Goal: Information Seeking & Learning: Learn about a topic

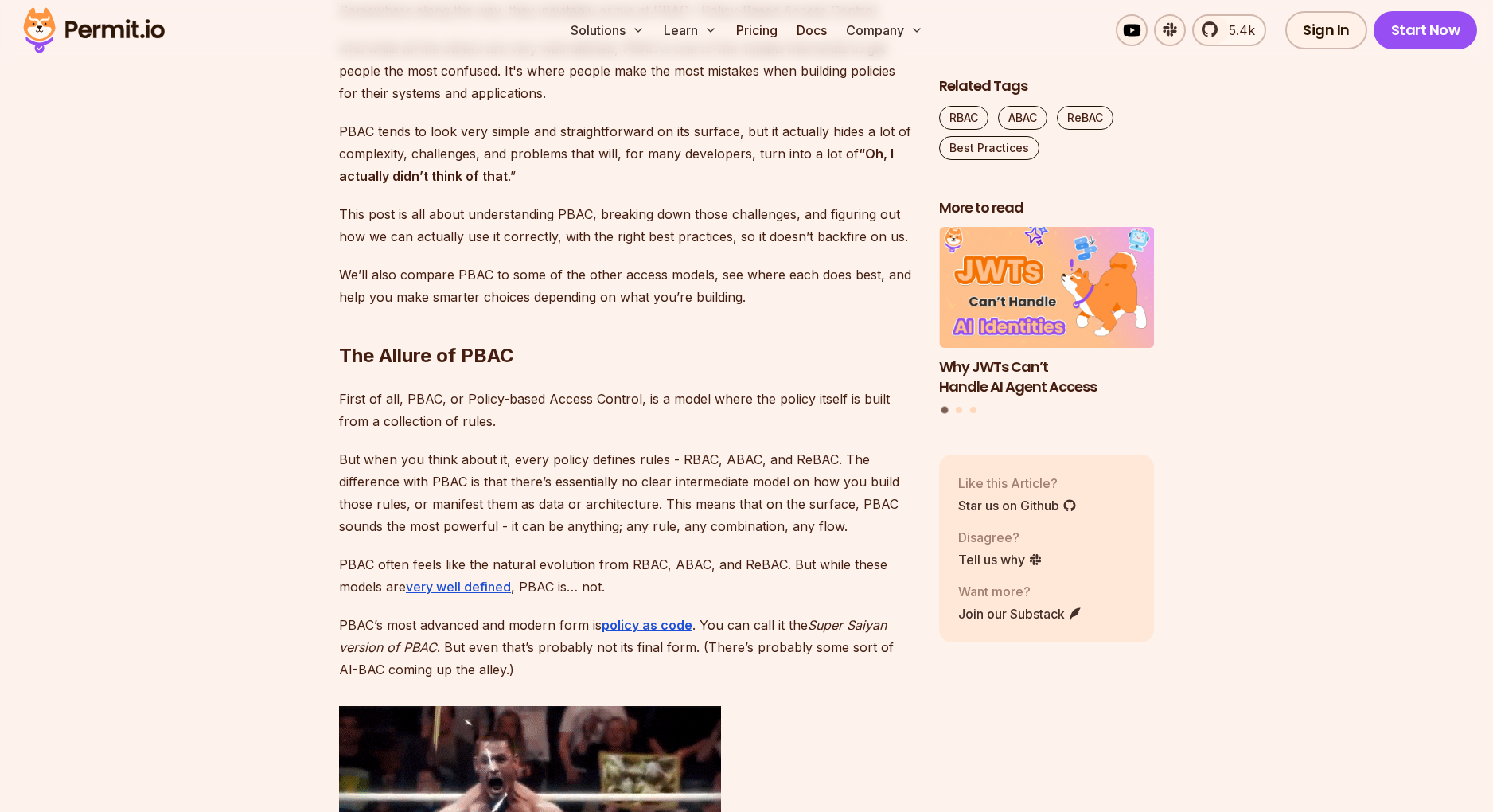
scroll to position [1491, 0]
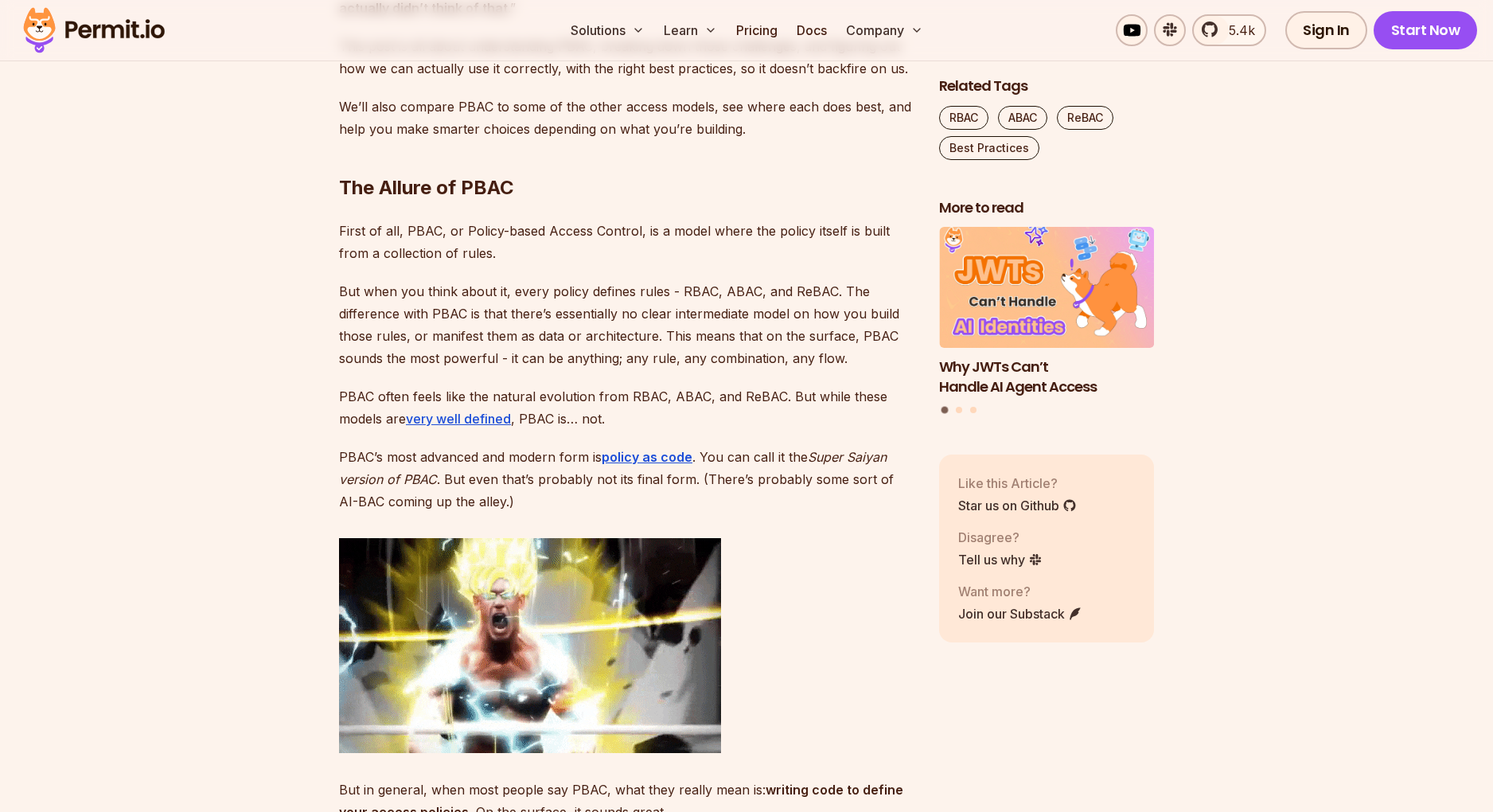
click at [540, 392] on p "PBAC often feels like the natural evolution from RBAC, ABAC, and ReBAC. But whi…" at bounding box center [626, 407] width 574 height 45
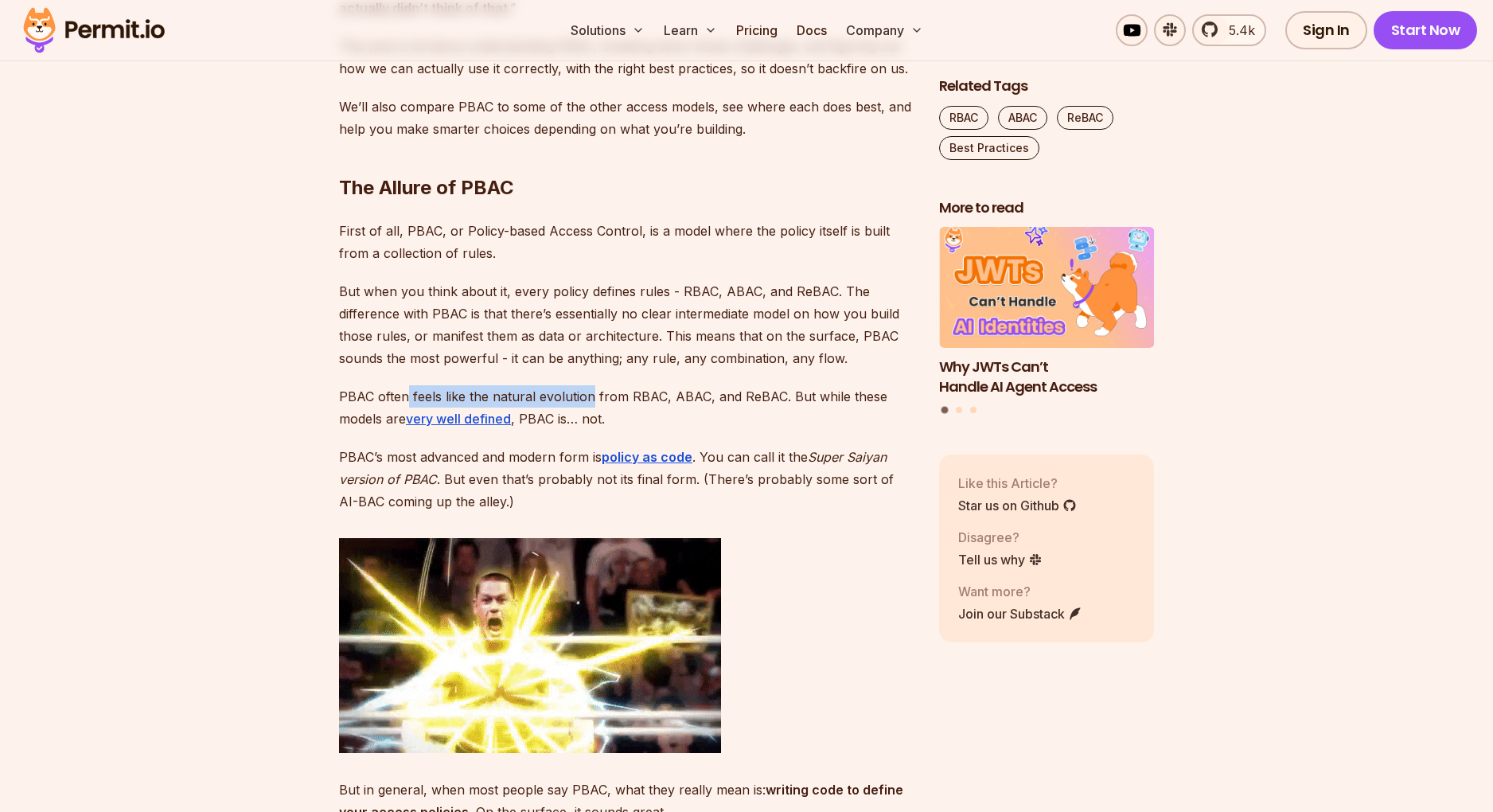
drag, startPoint x: 540, startPoint y: 392, endPoint x: 405, endPoint y: 385, distance: 135.2
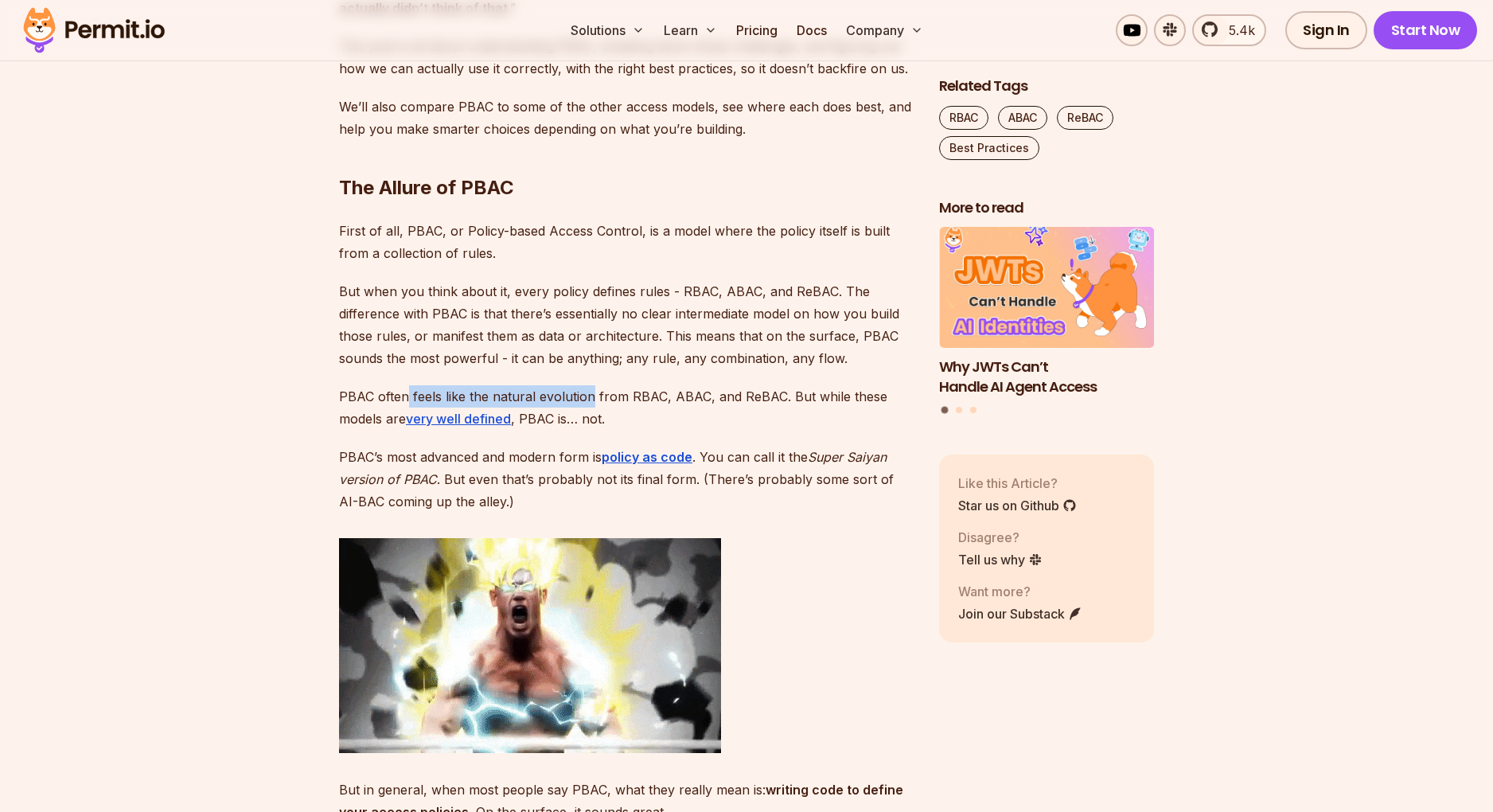
click at [405, 385] on p "PBAC often feels like the natural evolution from RBAC, ABAC, and ReBAC. But whi…" at bounding box center [626, 407] width 574 height 45
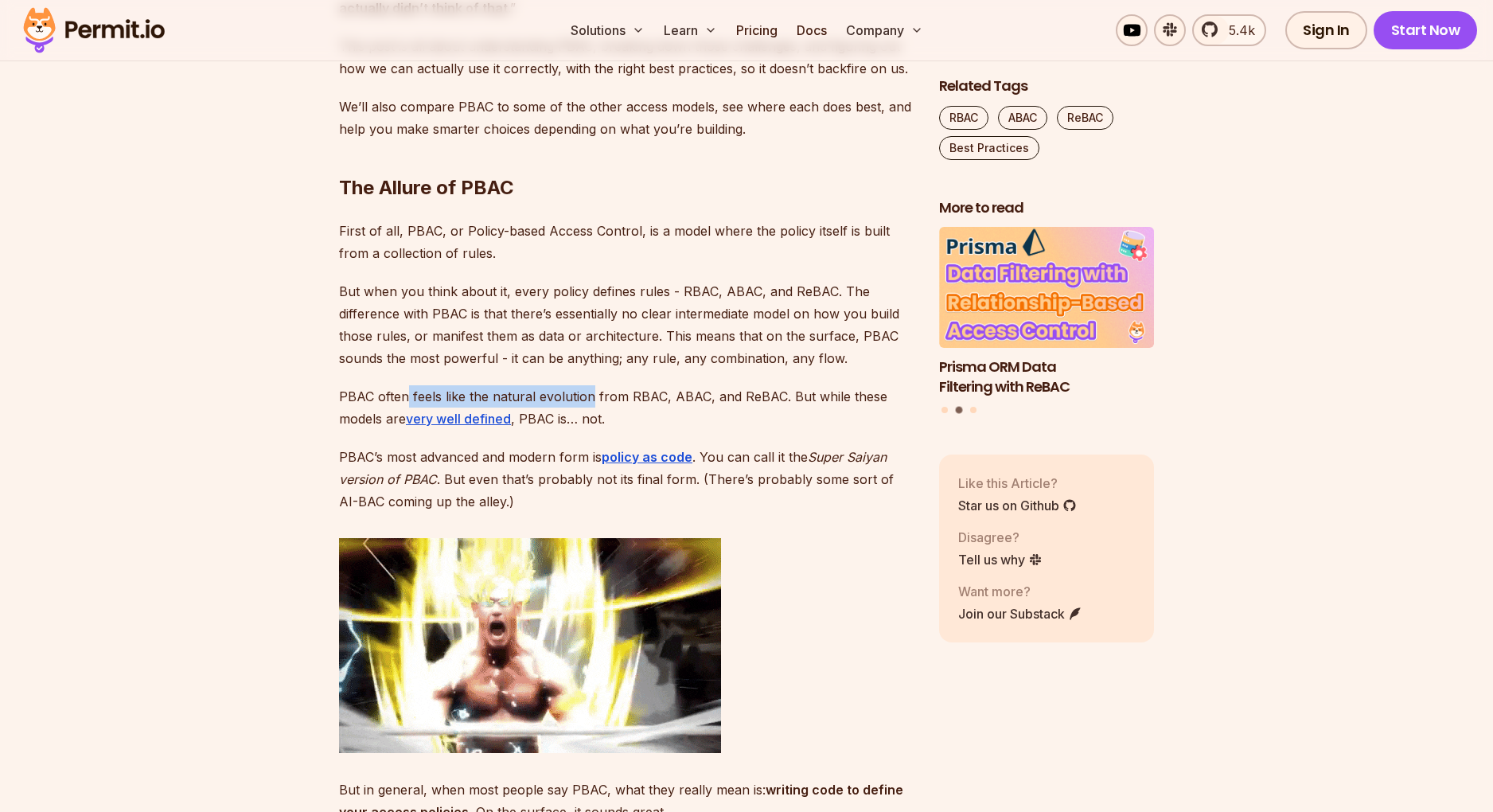
click at [405, 385] on p "PBAC often feels like the natural evolution from RBAC, ABAC, and ReBAC. But whi…" at bounding box center [626, 407] width 574 height 45
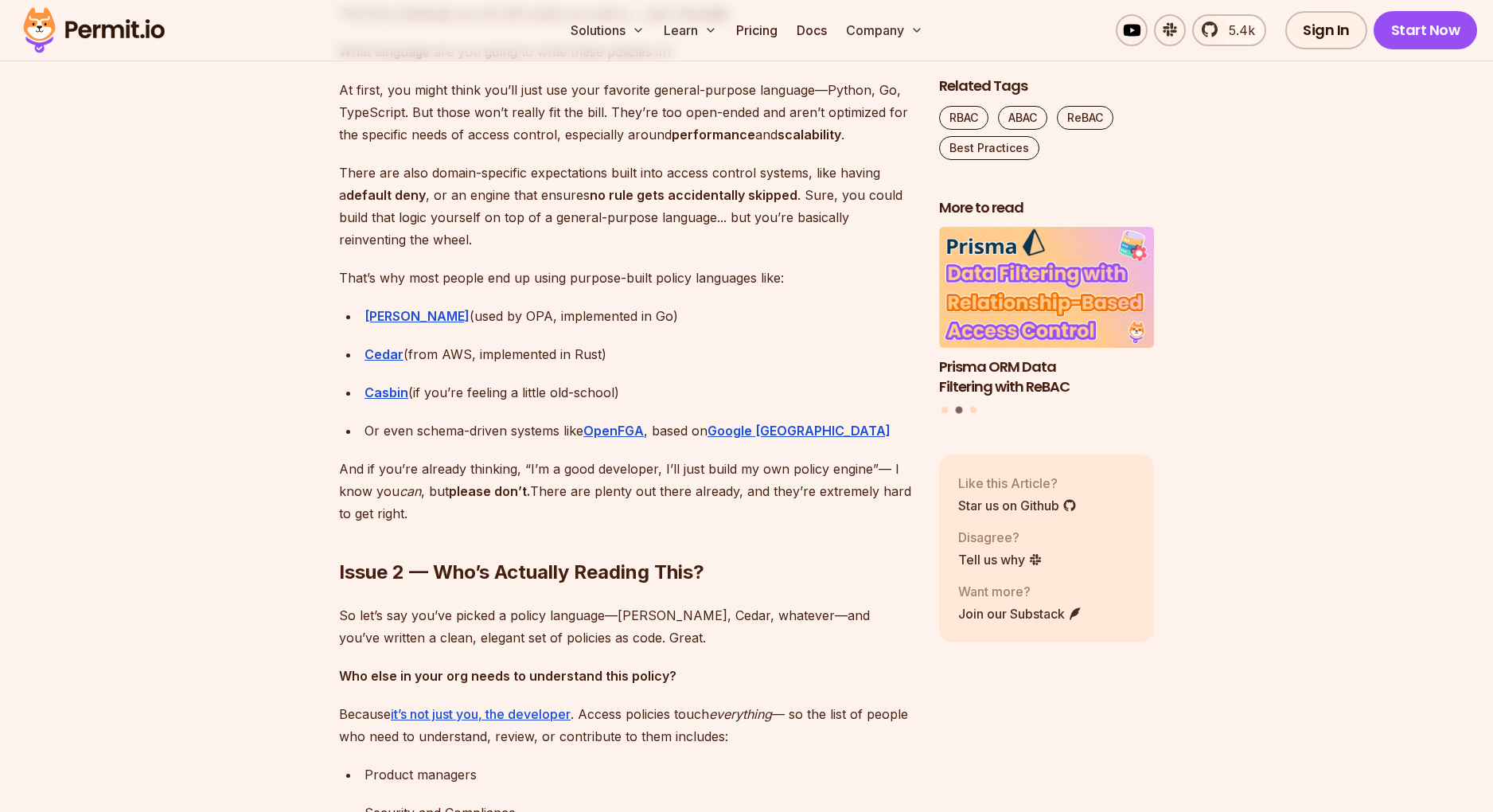
scroll to position [2574, 0]
click at [491, 387] on div "Casbin (if you’re feeling a little old-school)" at bounding box center [639, 392] width 549 height 23
drag, startPoint x: 491, startPoint y: 387, endPoint x: 534, endPoint y: 387, distance: 43.0
click at [534, 387] on div "Casbin (if you’re feeling a little old-school)" at bounding box center [639, 392] width 549 height 23
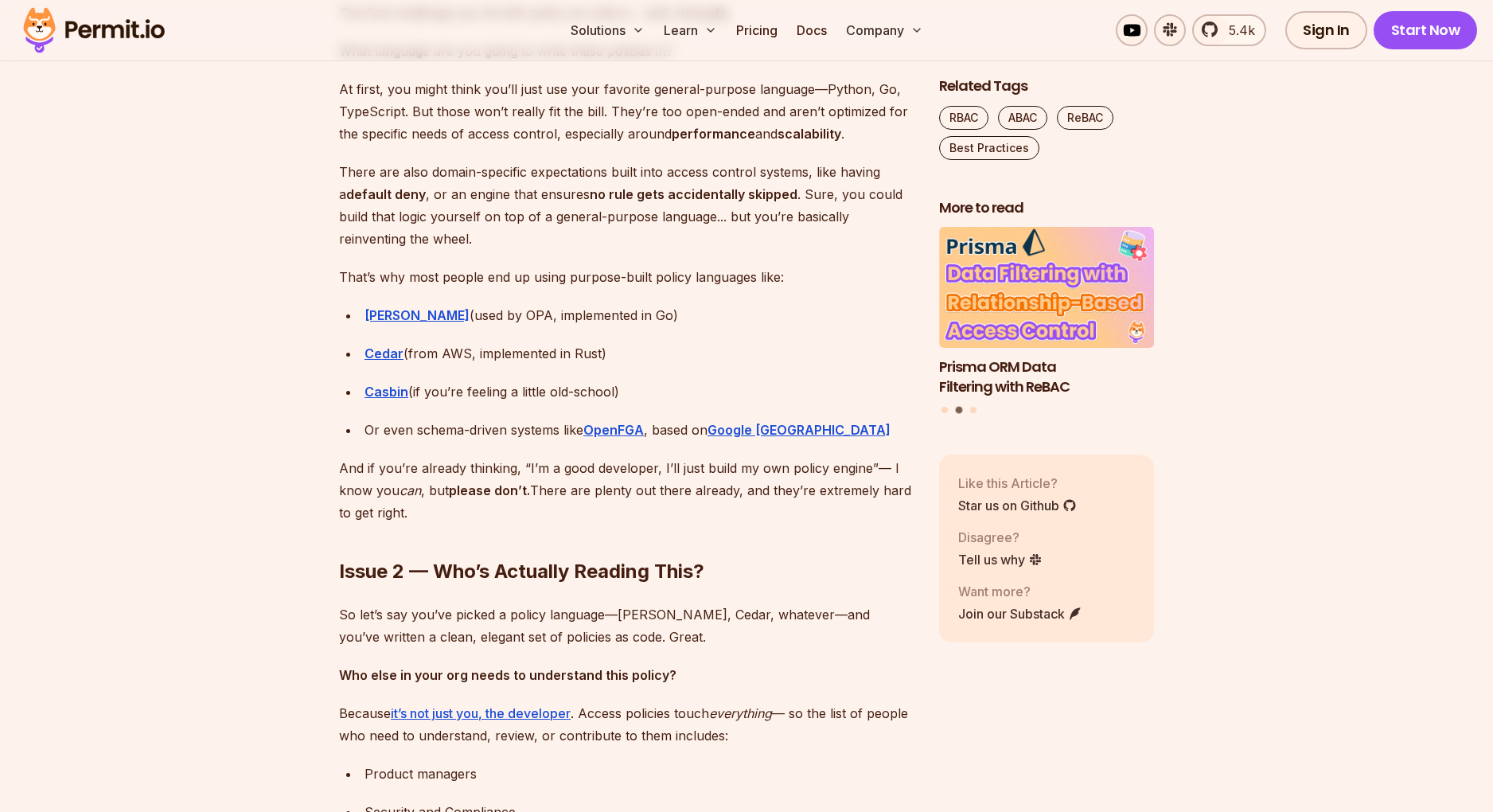
click at [499, 339] on ul "Rego (used by OPA, implemented in Go) Cedar (from AWS, implemented in Rust) Cas…" at bounding box center [626, 372] width 574 height 137
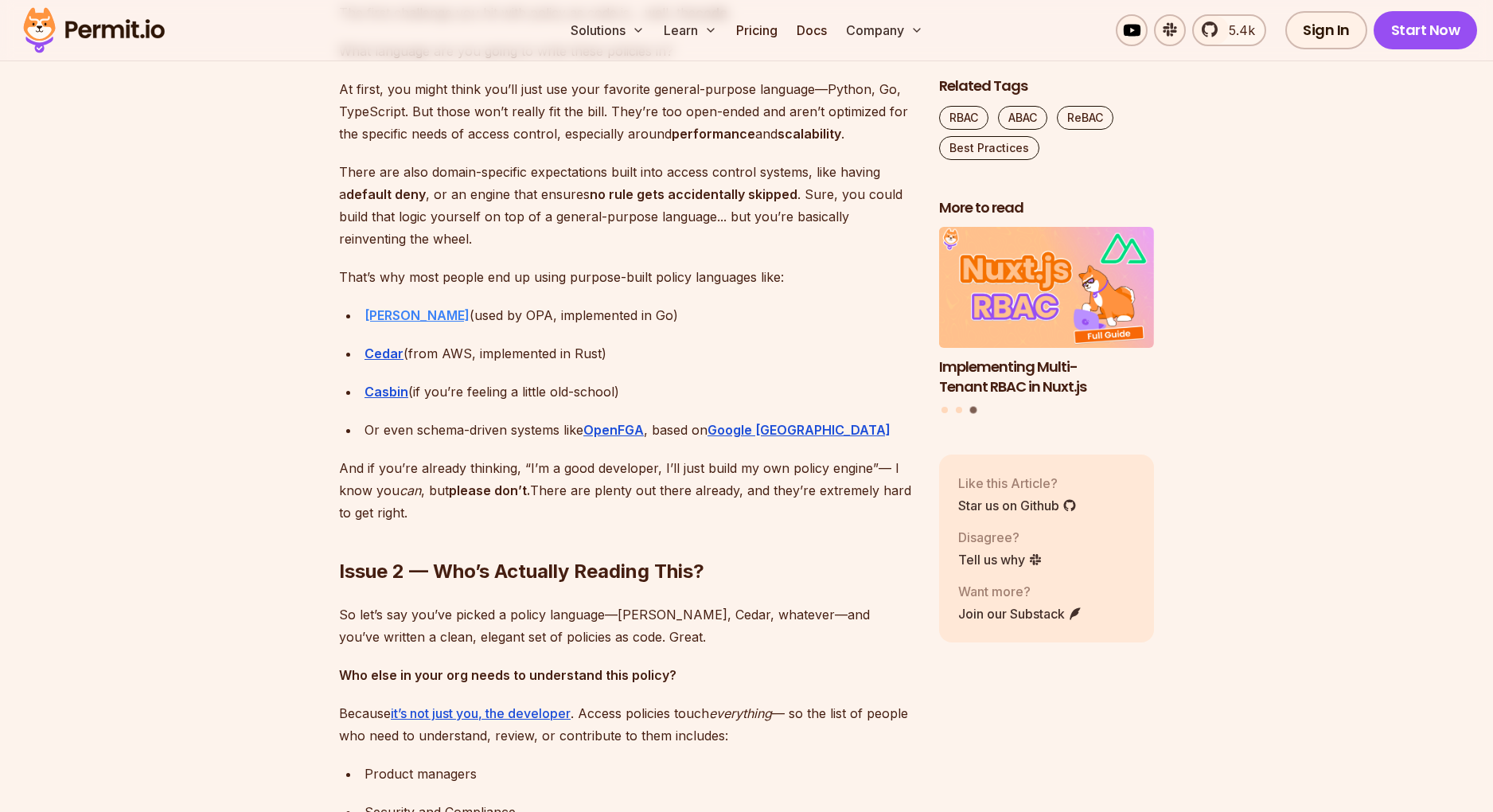
click at [381, 315] on strong "Rego" at bounding box center [417, 315] width 105 height 16
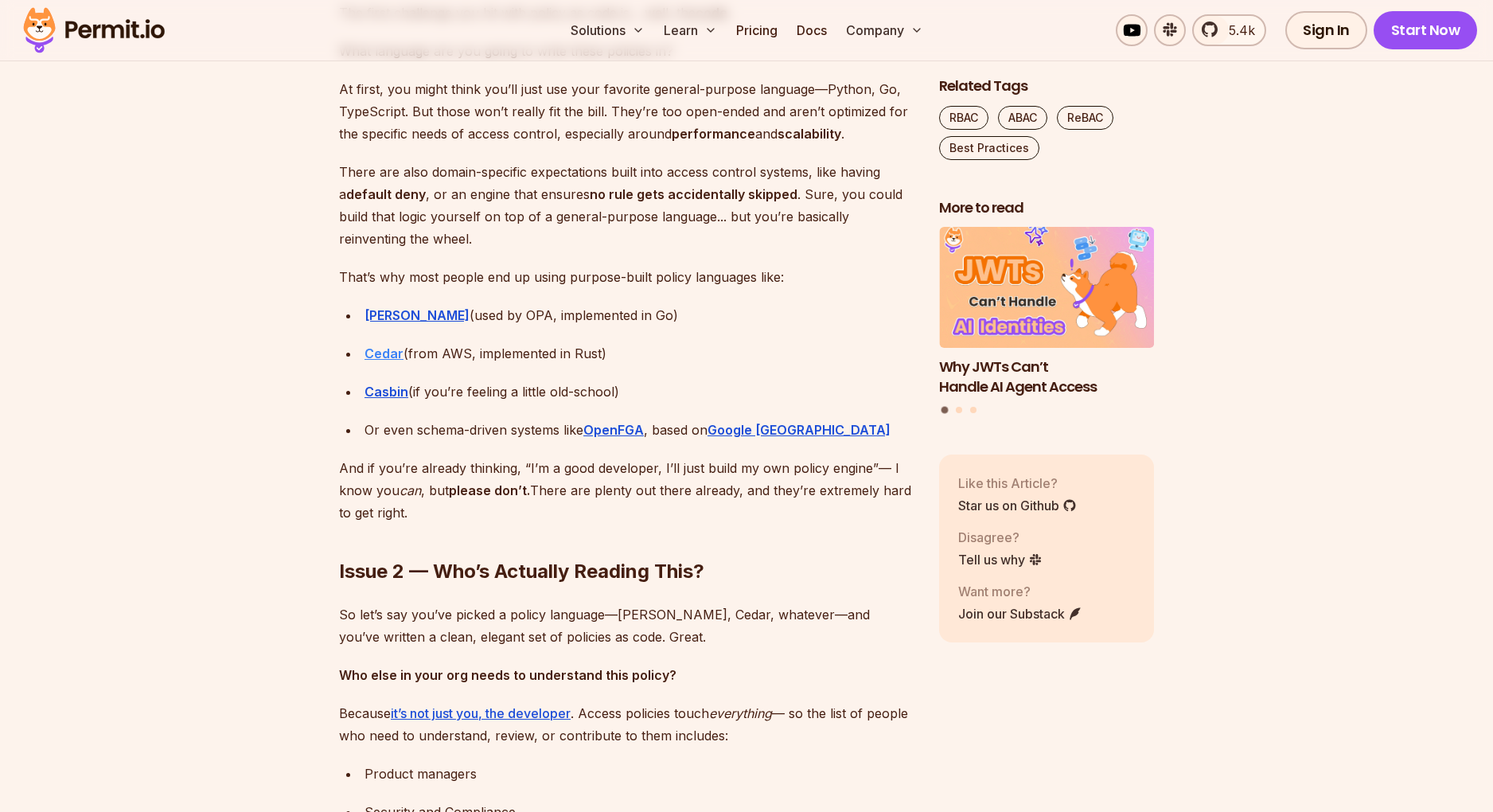
click at [391, 355] on strong "Cedar" at bounding box center [384, 354] width 39 height 16
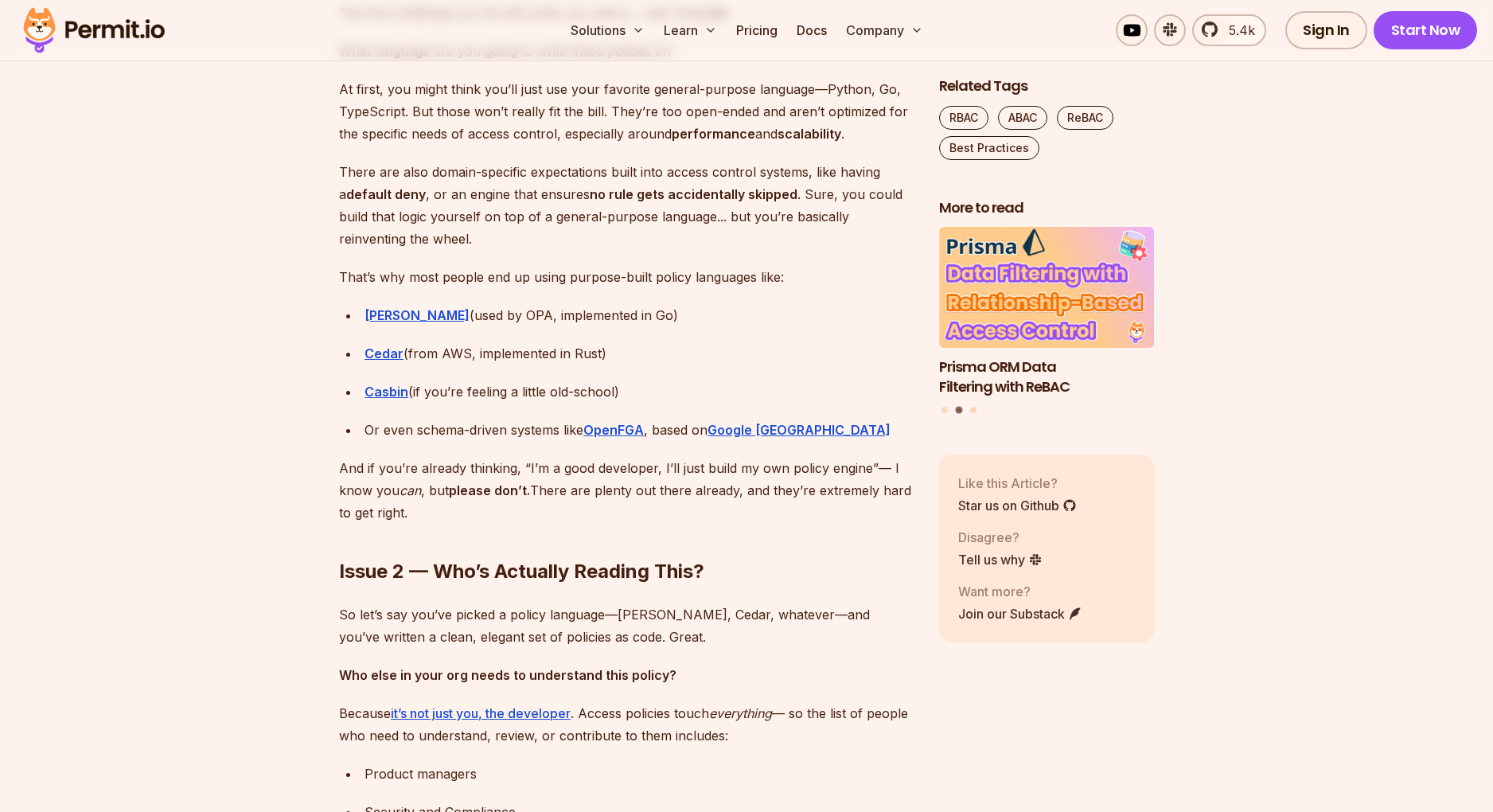
click at [459, 342] on div "Cedar (from AWS, implemented in Rust)" at bounding box center [639, 354] width 549 height 23
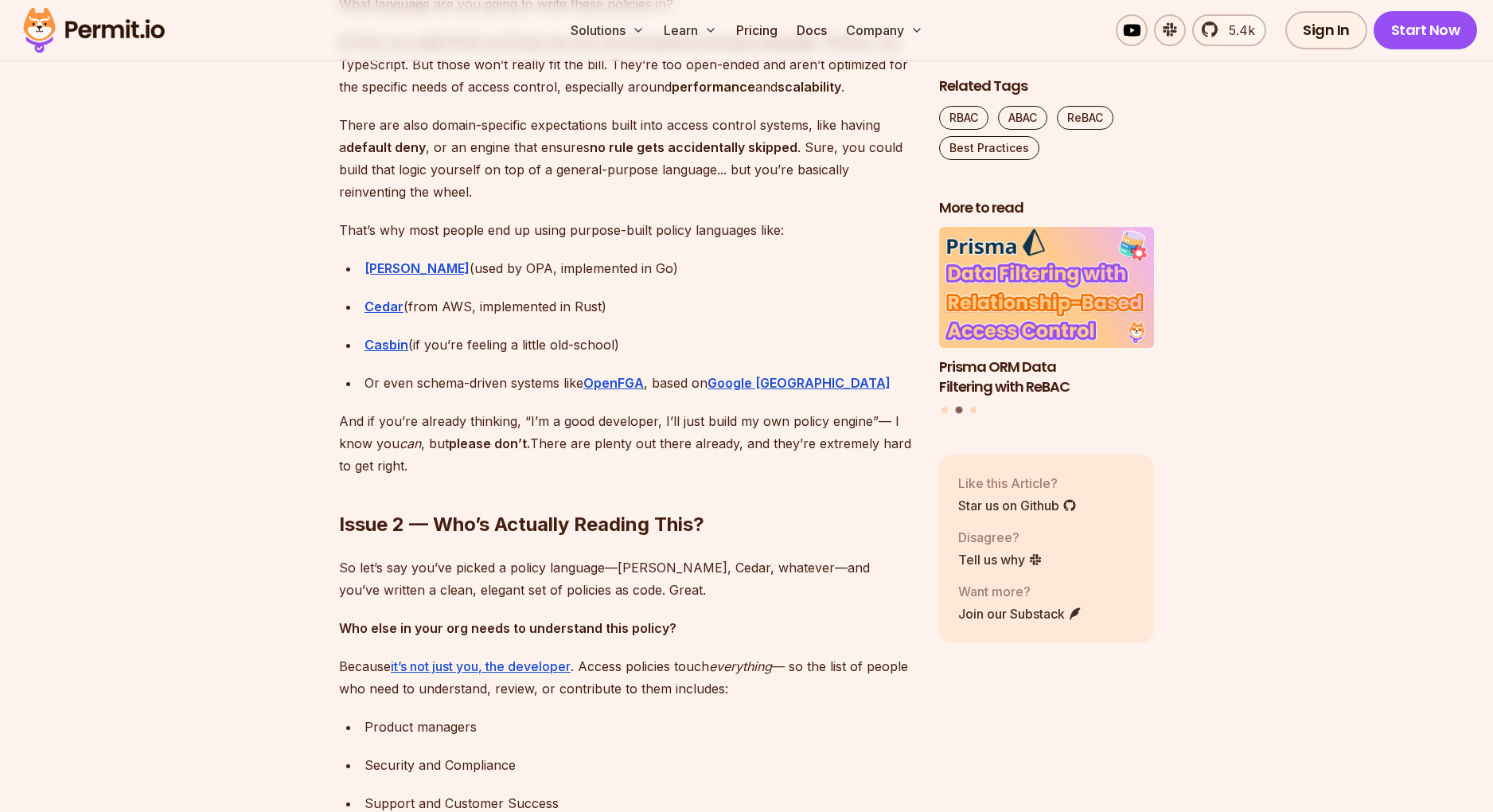
scroll to position [2628, 0]
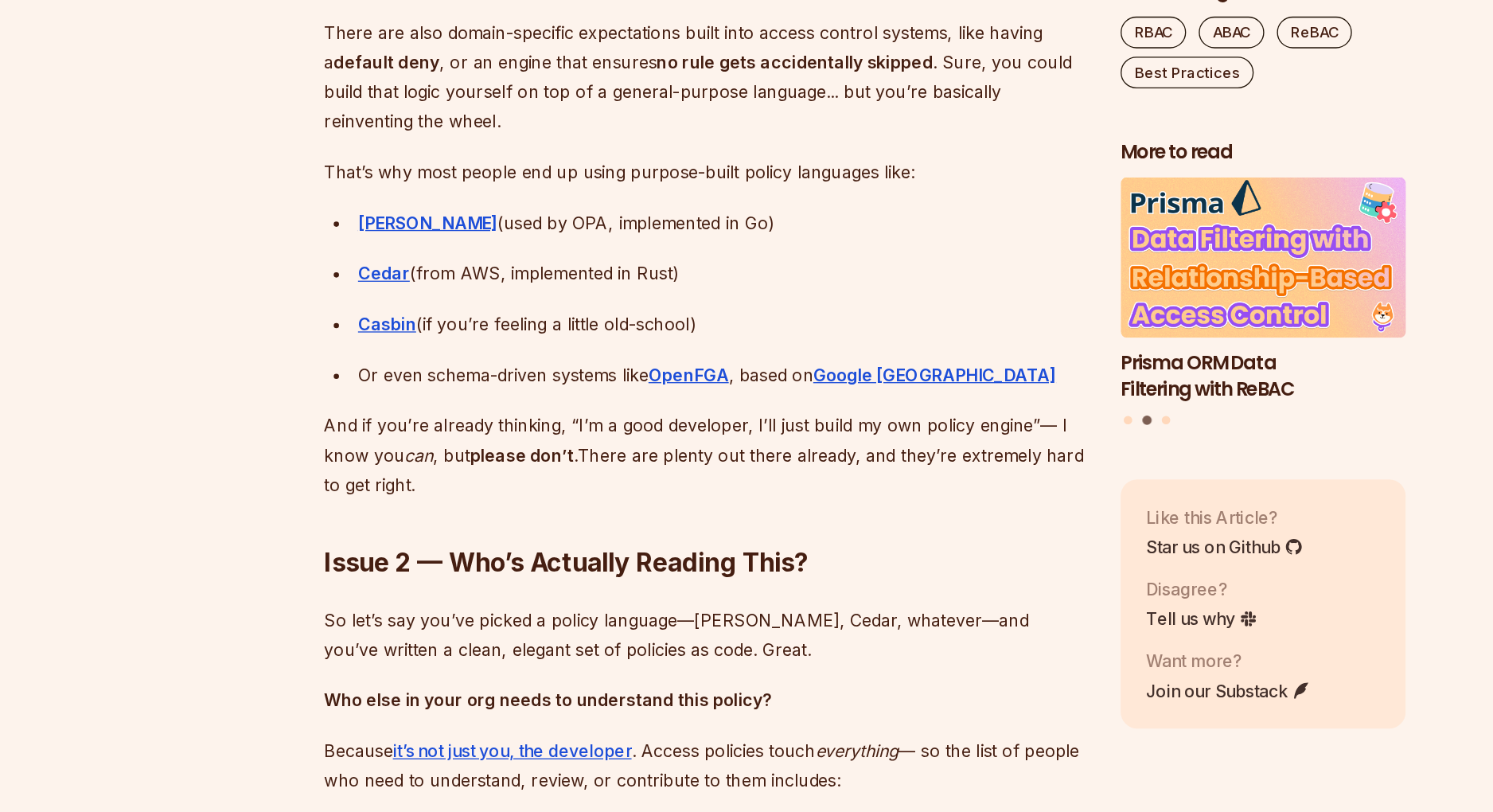
click at [358, 378] on ul "Rego (used by OPA, implemented in Go) Cedar (from AWS, implemented in Rust) Cas…" at bounding box center [626, 318] width 574 height 137
drag, startPoint x: 358, startPoint y: 378, endPoint x: 420, endPoint y: 382, distance: 62.1
click at [417, 368] on ul "Rego (used by OPA, implemented in Go) Cedar (from AWS, implemented in Rust) Cas…" at bounding box center [626, 318] width 574 height 137
click at [421, 382] on div "Or even schema-driven systems like OpenFGA , based on Google Zanzibar" at bounding box center [639, 376] width 549 height 23
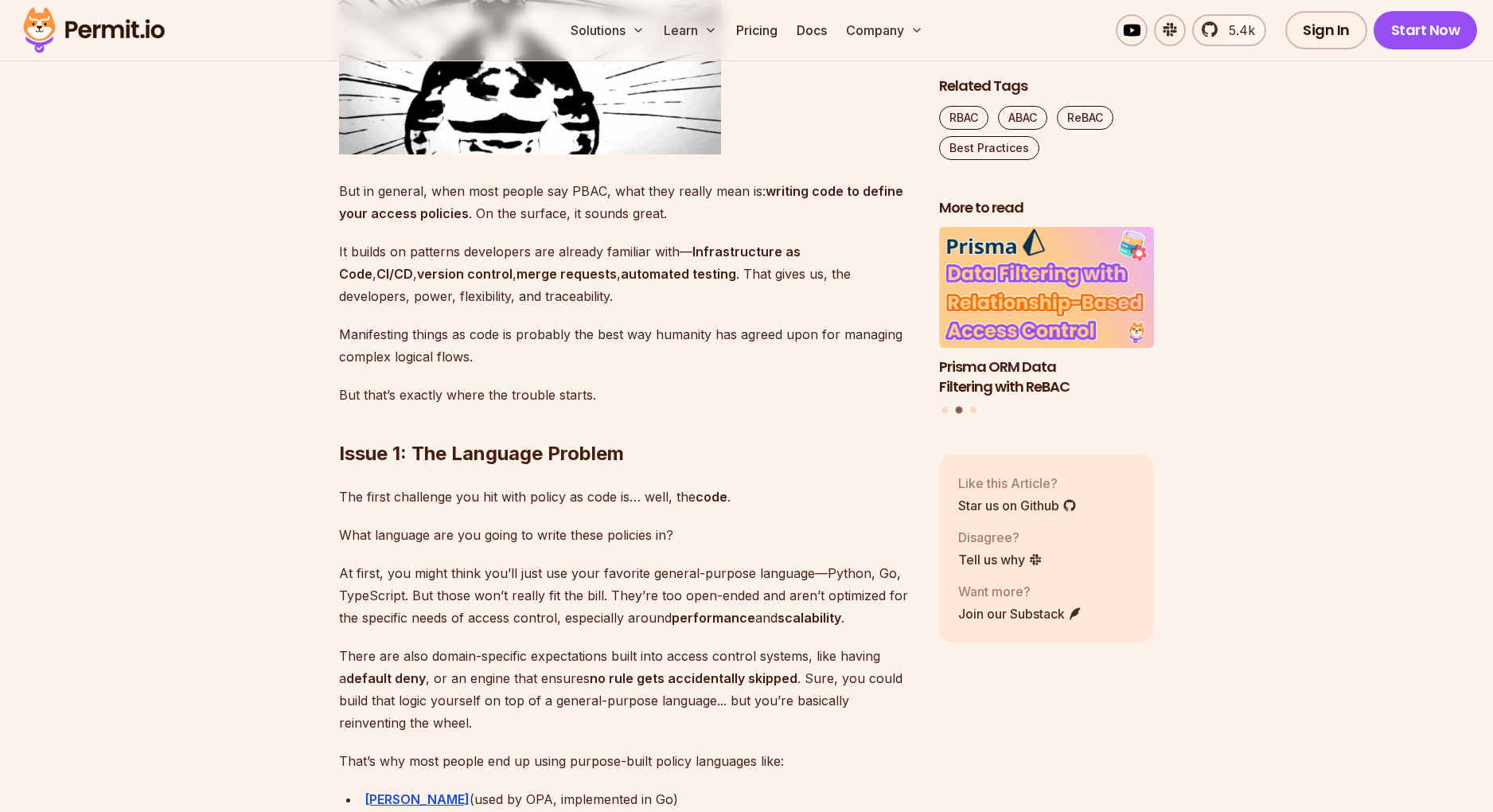
scroll to position [1919, 0]
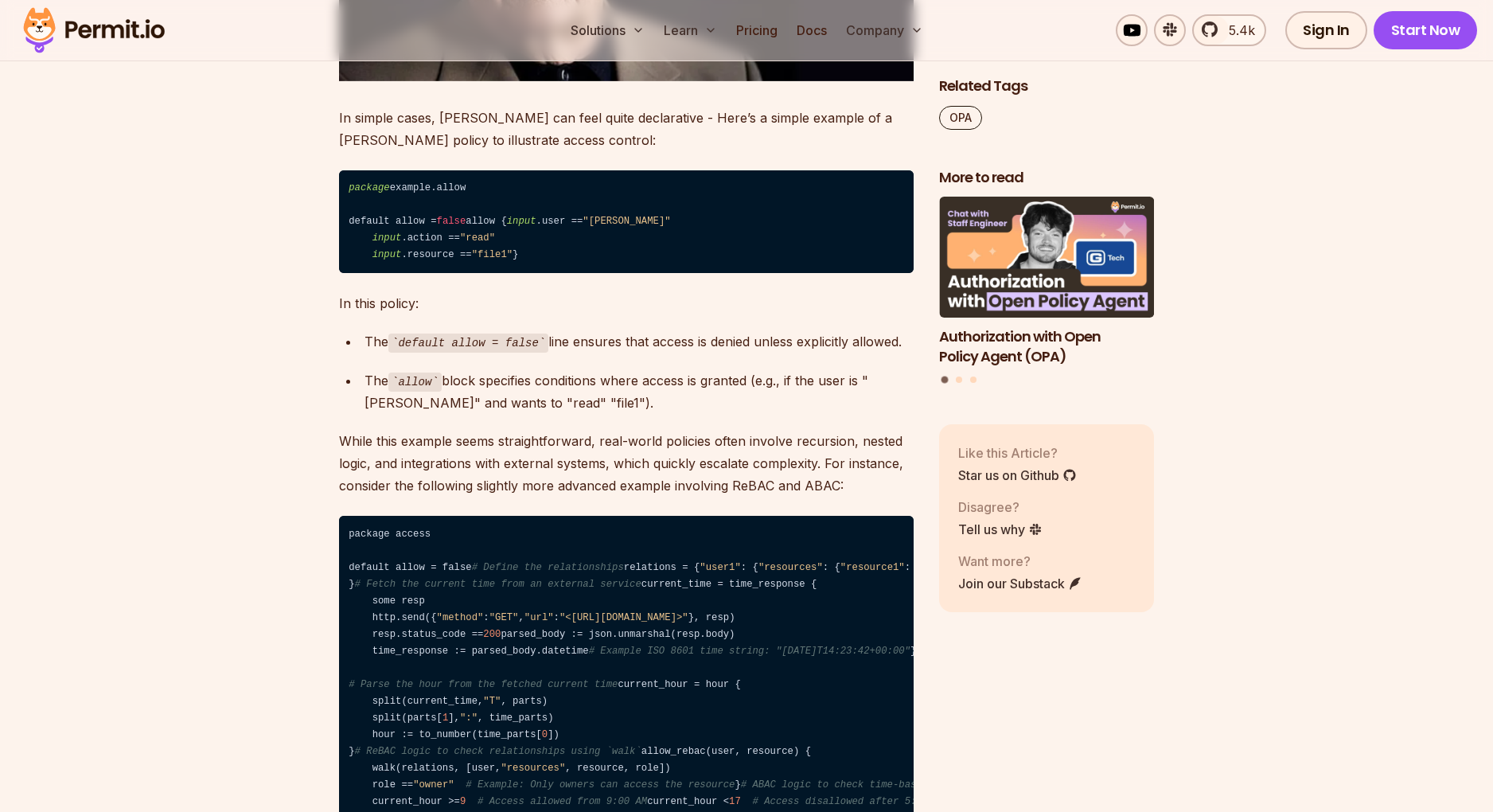
scroll to position [2391, 0]
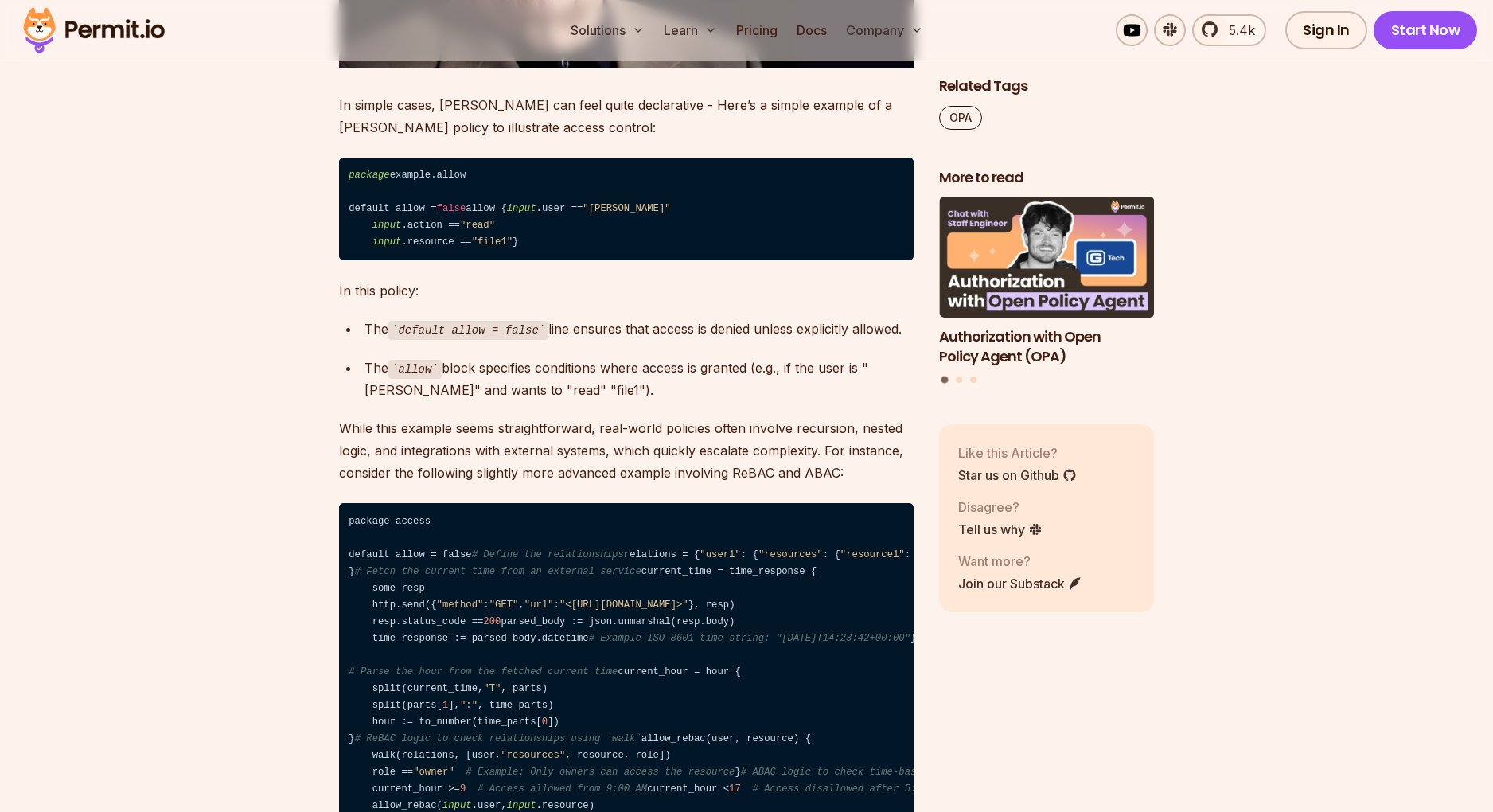
click at [630, 261] on code "package example.allow default allow = false allow { input .user == "alice" inpu…" at bounding box center [626, 209] width 574 height 104
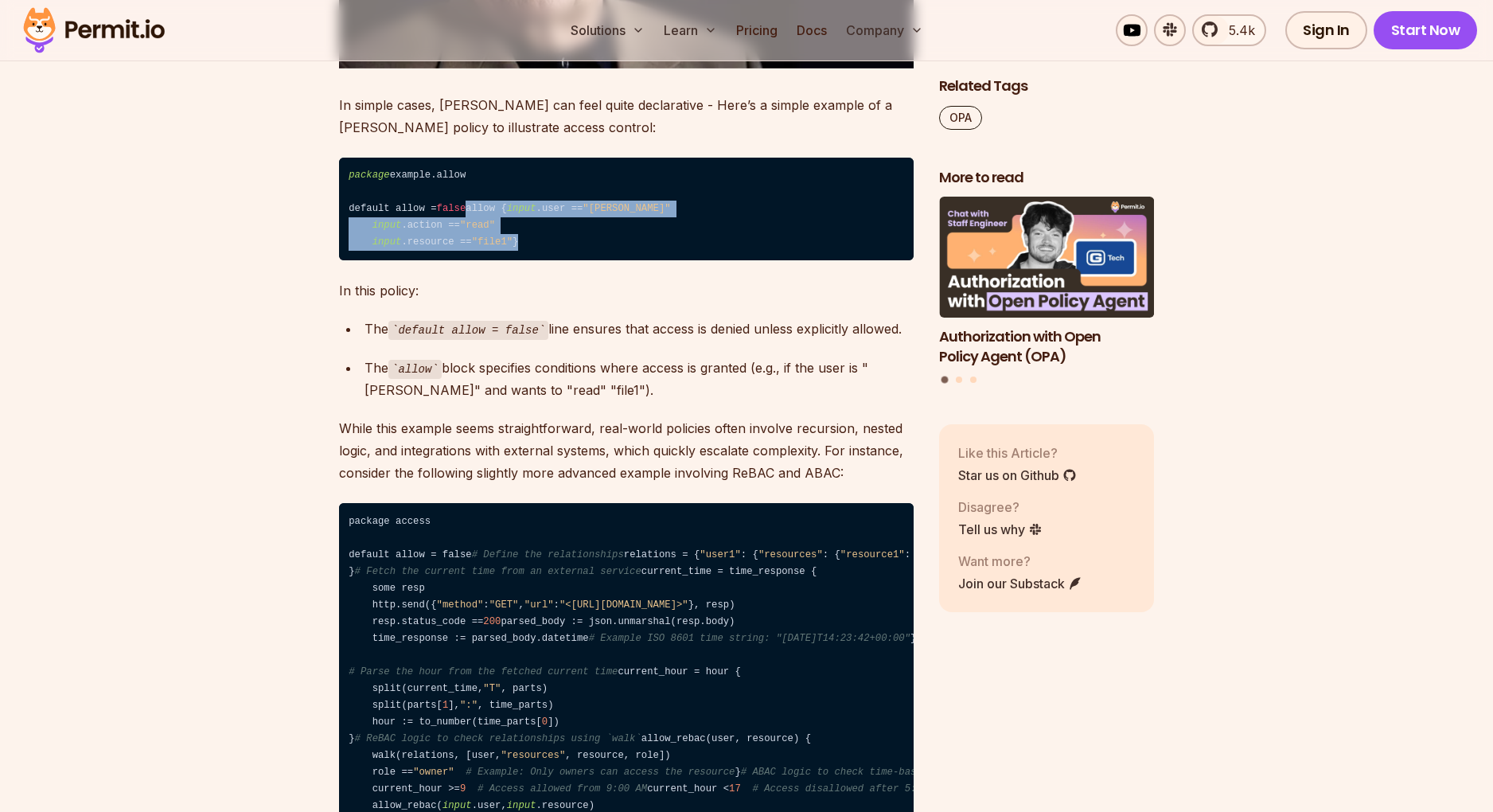
drag, startPoint x: 630, startPoint y: 298, endPoint x: 510, endPoint y: 204, distance: 152.4
click at [510, 204] on code "package example.allow default allow = false allow { input .user == "alice" inpu…" at bounding box center [626, 209] width 574 height 104
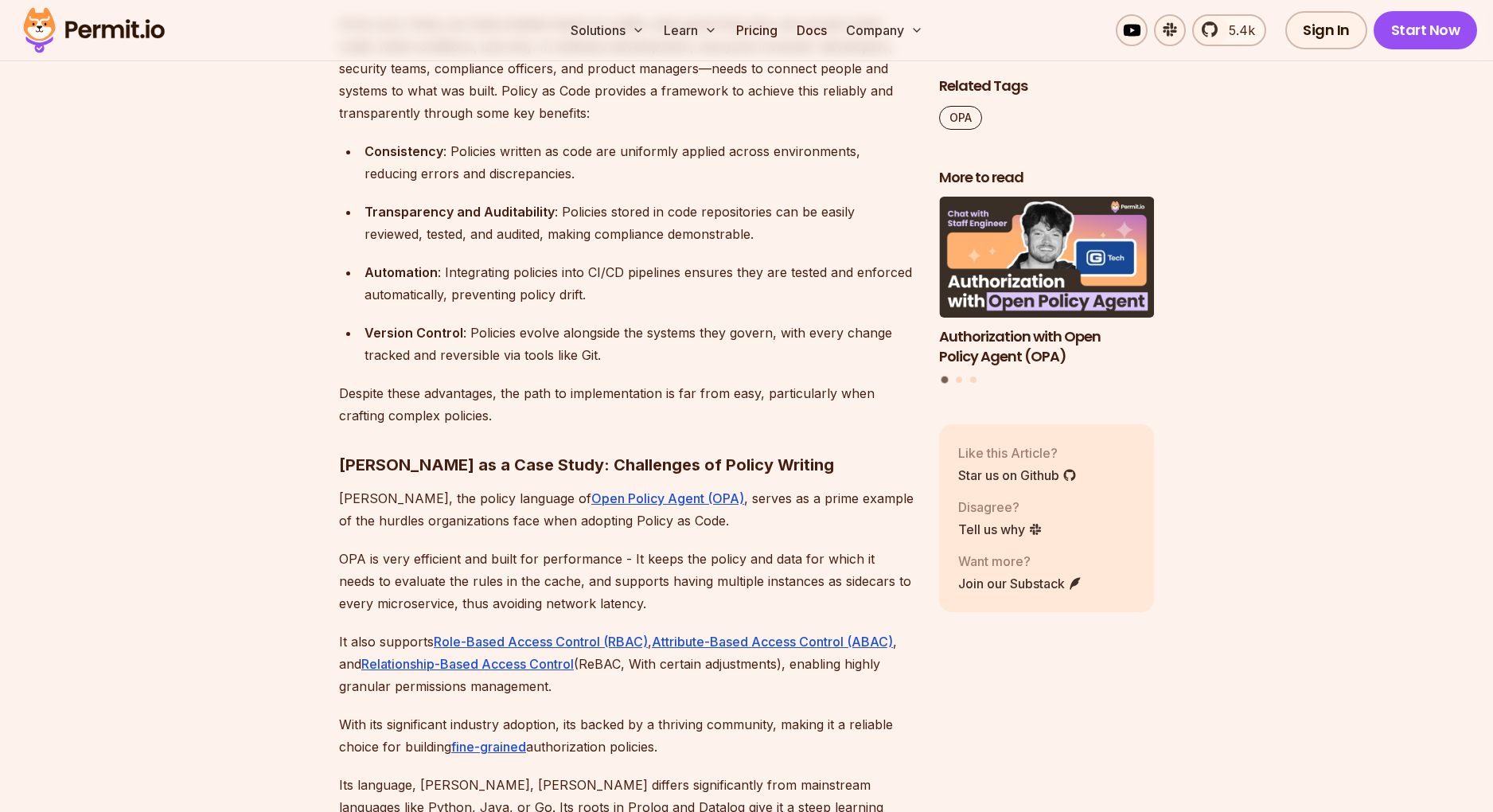
scroll to position [1474, 0]
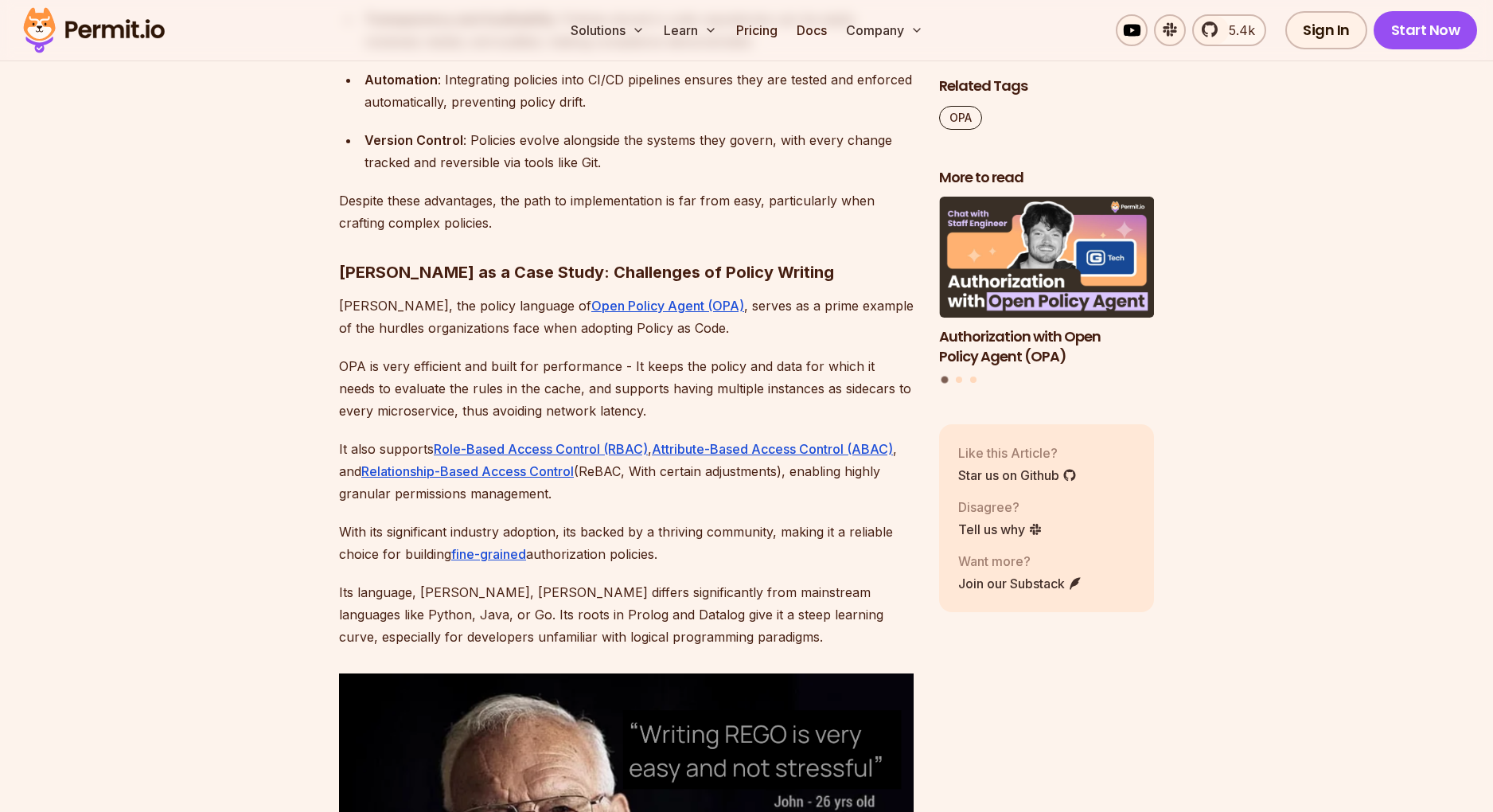
click at [379, 267] on strong "Rego as a Case Study: Challenges of Policy Writing" at bounding box center [586, 272] width 495 height 19
click at [355, 267] on strong "Rego as a Case Study: Challenges of Policy Writing" at bounding box center [586, 272] width 495 height 19
copy strong "Rego"
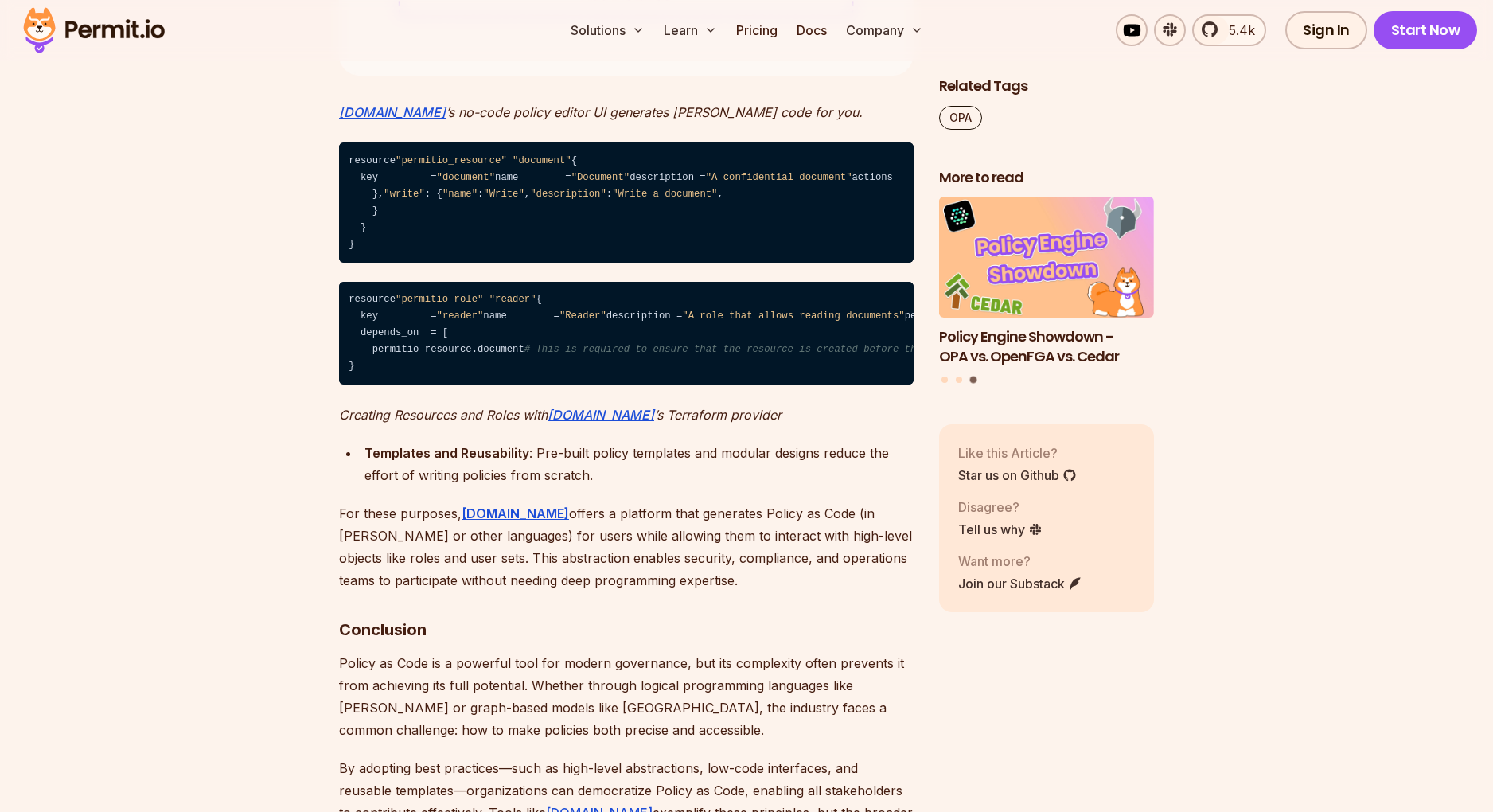
scroll to position [5076, 0]
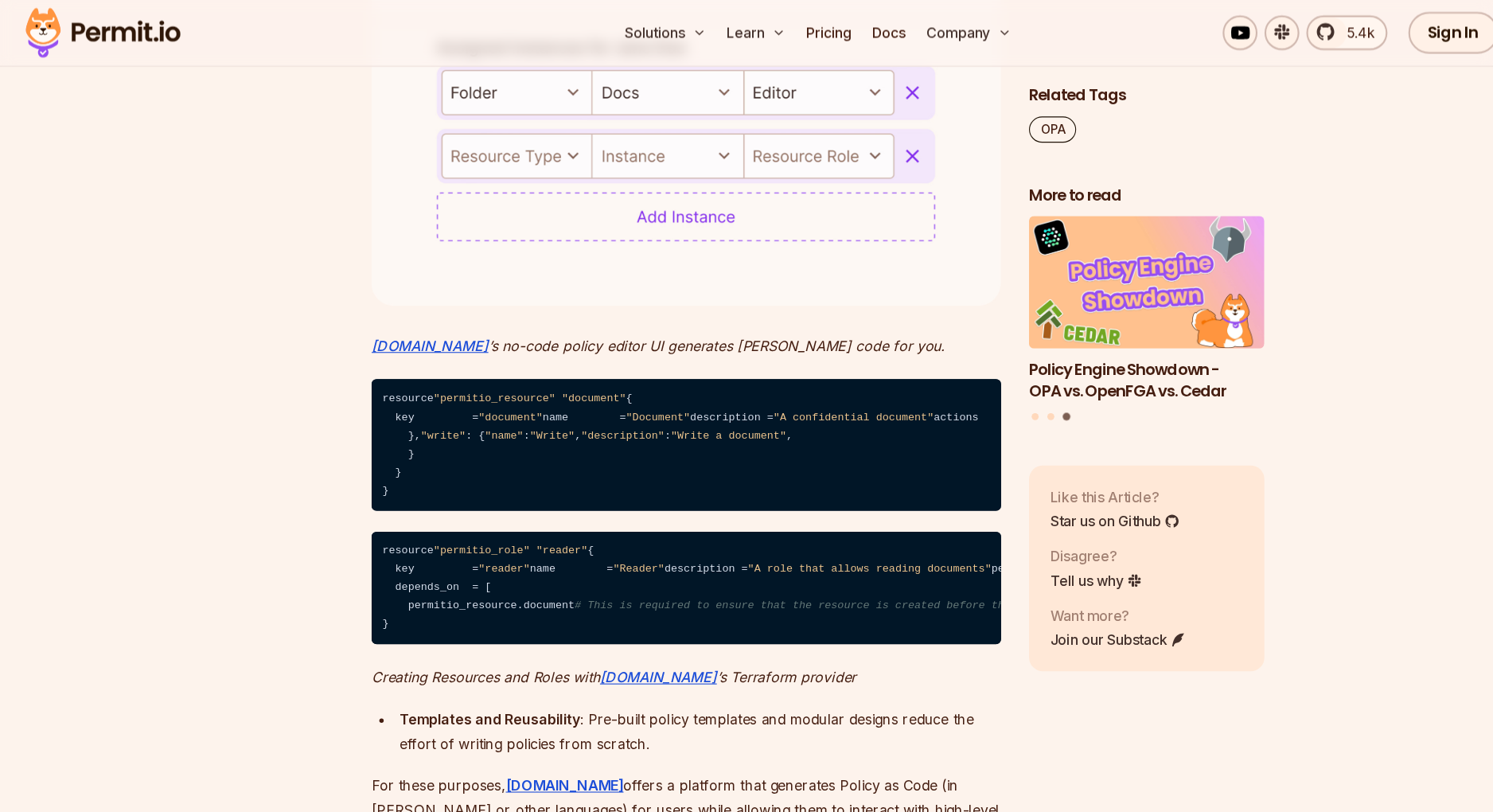
scroll to position [4807, 0]
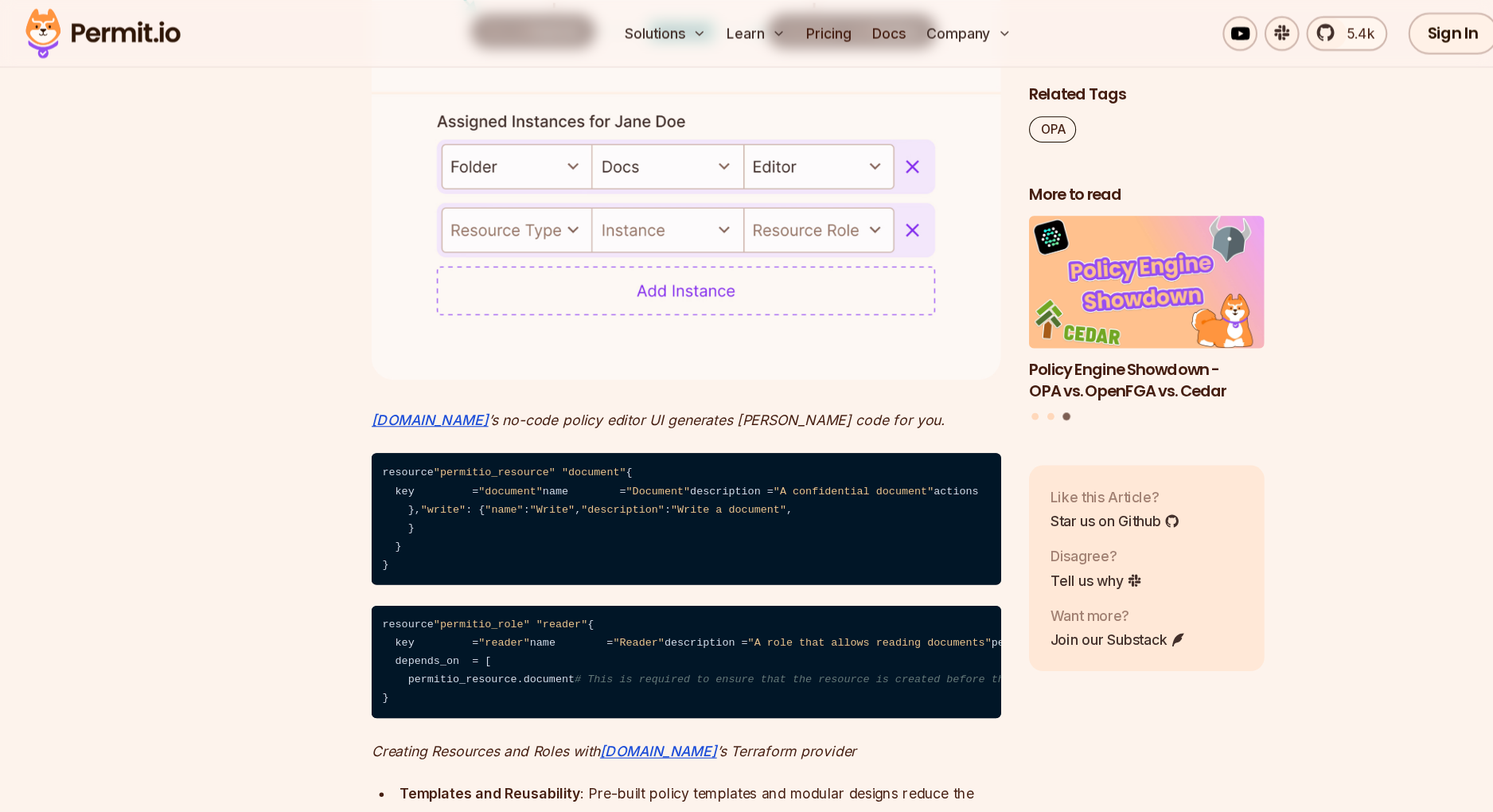
drag, startPoint x: 458, startPoint y: 279, endPoint x: 508, endPoint y: 279, distance: 50.0
drag, startPoint x: 509, startPoint y: 279, endPoint x: 531, endPoint y: 279, distance: 22.0
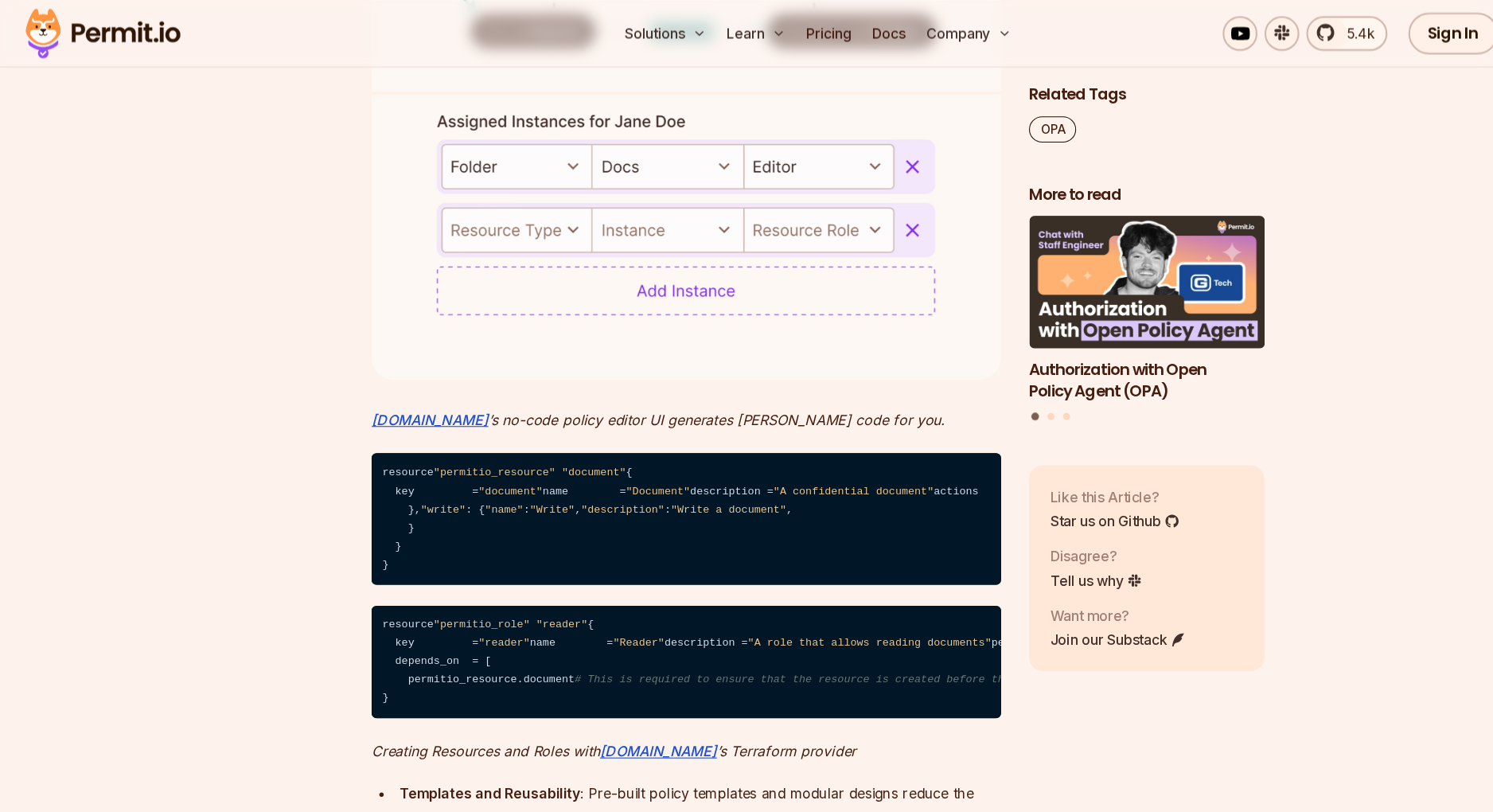
drag, startPoint x: 389, startPoint y: 267, endPoint x: 465, endPoint y: 269, distance: 76.0
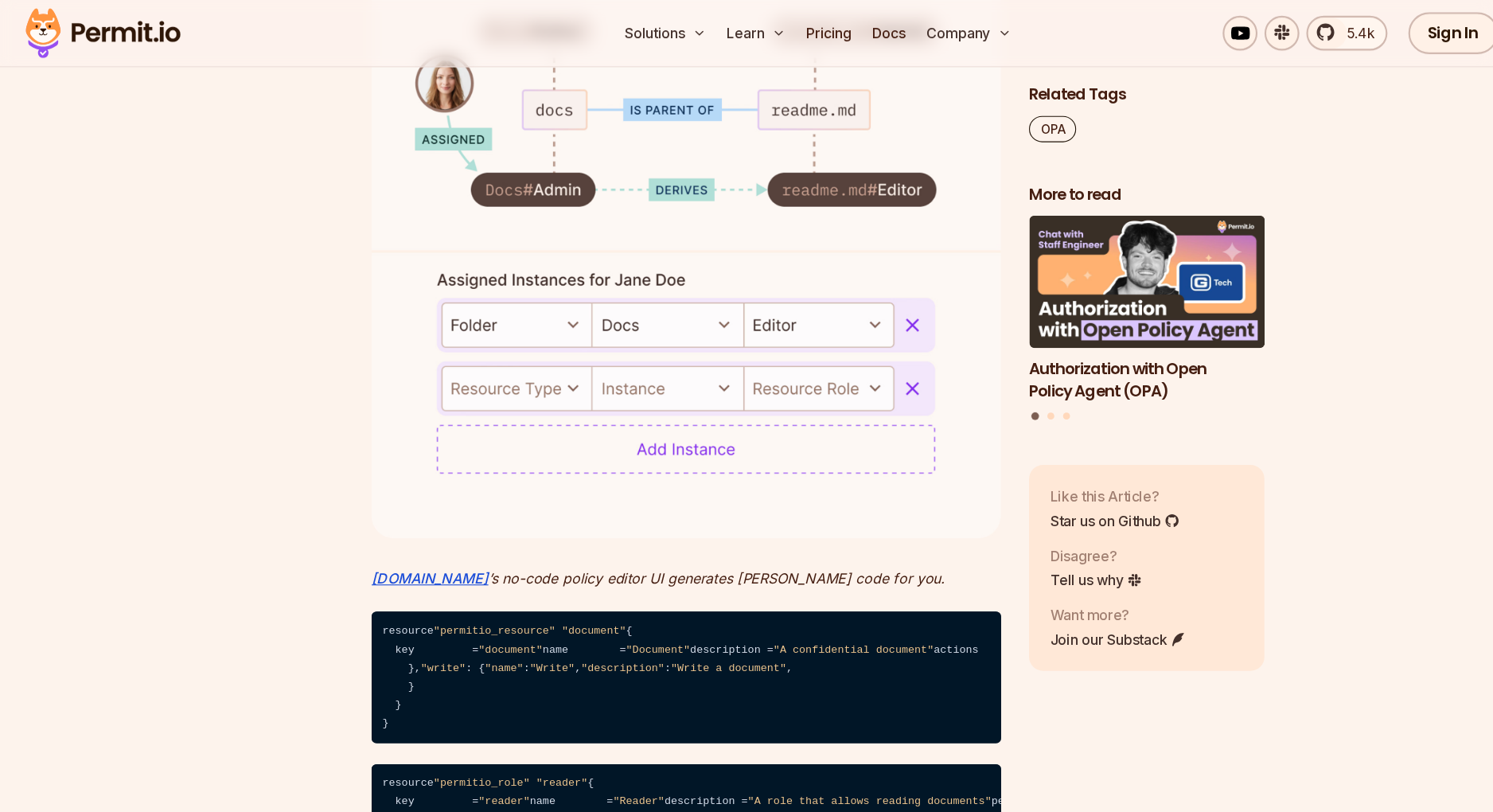
scroll to position [4471, 0]
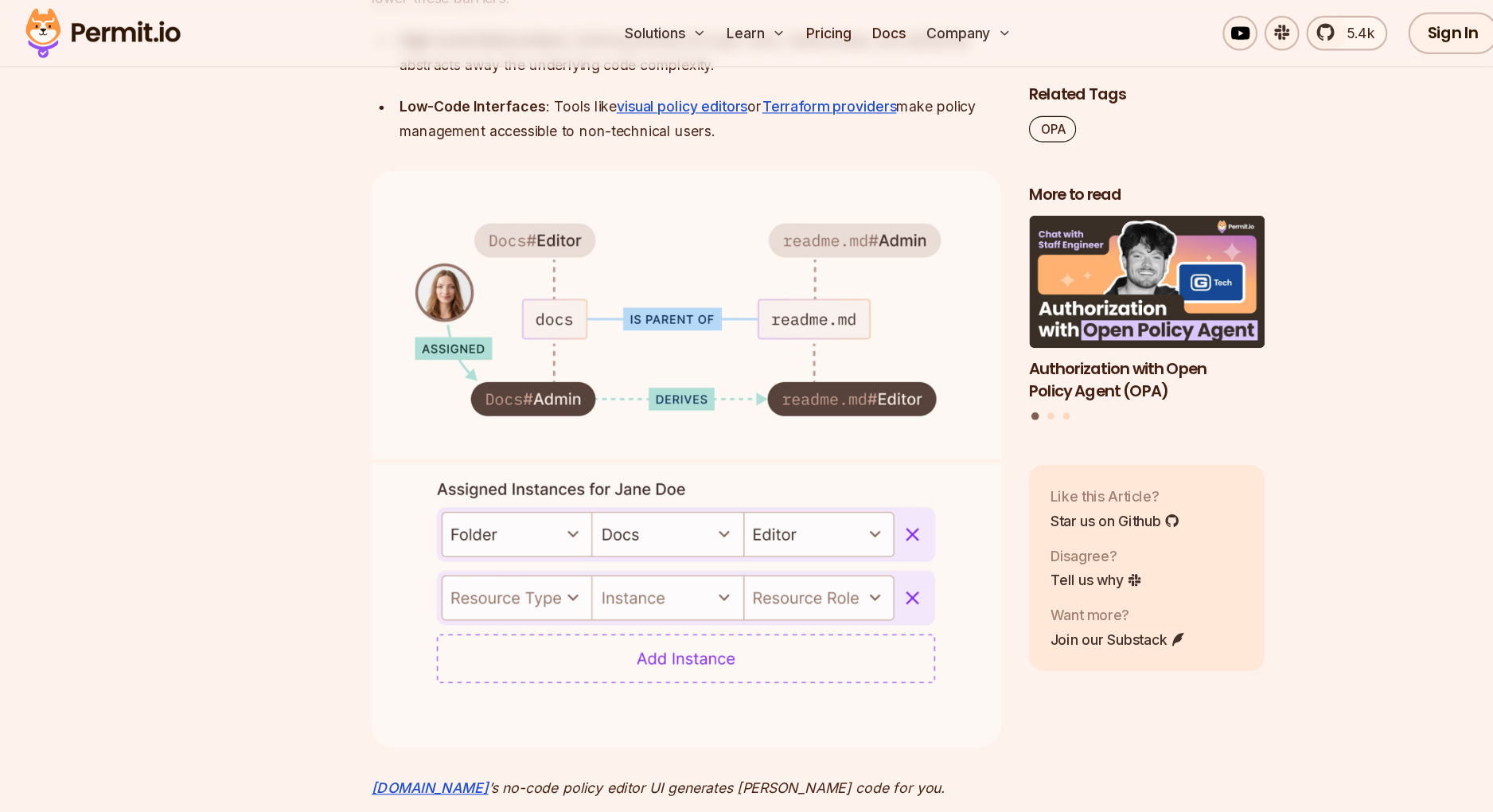
click at [126, 33] on img at bounding box center [93, 31] width 156 height 54
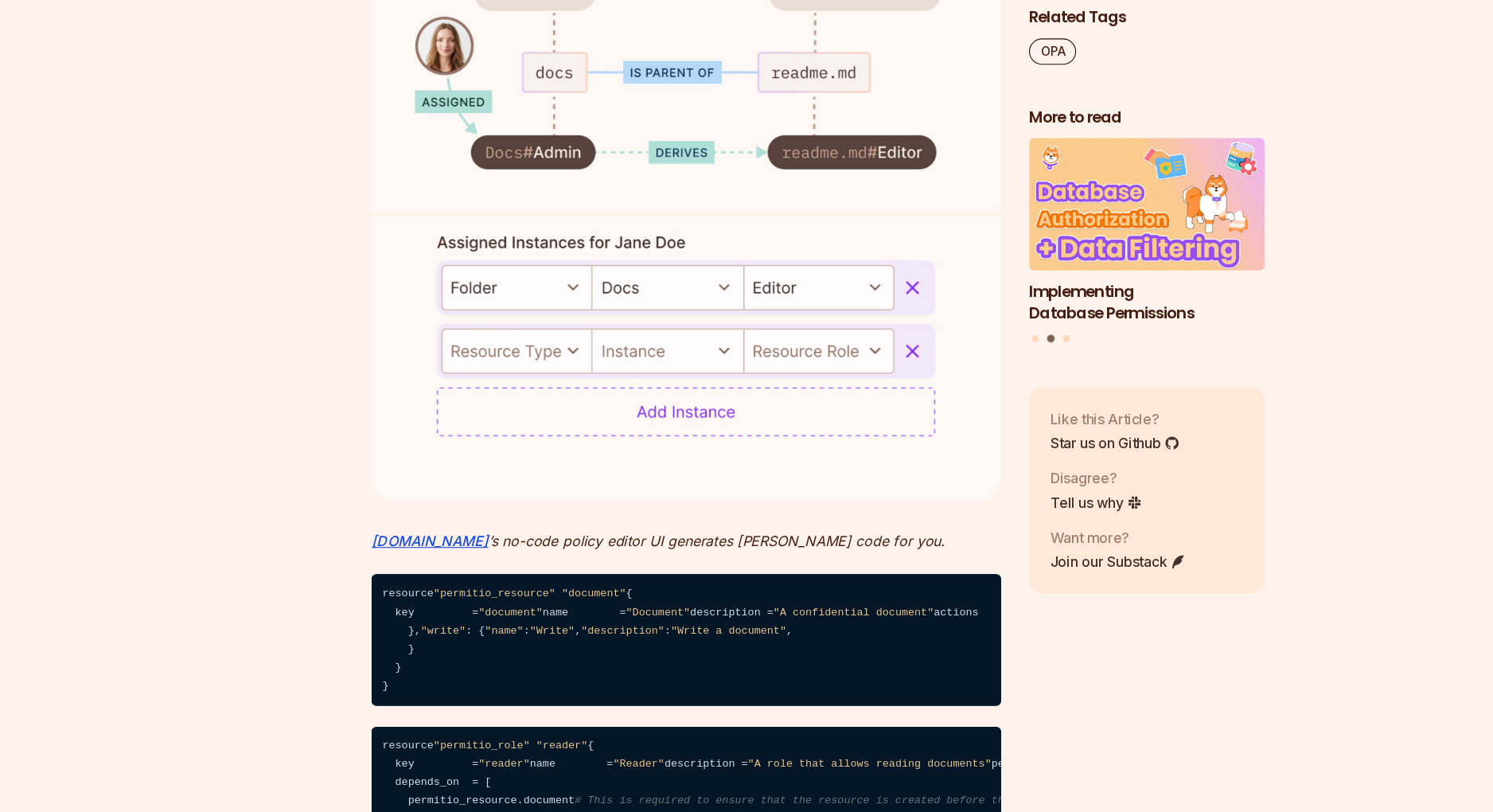
scroll to position [4786, 0]
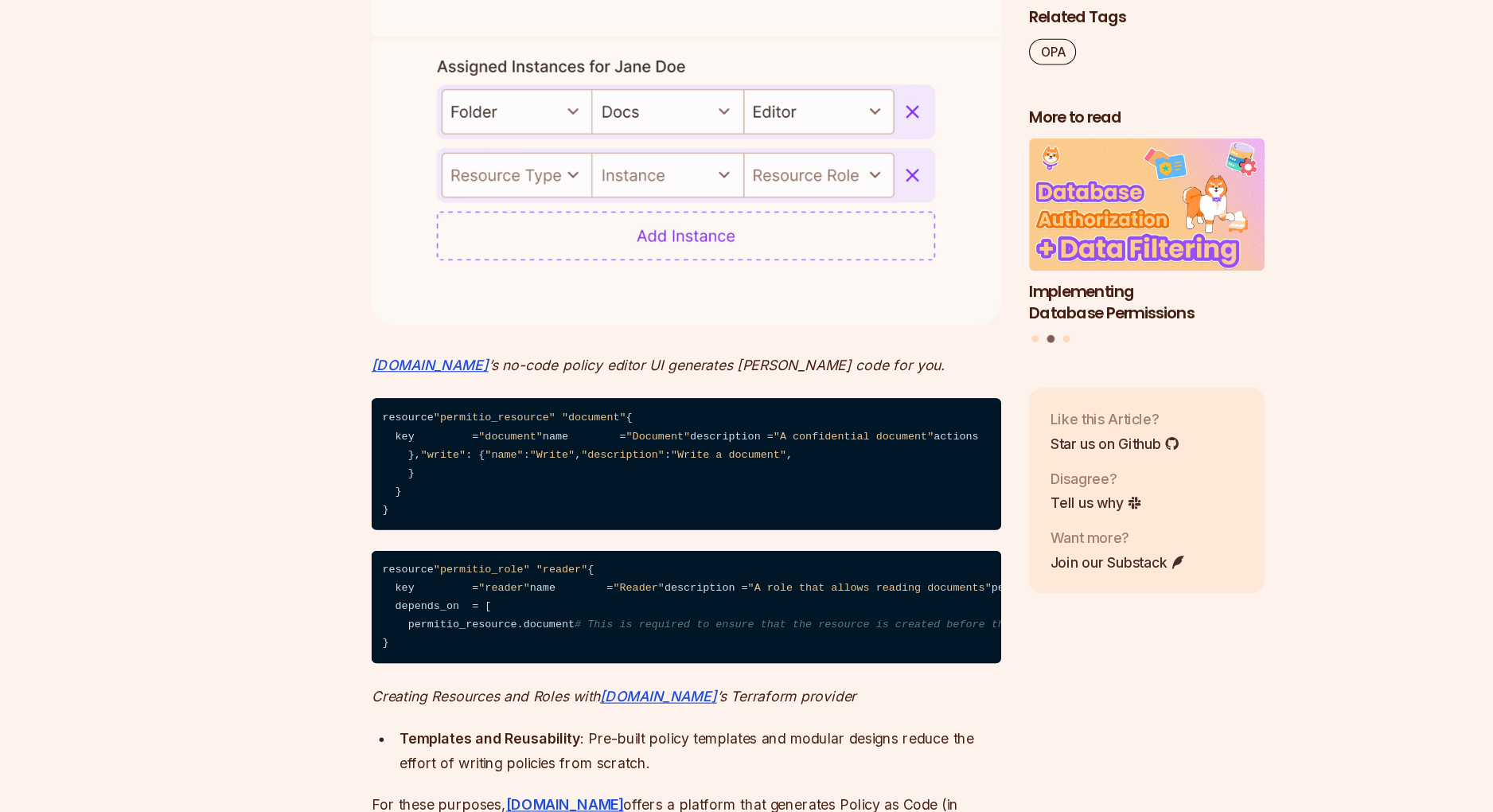
drag, startPoint x: 643, startPoint y: 315, endPoint x: 382, endPoint y: 214, distance: 279.9
drag, startPoint x: 382, startPoint y: 214, endPoint x: 723, endPoint y: 255, distance: 343.5
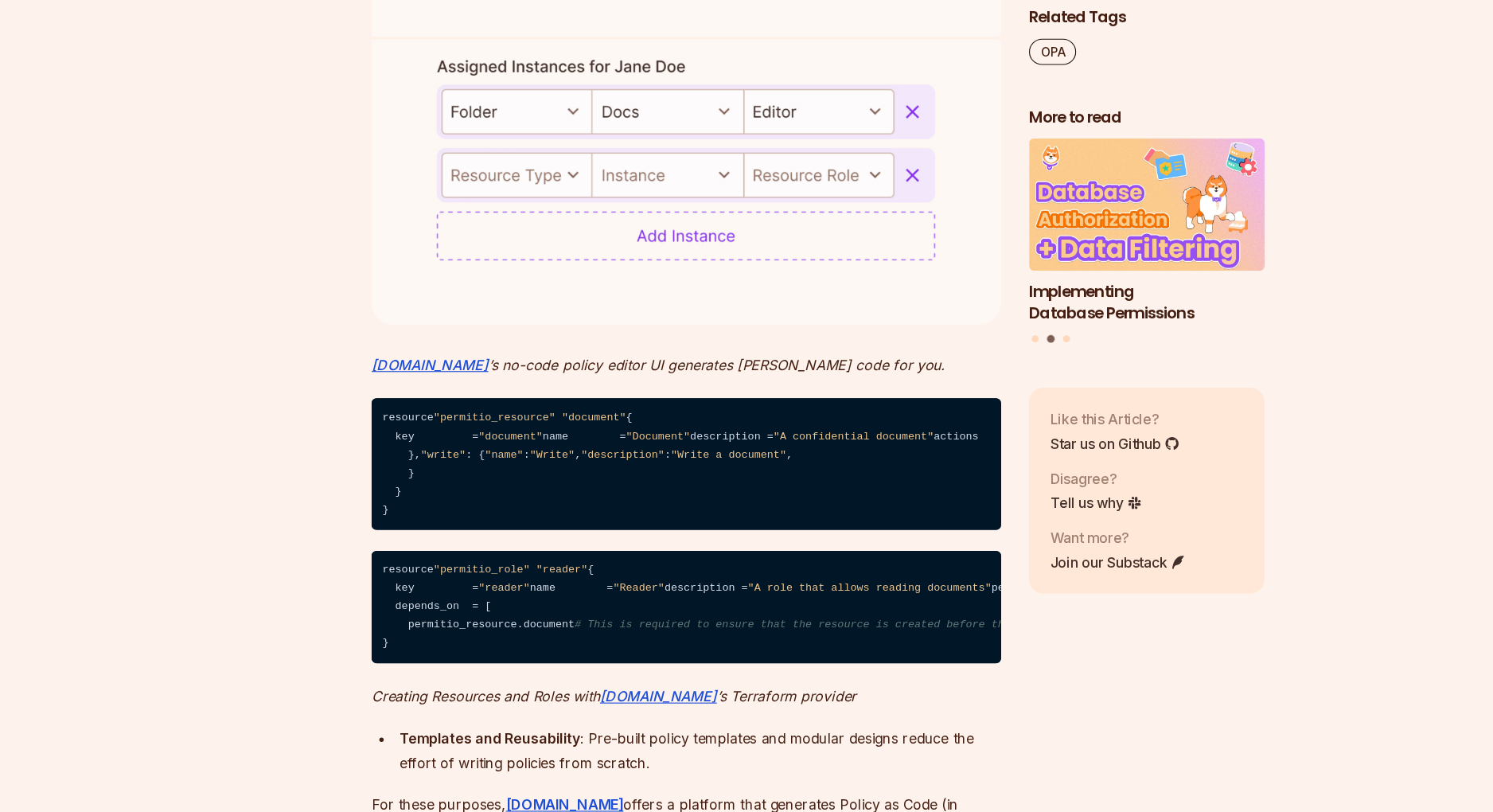
drag, startPoint x: 723, startPoint y: 255, endPoint x: 318, endPoint y: 220, distance: 406.5
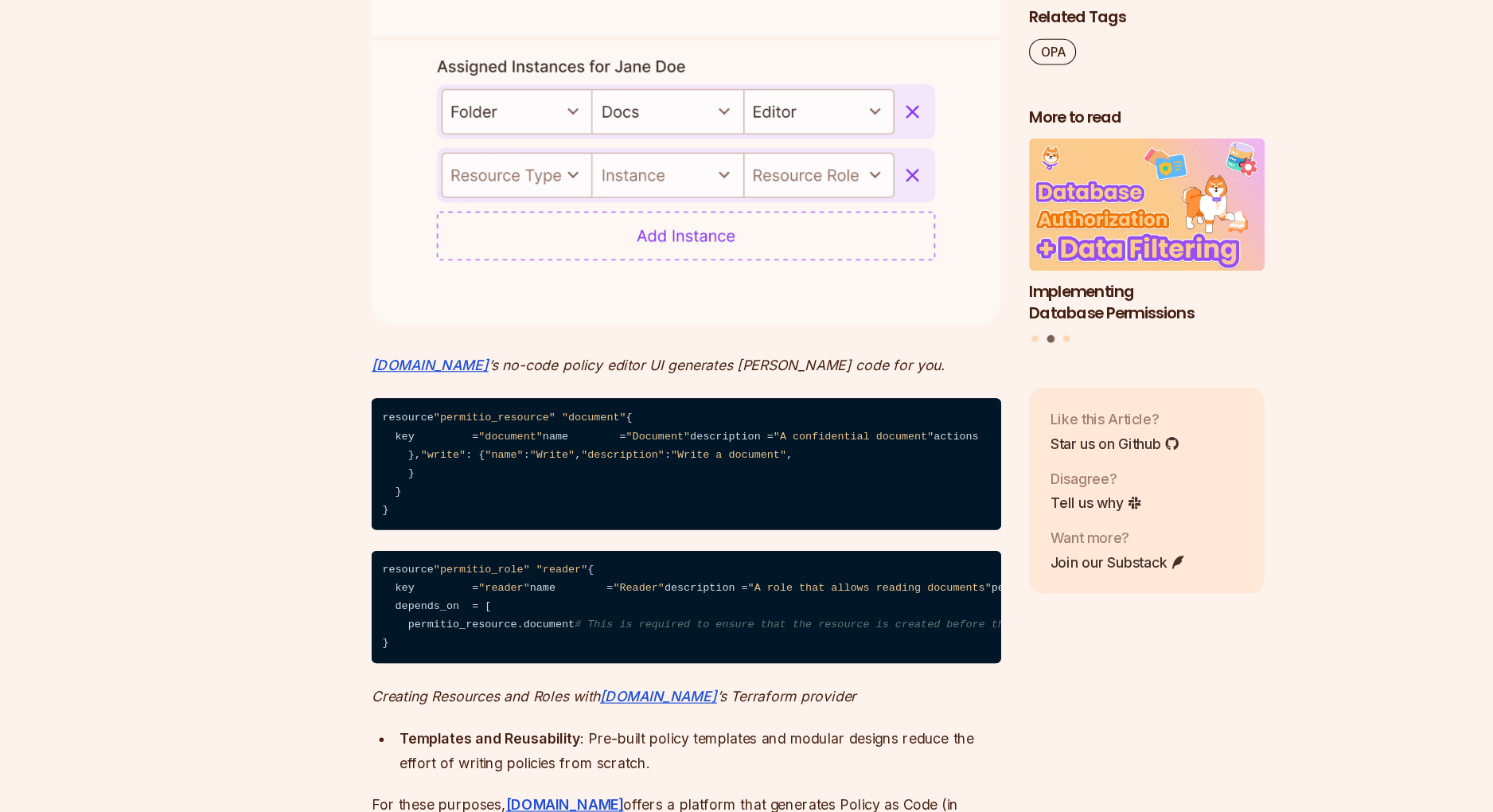
drag, startPoint x: 318, startPoint y: 220, endPoint x: 713, endPoint y: 250, distance: 396.1
drag, startPoint x: 713, startPoint y: 250, endPoint x: 374, endPoint y: 223, distance: 340.1
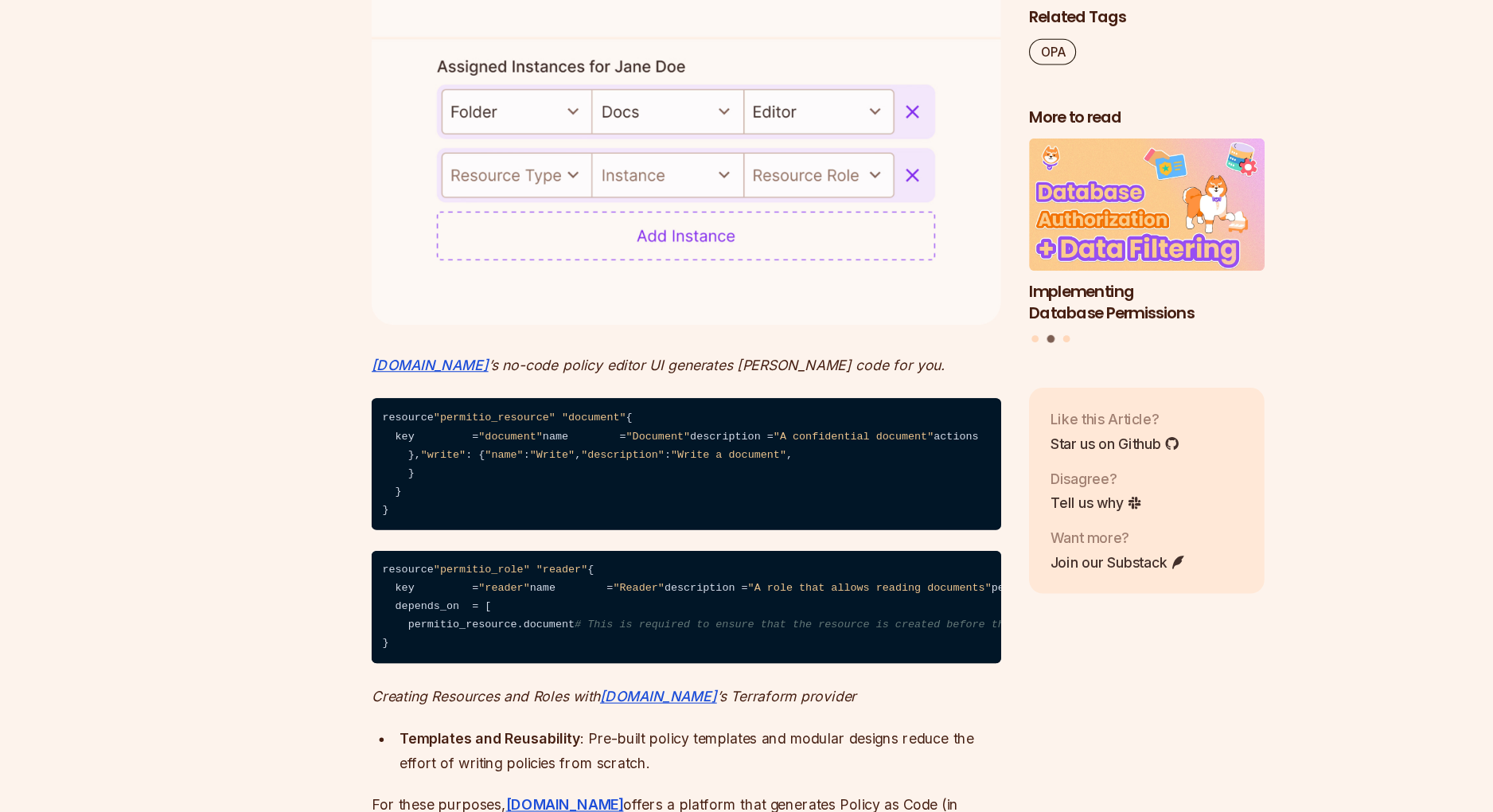
drag, startPoint x: 374, startPoint y: 223, endPoint x: 657, endPoint y: 256, distance: 284.9
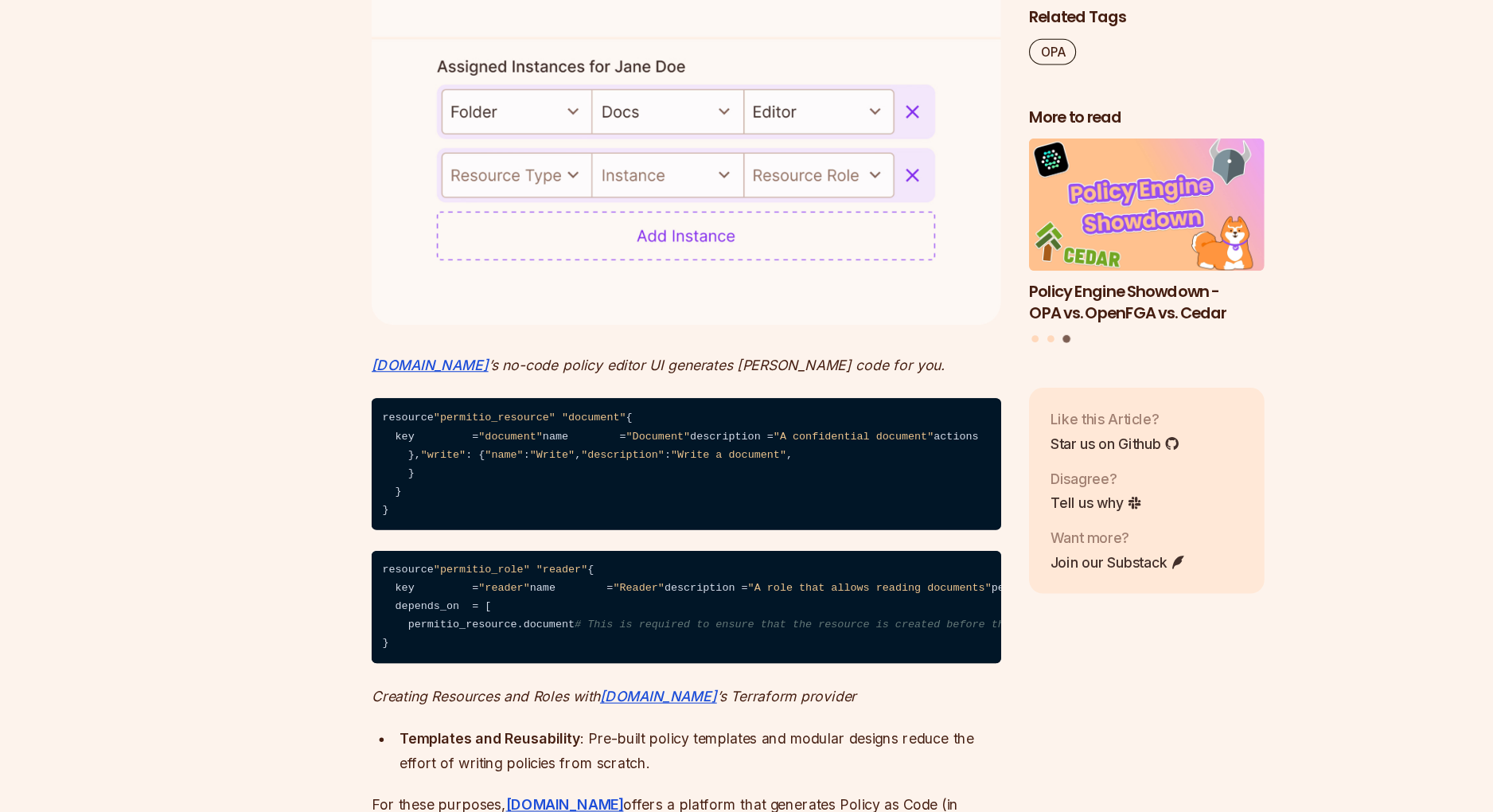
drag, startPoint x: 648, startPoint y: 256, endPoint x: 423, endPoint y: 231, distance: 226.4
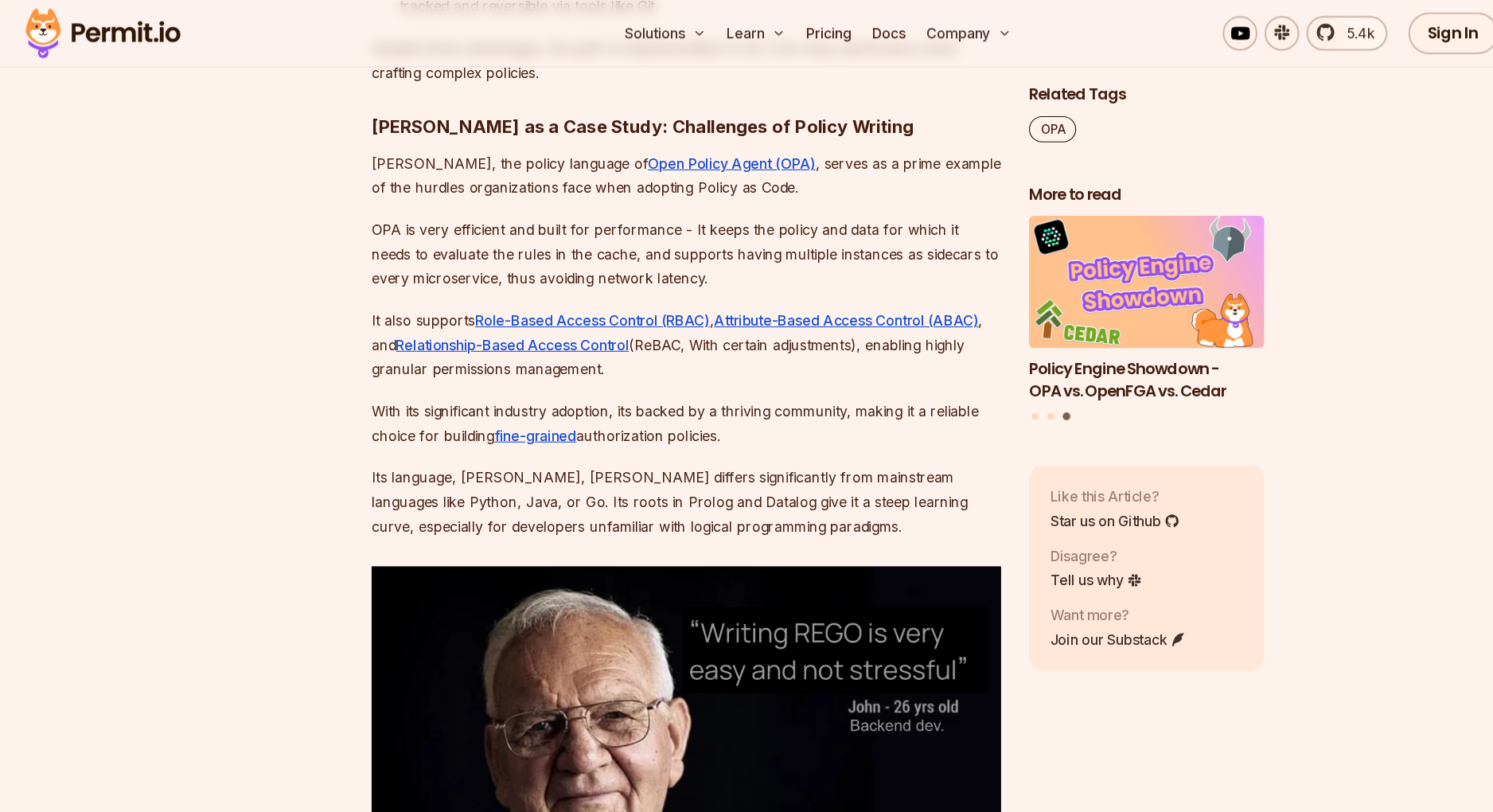
scroll to position [1607, 0]
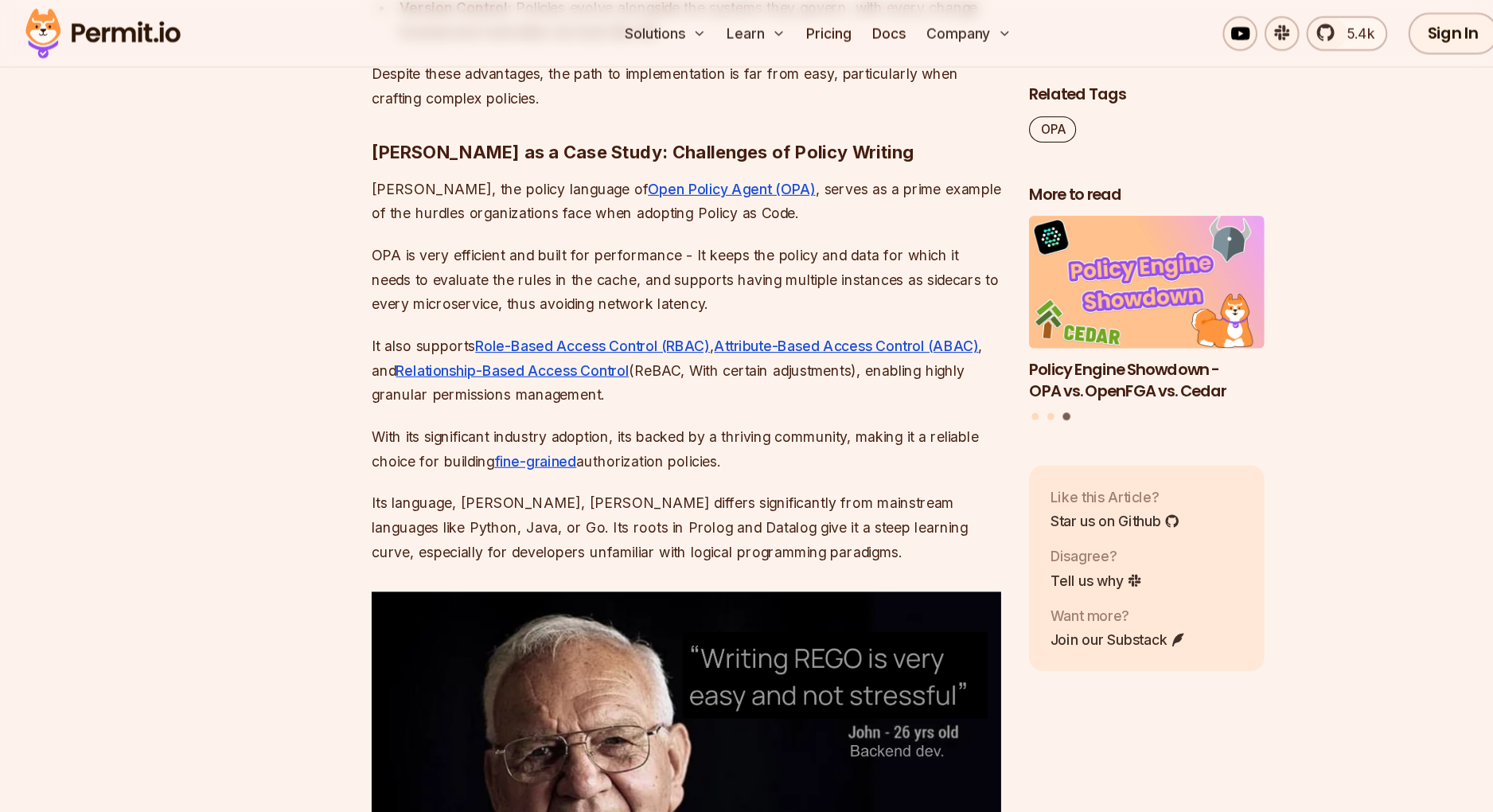
click at [384, 166] on p "Rego, the policy language of Open Policy Agent (OPA) , serves as a prime exampl…" at bounding box center [626, 182] width 574 height 45
drag, startPoint x: 384, startPoint y: 166, endPoint x: 506, endPoint y: 166, distance: 122.0
click at [506, 166] on p "Rego, the policy language of Open Policy Agent (OPA) , serves as a prime exampl…" at bounding box center [626, 182] width 574 height 45
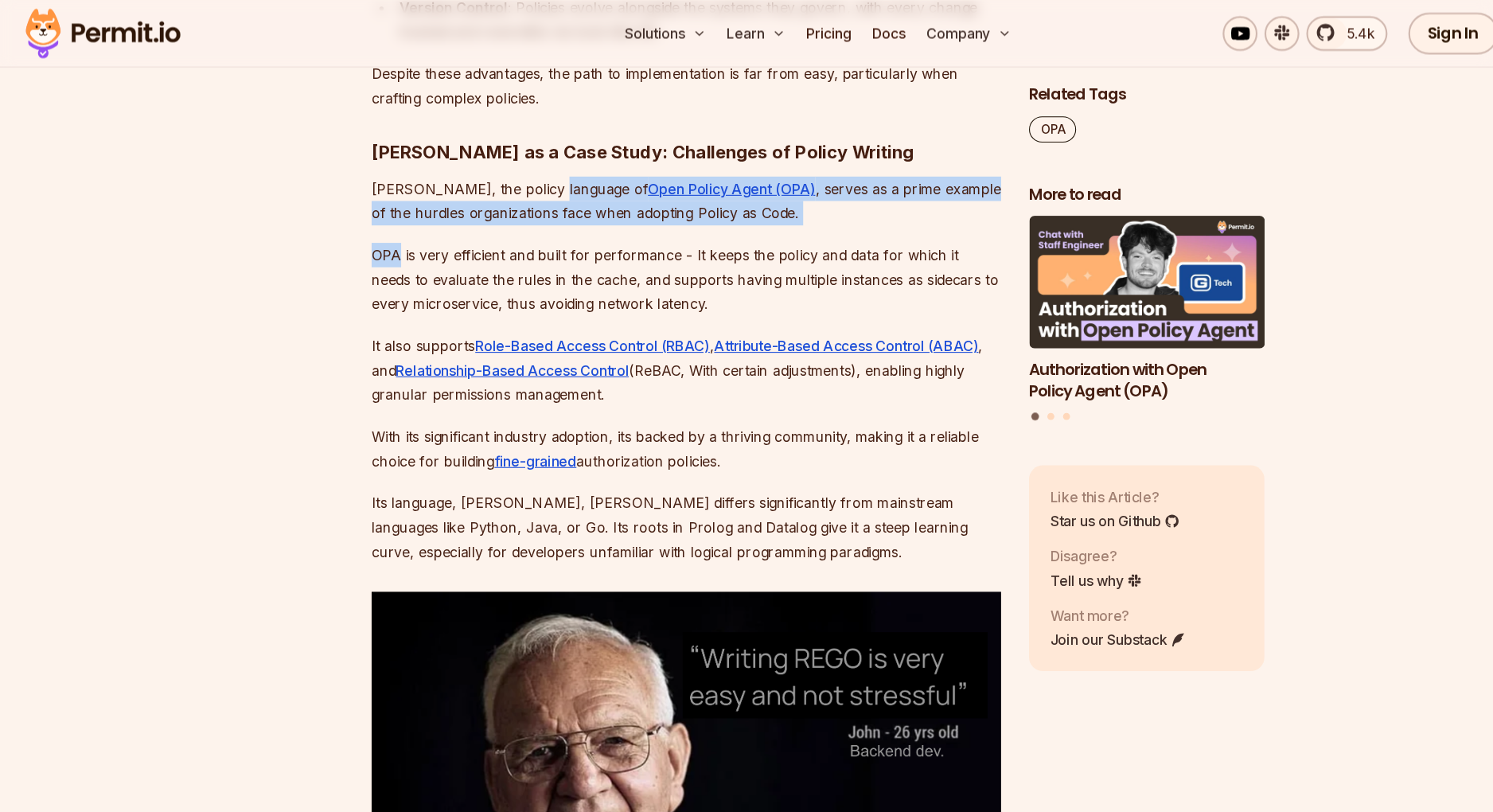
drag, startPoint x: 506, startPoint y: 166, endPoint x: 348, endPoint y: 228, distance: 169.7
click at [348, 234] on p "OPA is very efficient and built for performance - It keeps the policy and data …" at bounding box center [626, 254] width 574 height 67
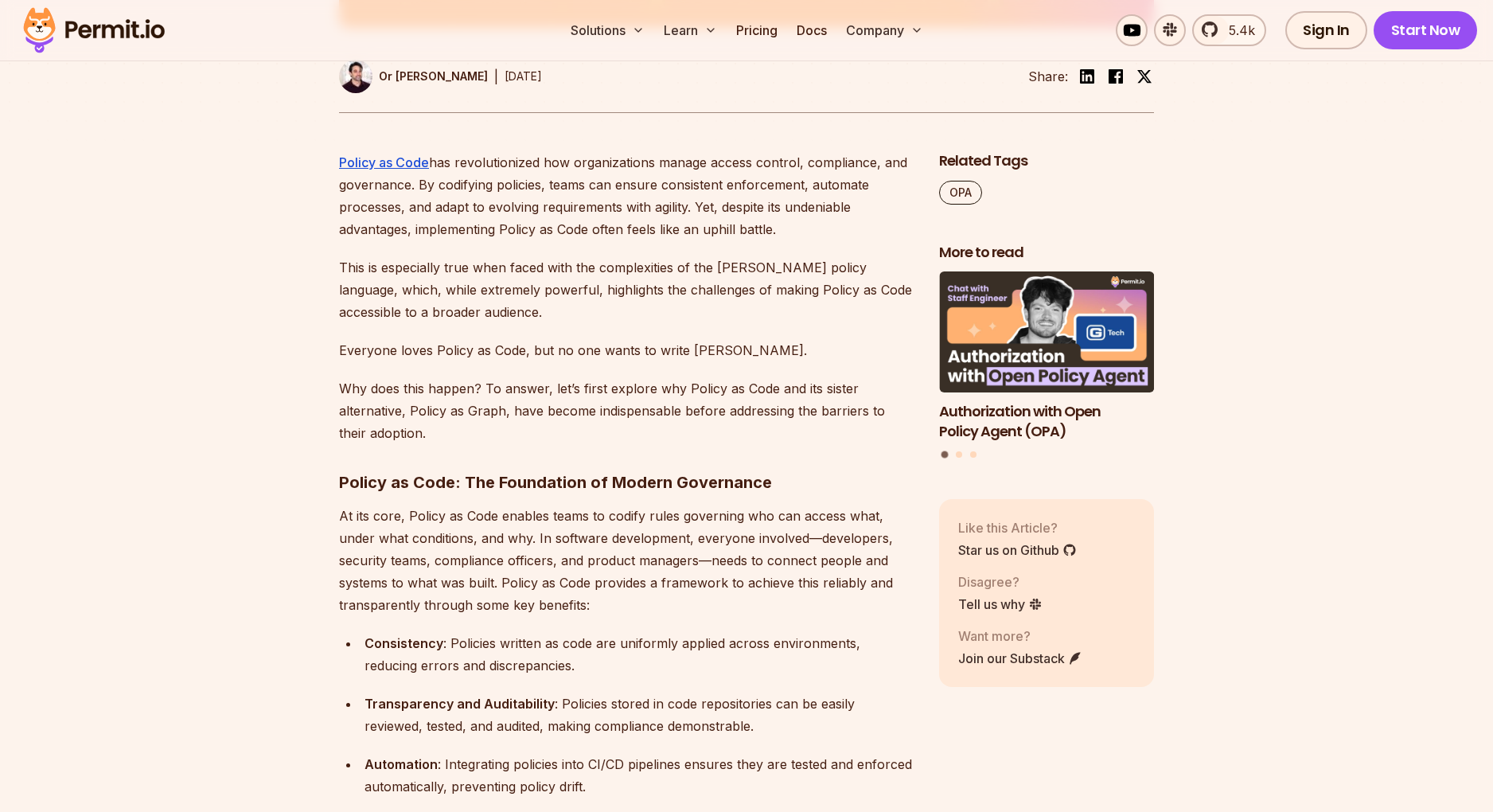
scroll to position [0, 0]
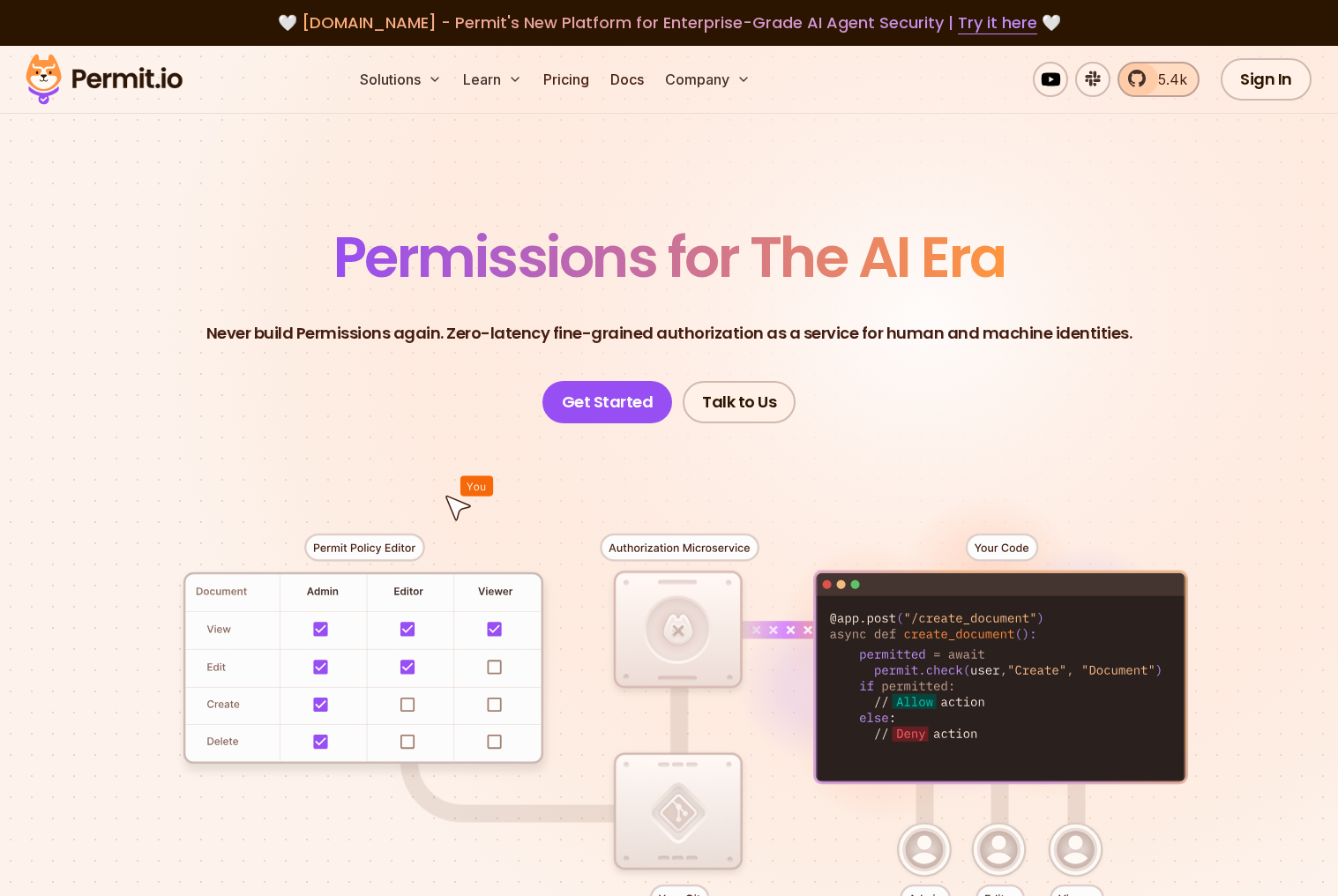
click at [1155, 85] on span "5.4k" at bounding box center [1167, 79] width 40 height 21
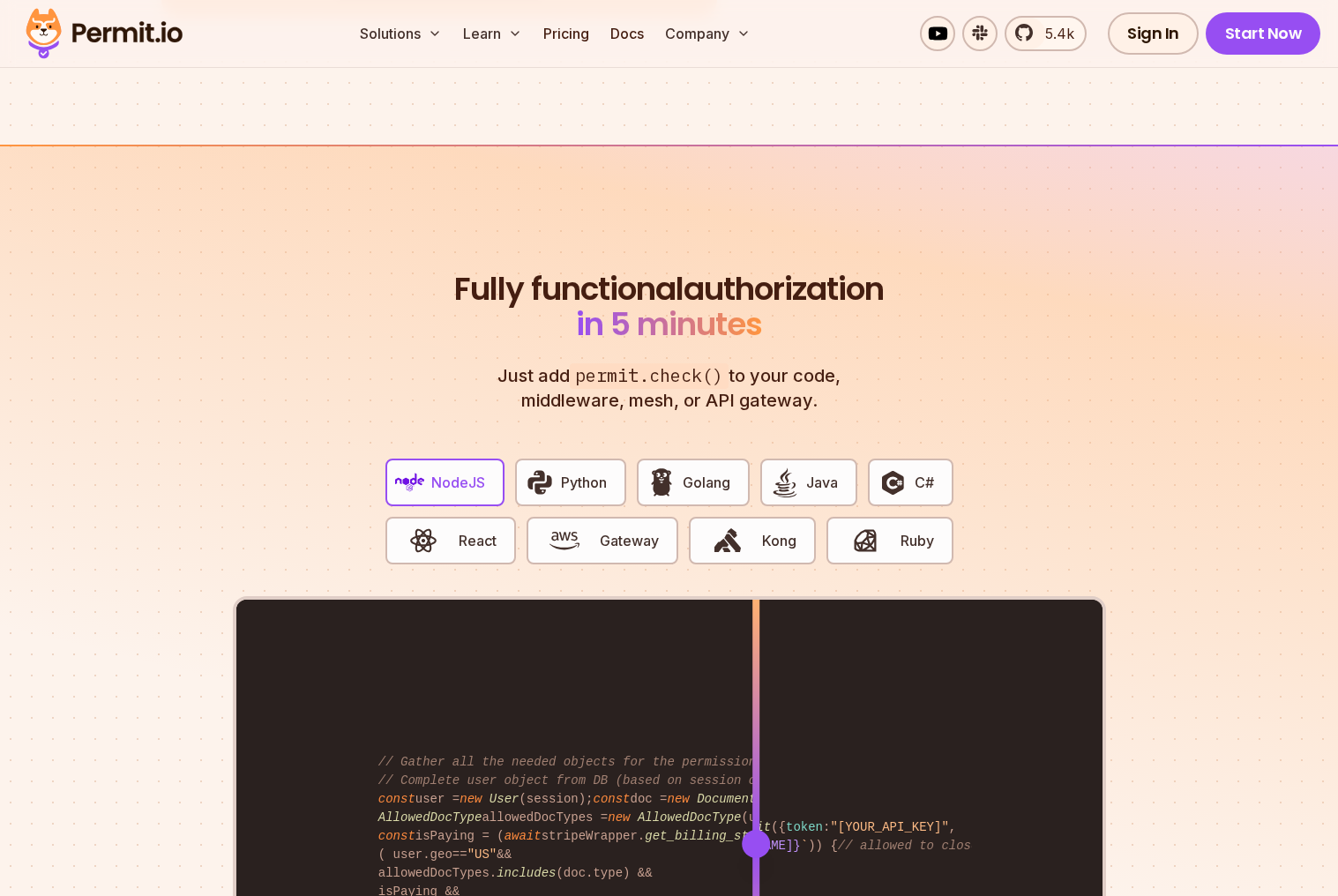
scroll to position [3178, 0]
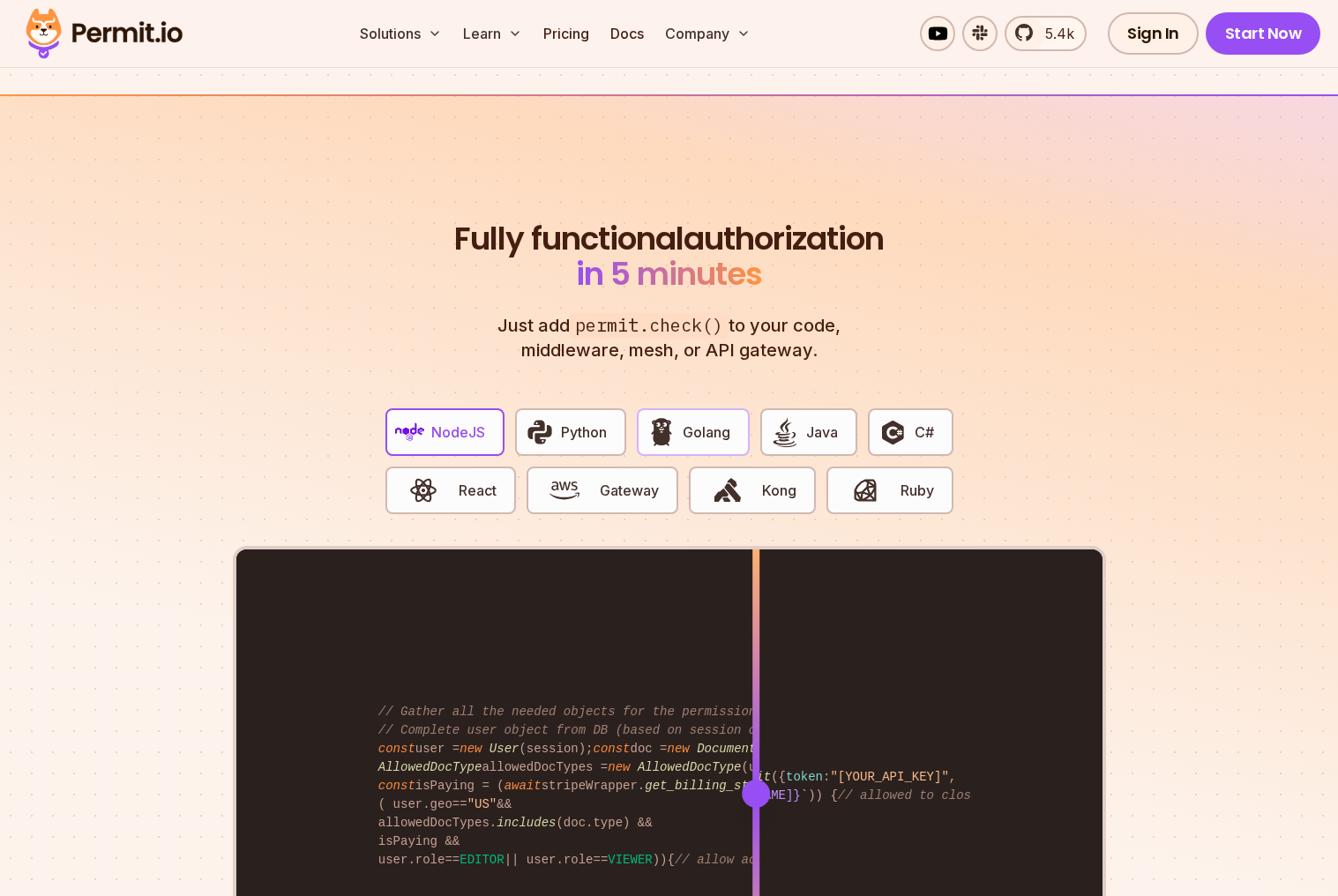
click at [723, 422] on span "Golang" at bounding box center [706, 433] width 47 height 21
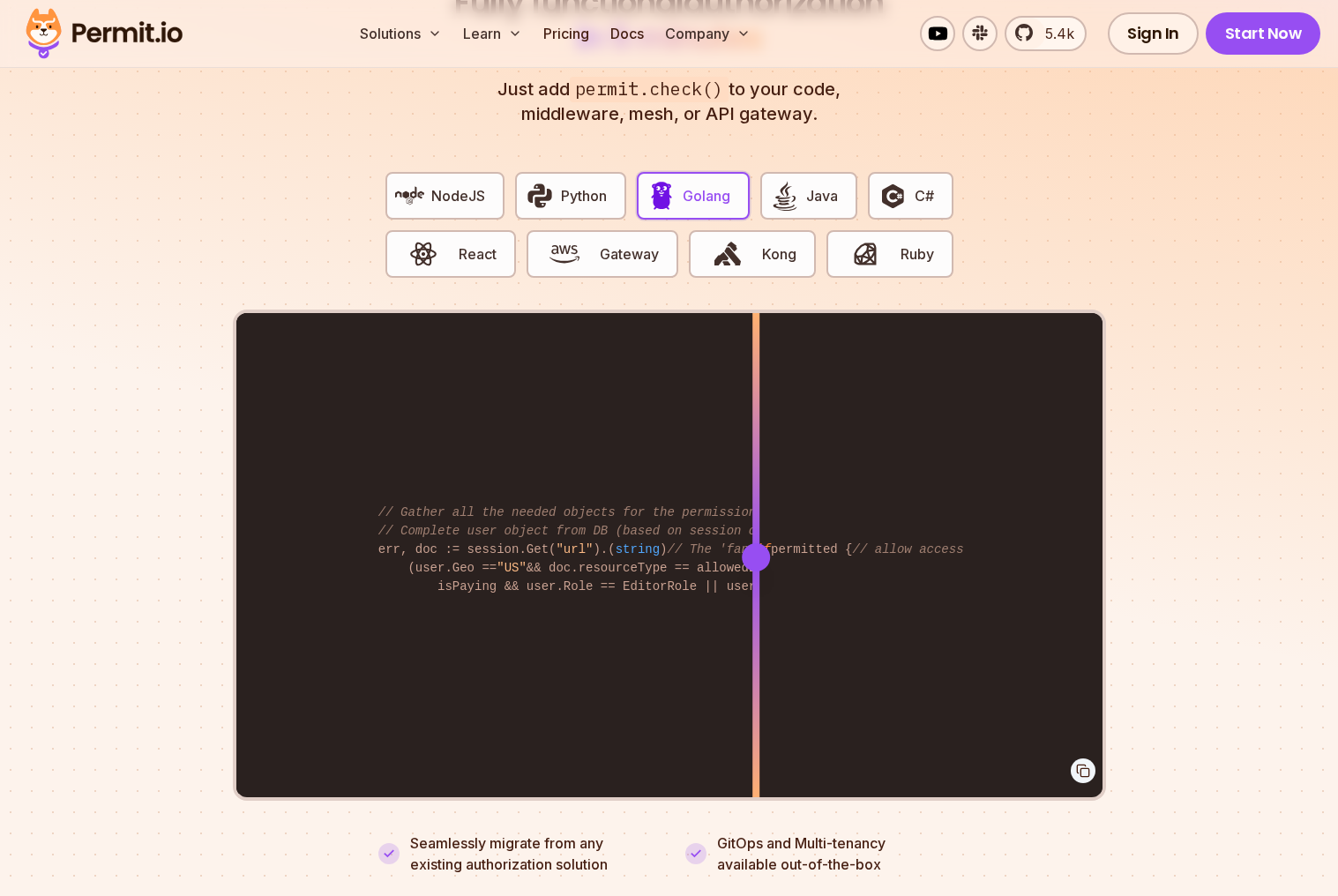
scroll to position [3416, 0]
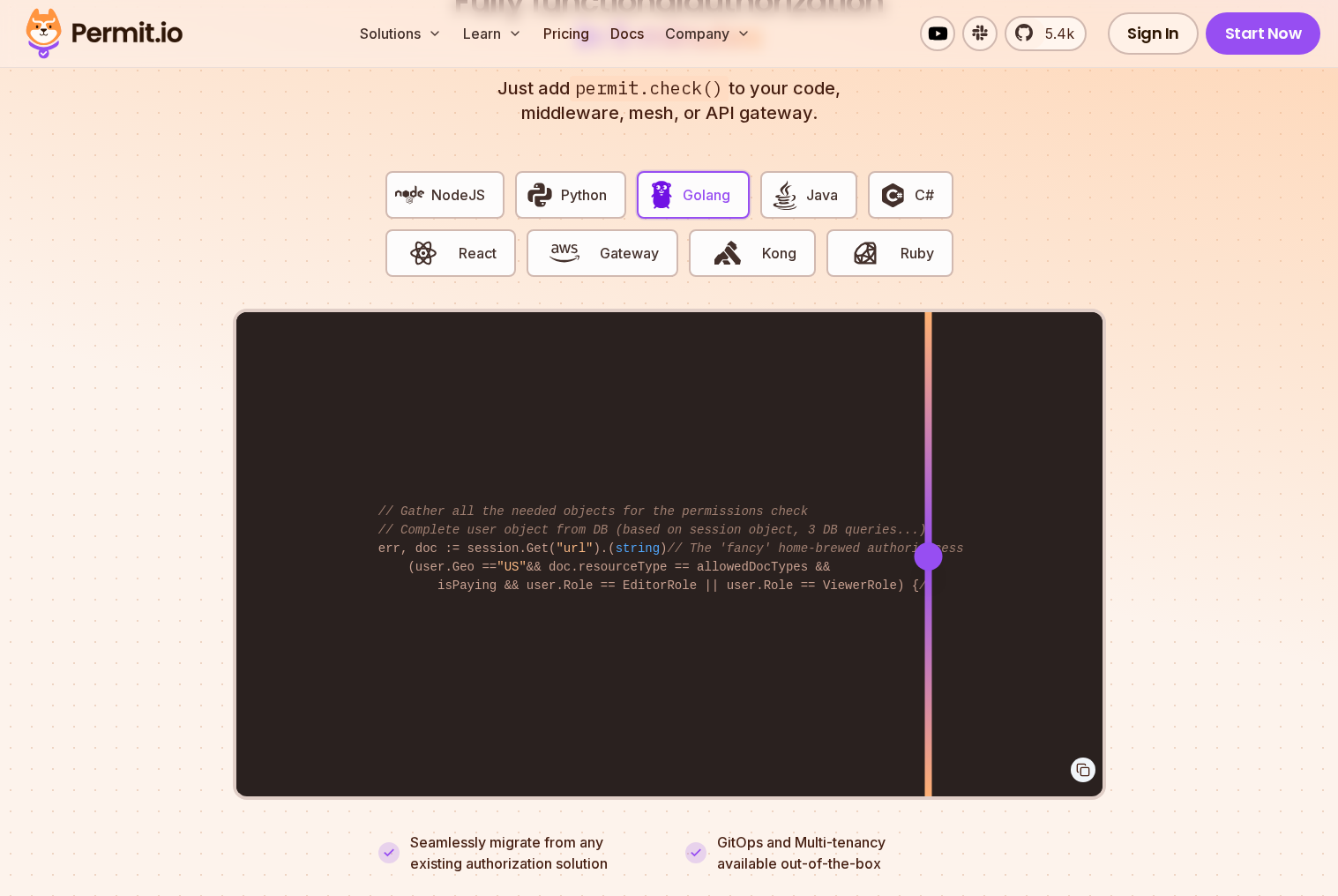
drag, startPoint x: 751, startPoint y: 534, endPoint x: 1004, endPoint y: 641, distance: 274.7
click at [932, 642] on div at bounding box center [927, 555] width 7 height 487
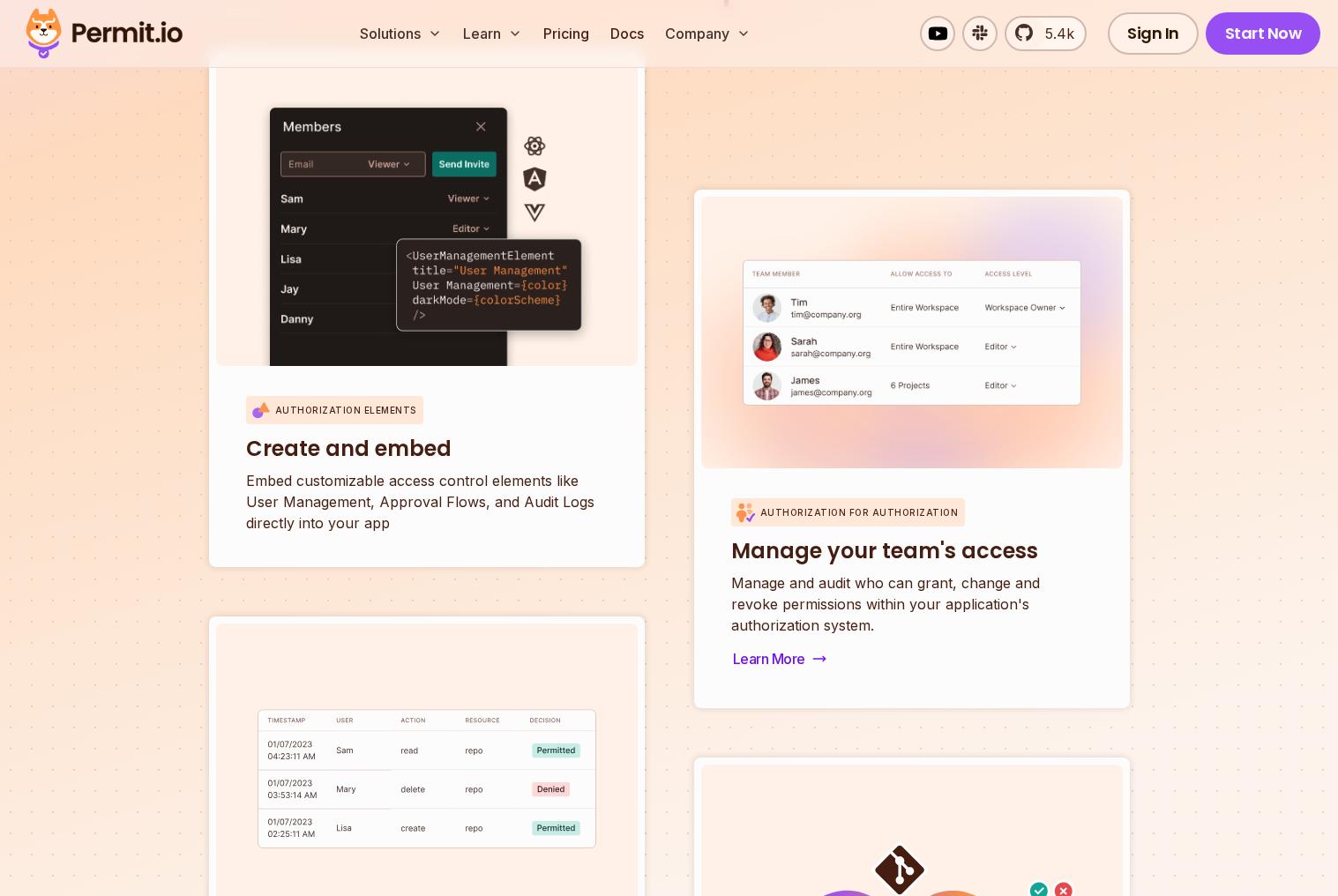
scroll to position [6175, 0]
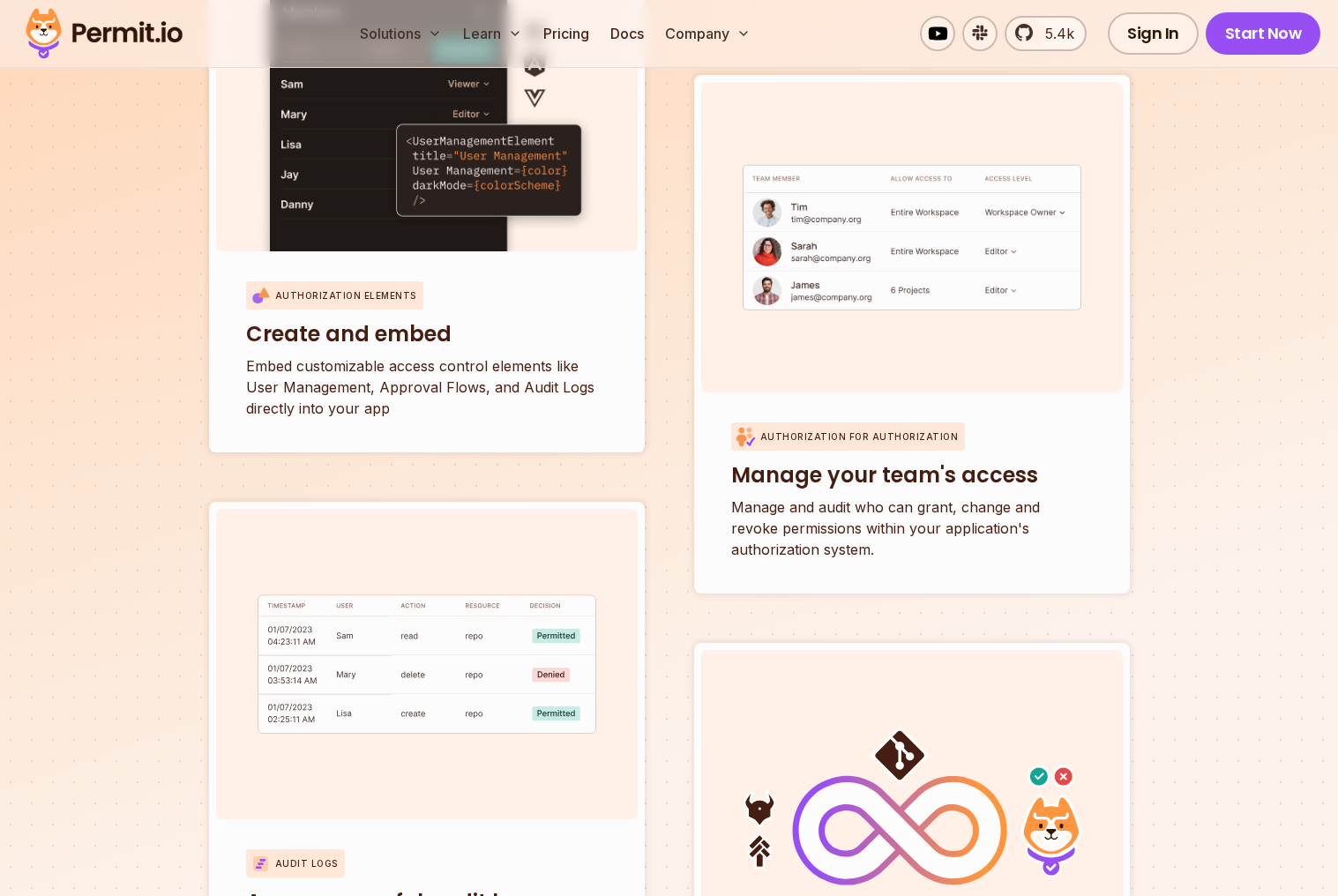
click at [692, 615] on div "Authorization Elements Create and embed Embed customizable access control eleme…" at bounding box center [669, 548] width 921 height 1228
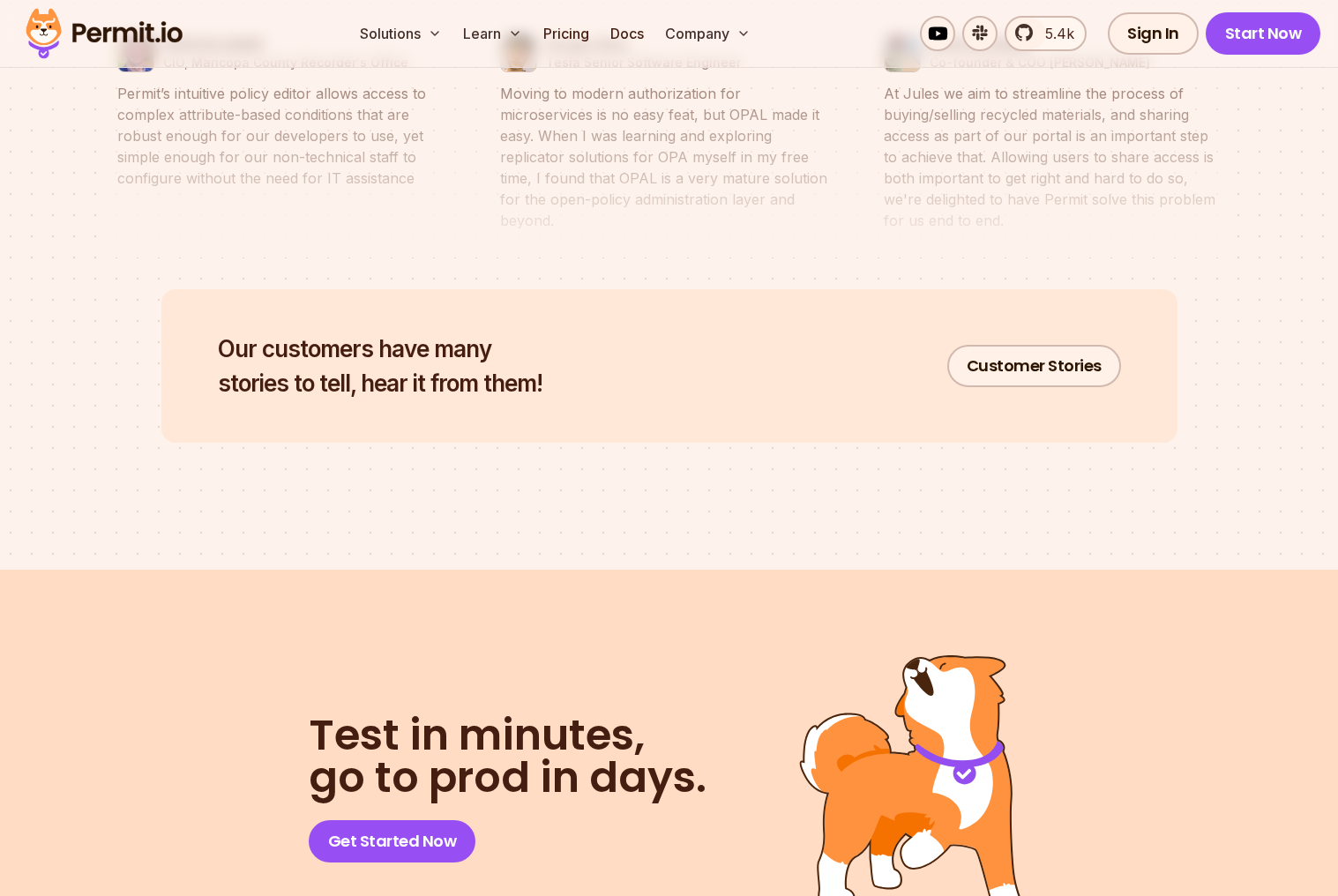
scroll to position [9205, 0]
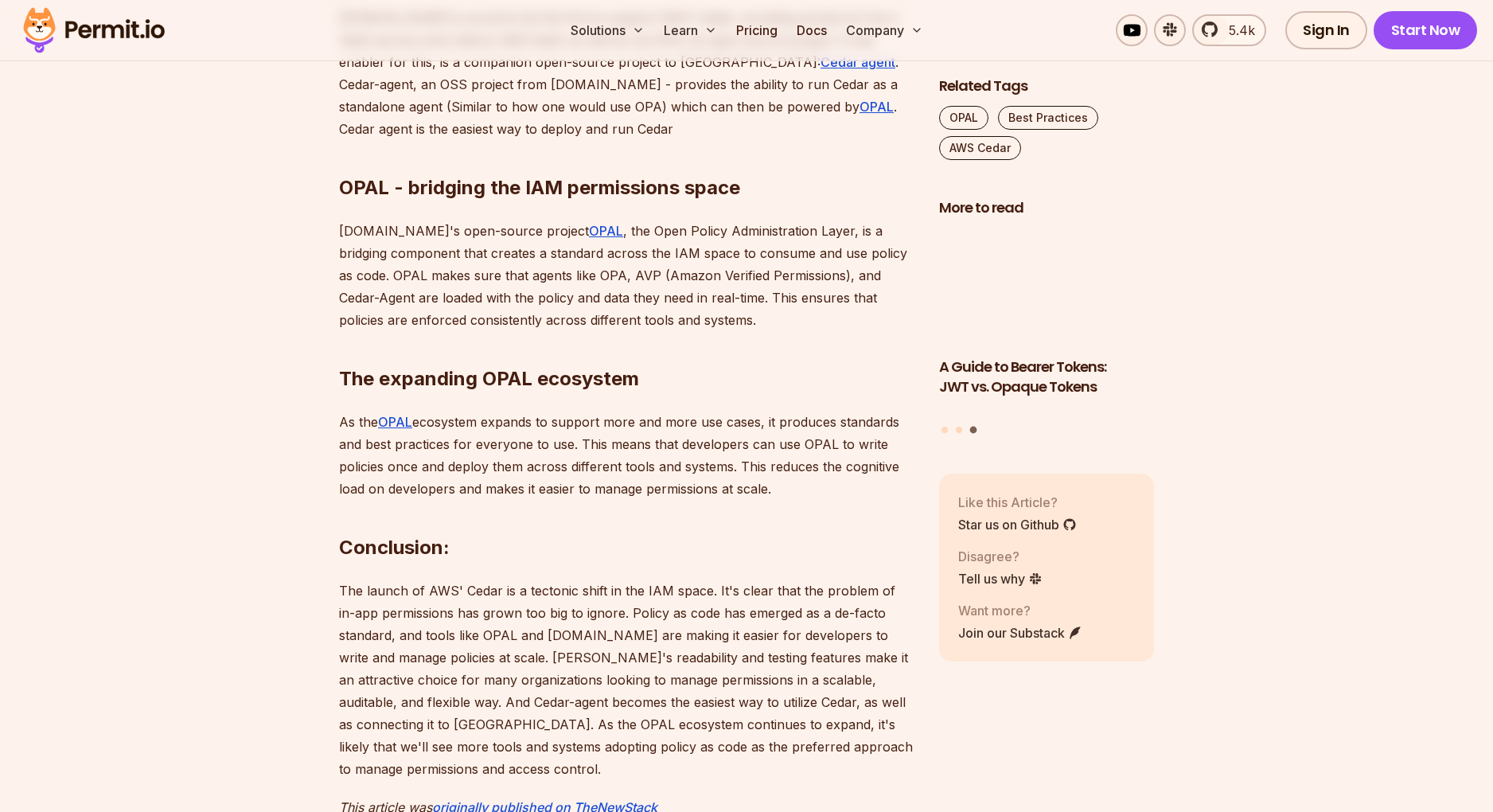
scroll to position [1940, 0]
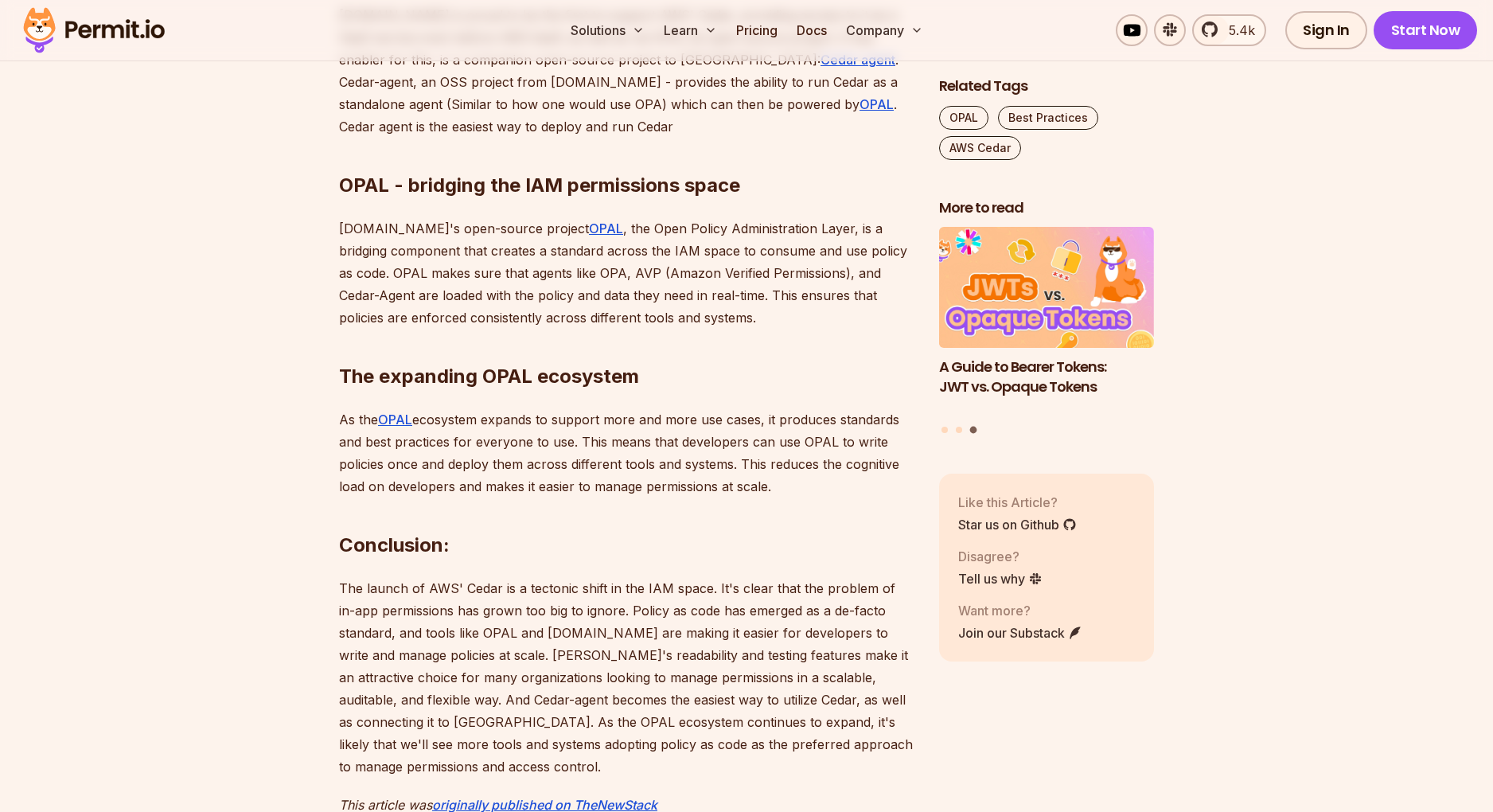
click at [374, 193] on h2 "OPAL - bridging the IAM permissions space" at bounding box center [626, 154] width 574 height 89
drag, startPoint x: 374, startPoint y: 193, endPoint x: 574, endPoint y: 193, distance: 200.0
click at [574, 193] on h2 "OPAL - bridging the IAM permissions space" at bounding box center [626, 154] width 574 height 89
click at [574, 193] on h2 "OPAL - bridging the IAM permissions space" at bounding box center [626, 154] width 574 height 89
drag, startPoint x: 574, startPoint y: 193, endPoint x: 382, endPoint y: 193, distance: 192.0
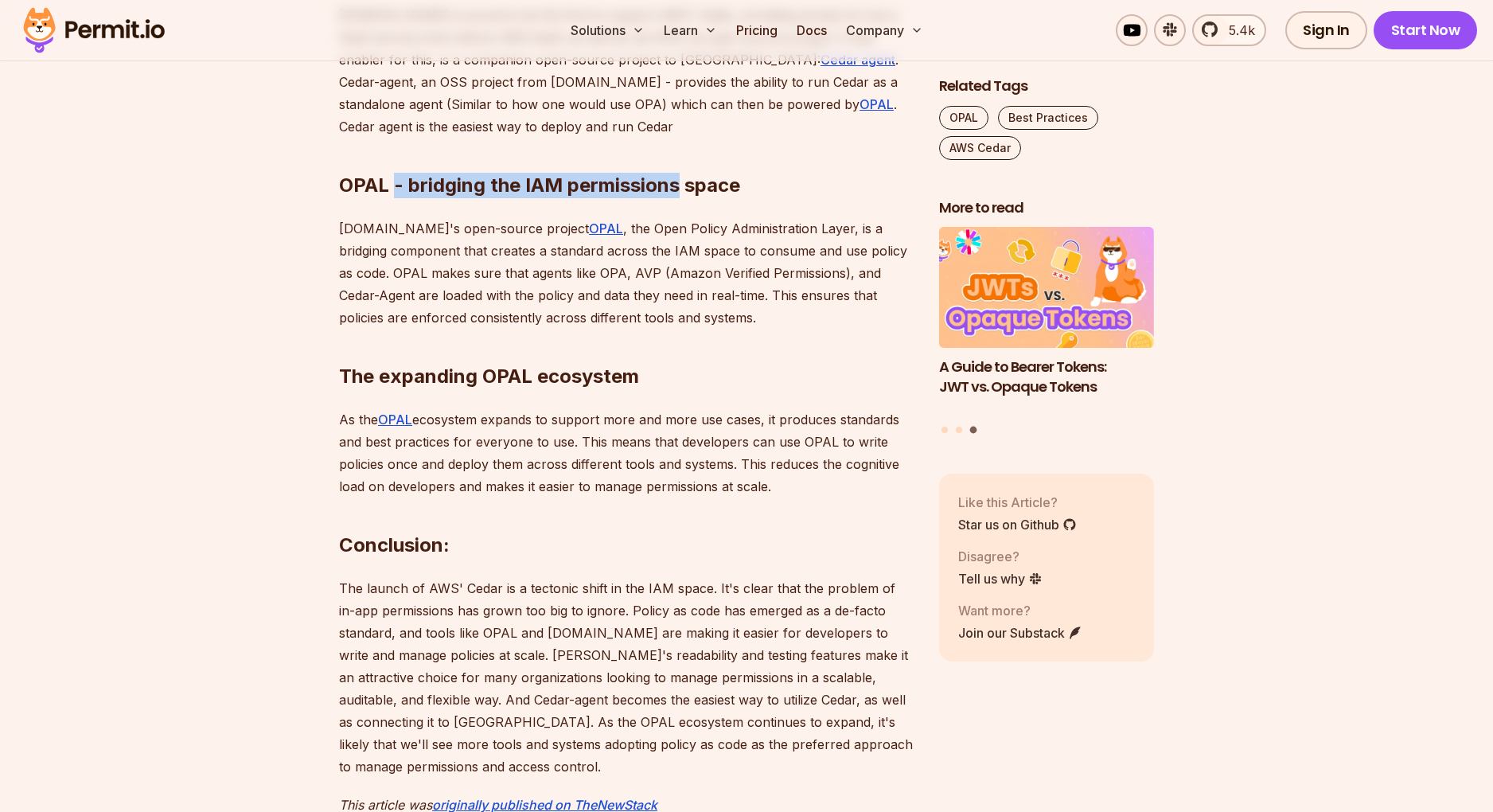
click at [382, 193] on h2 "OPAL - bridging the IAM permissions space" at bounding box center [626, 154] width 574 height 89
drag, startPoint x: 377, startPoint y: 193, endPoint x: 573, endPoint y: 192, distance: 196.0
click at [574, 193] on h2 "OPAL - bridging the IAM permissions space" at bounding box center [626, 154] width 574 height 89
click at [573, 192] on h2 "OPAL - bridging the IAM permissions space" at bounding box center [626, 154] width 574 height 89
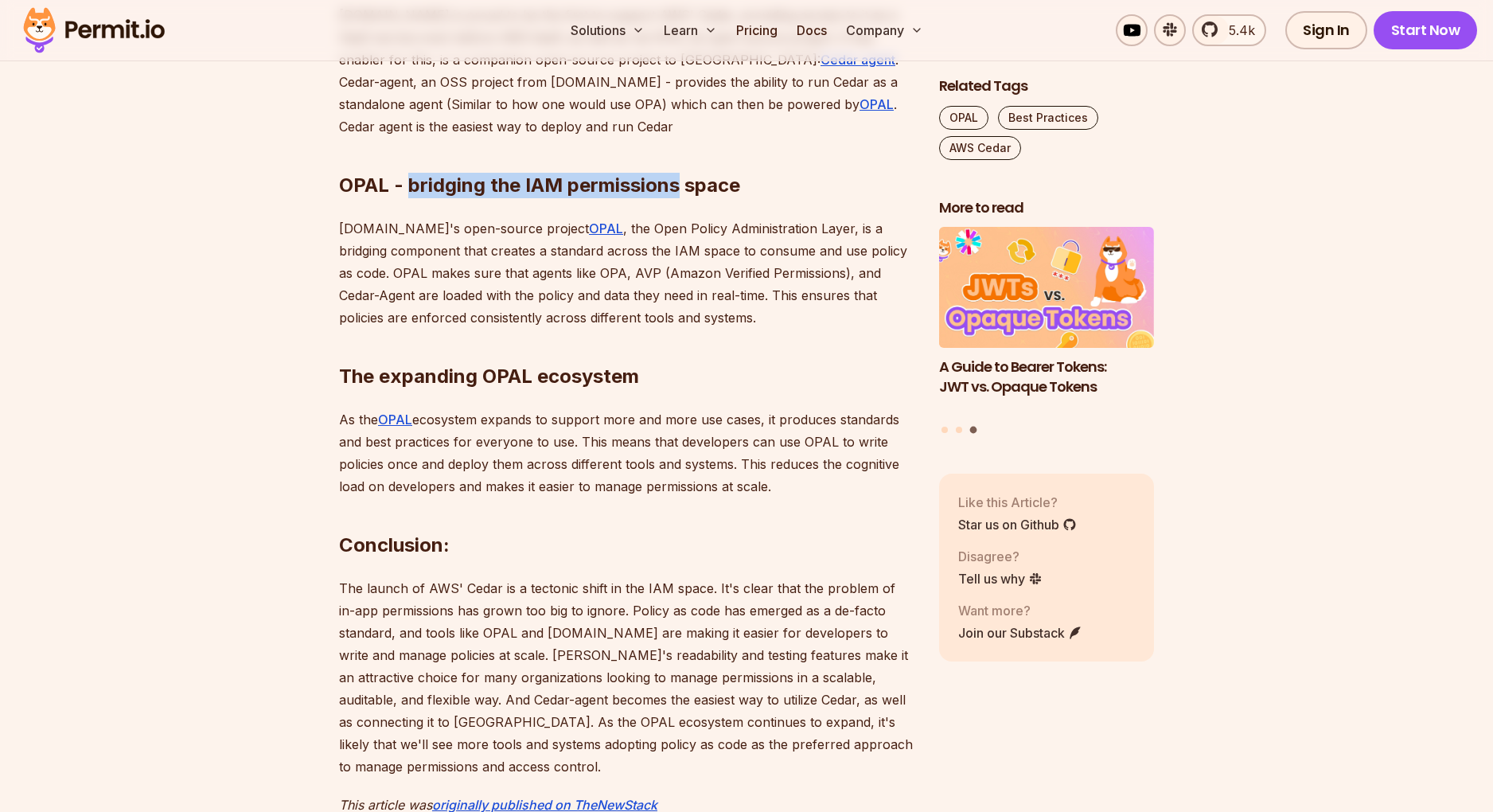
drag, startPoint x: 573, startPoint y: 192, endPoint x: 382, endPoint y: 192, distance: 191.0
click at [382, 192] on h2 "OPAL - bridging the IAM permissions space" at bounding box center [626, 154] width 574 height 89
click at [365, 192] on h2 "OPAL - bridging the IAM permissions space" at bounding box center [626, 154] width 574 height 89
drag, startPoint x: 365, startPoint y: 192, endPoint x: 702, endPoint y: 192, distance: 337.0
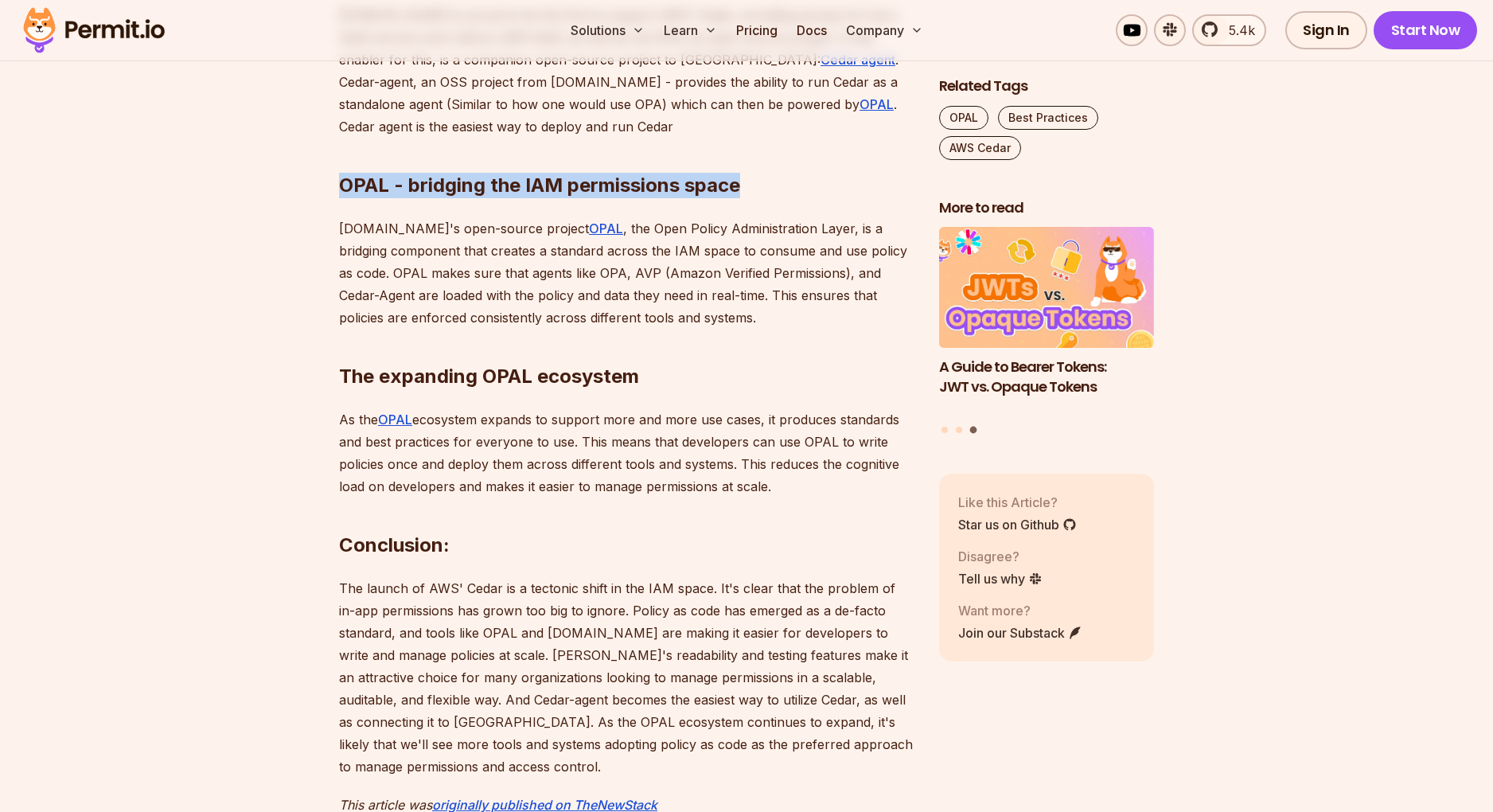
click at [702, 192] on h2 "OPAL - bridging the IAM permissions space" at bounding box center [626, 154] width 574 height 89
drag, startPoint x: 702, startPoint y: 192, endPoint x: 350, endPoint y: 200, distance: 352.1
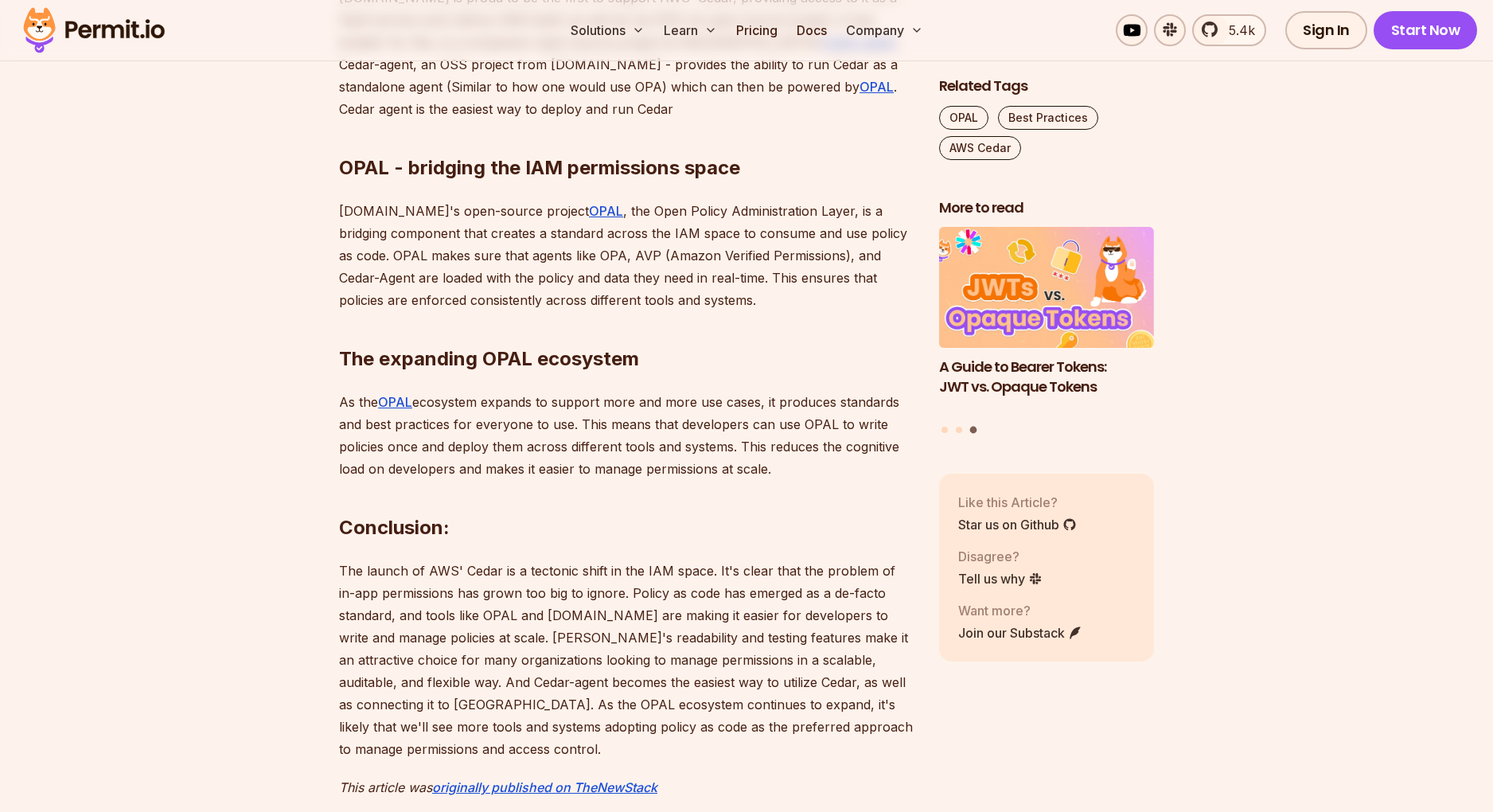
scroll to position [1958, 0]
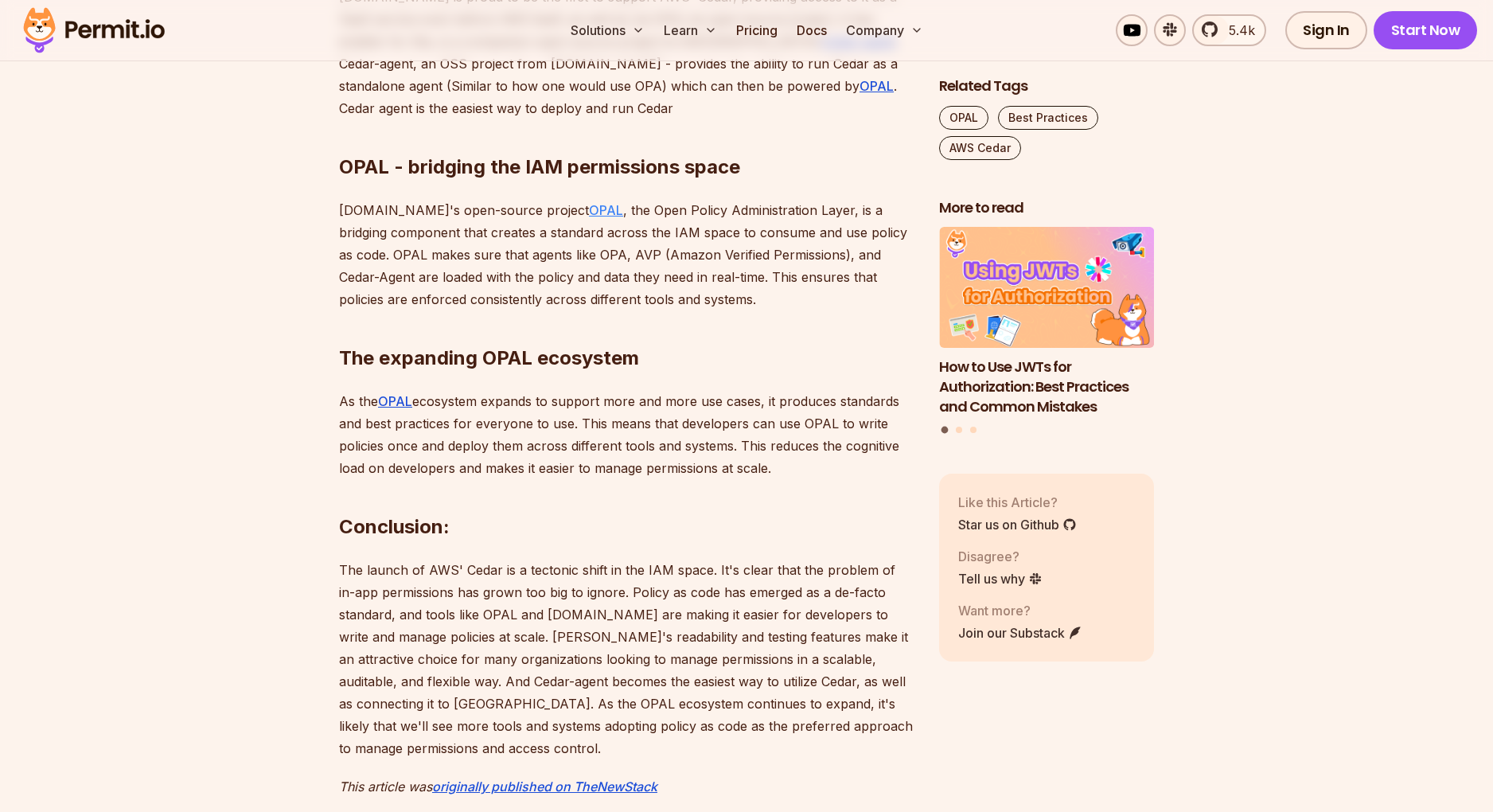
click at [589, 215] on link "OPAL" at bounding box center [606, 210] width 34 height 16
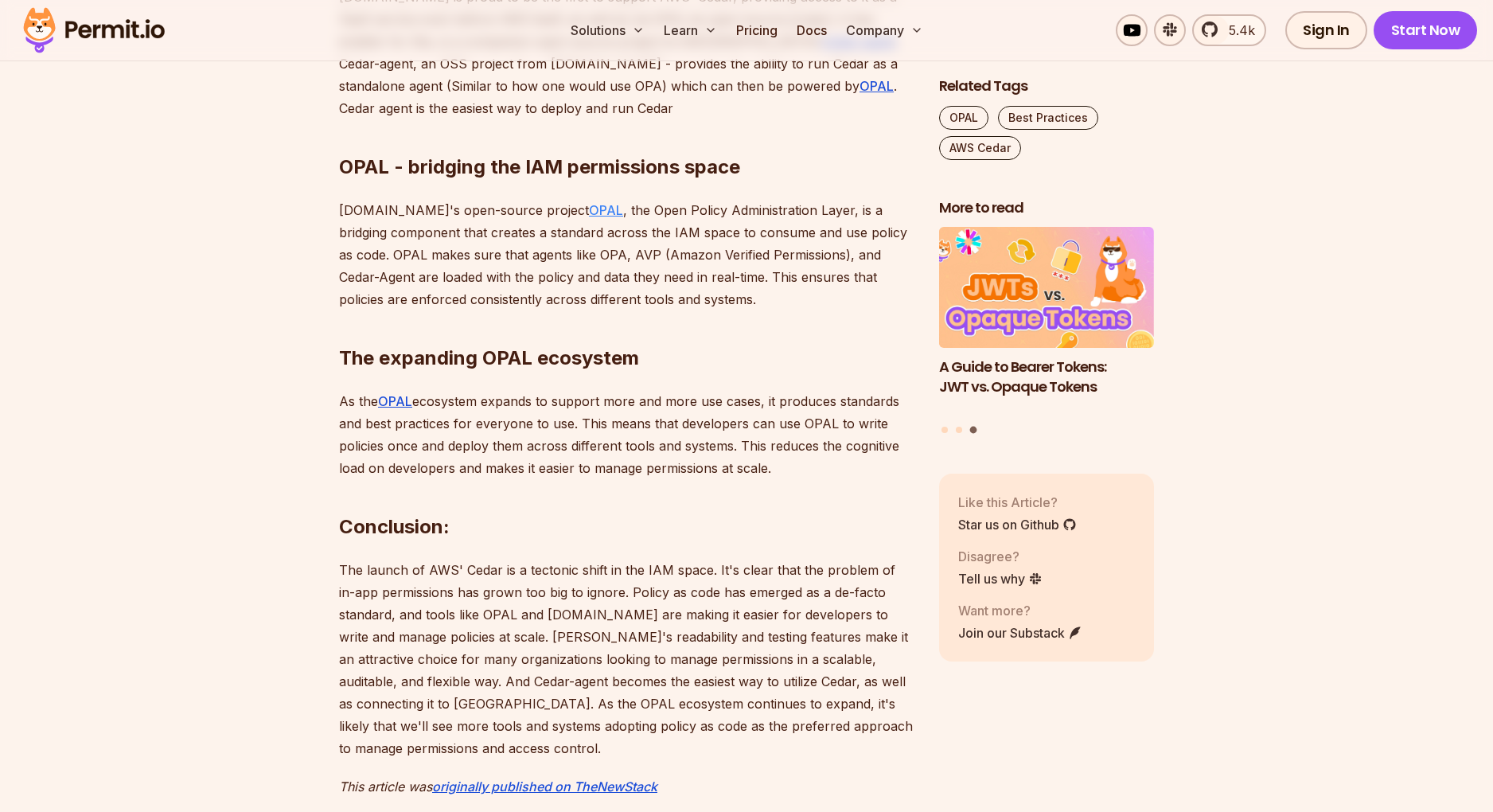
click at [589, 213] on link "OPAL" at bounding box center [606, 210] width 34 height 16
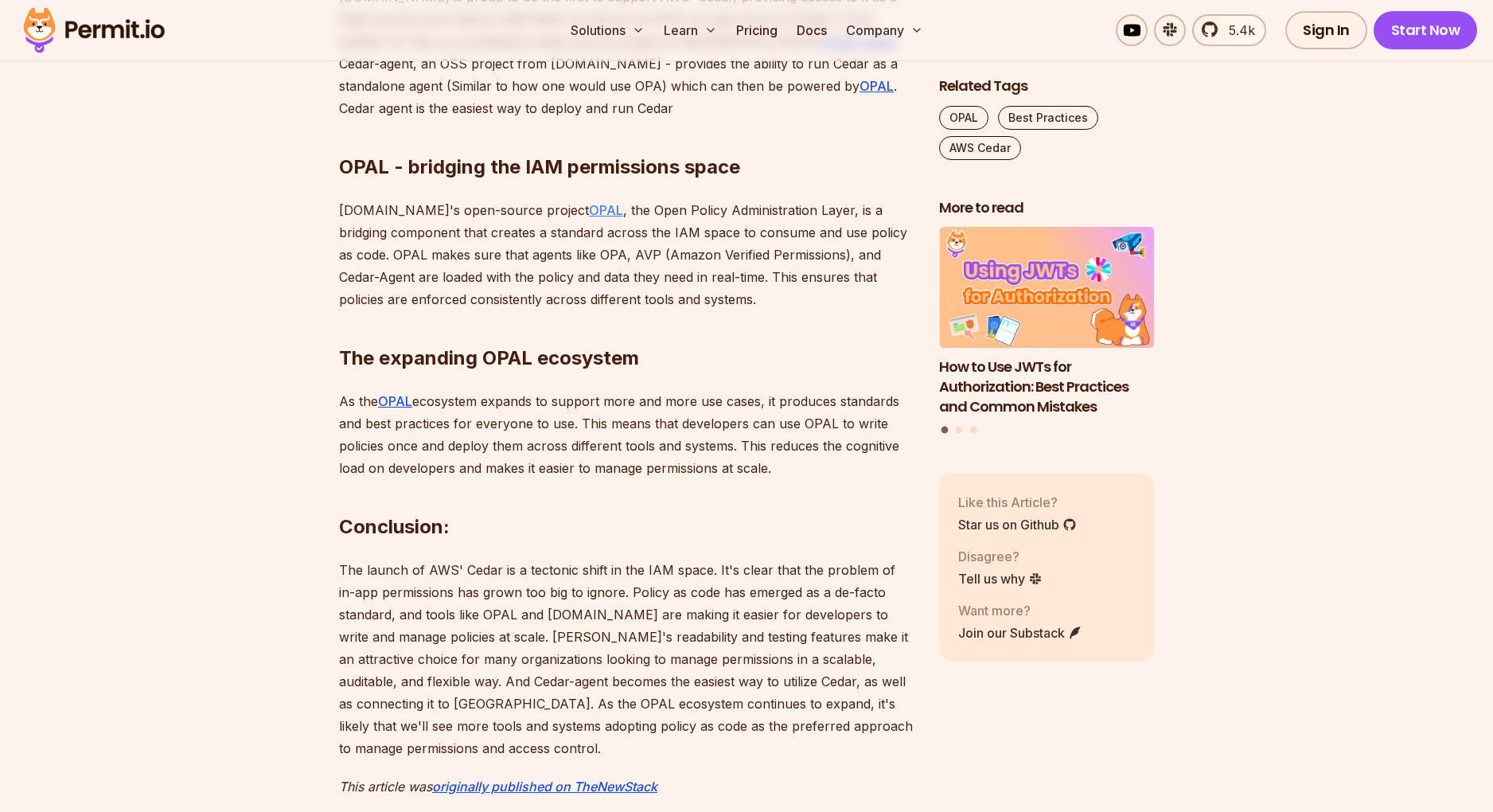
click at [589, 212] on link "OPAL" at bounding box center [606, 210] width 34 height 16
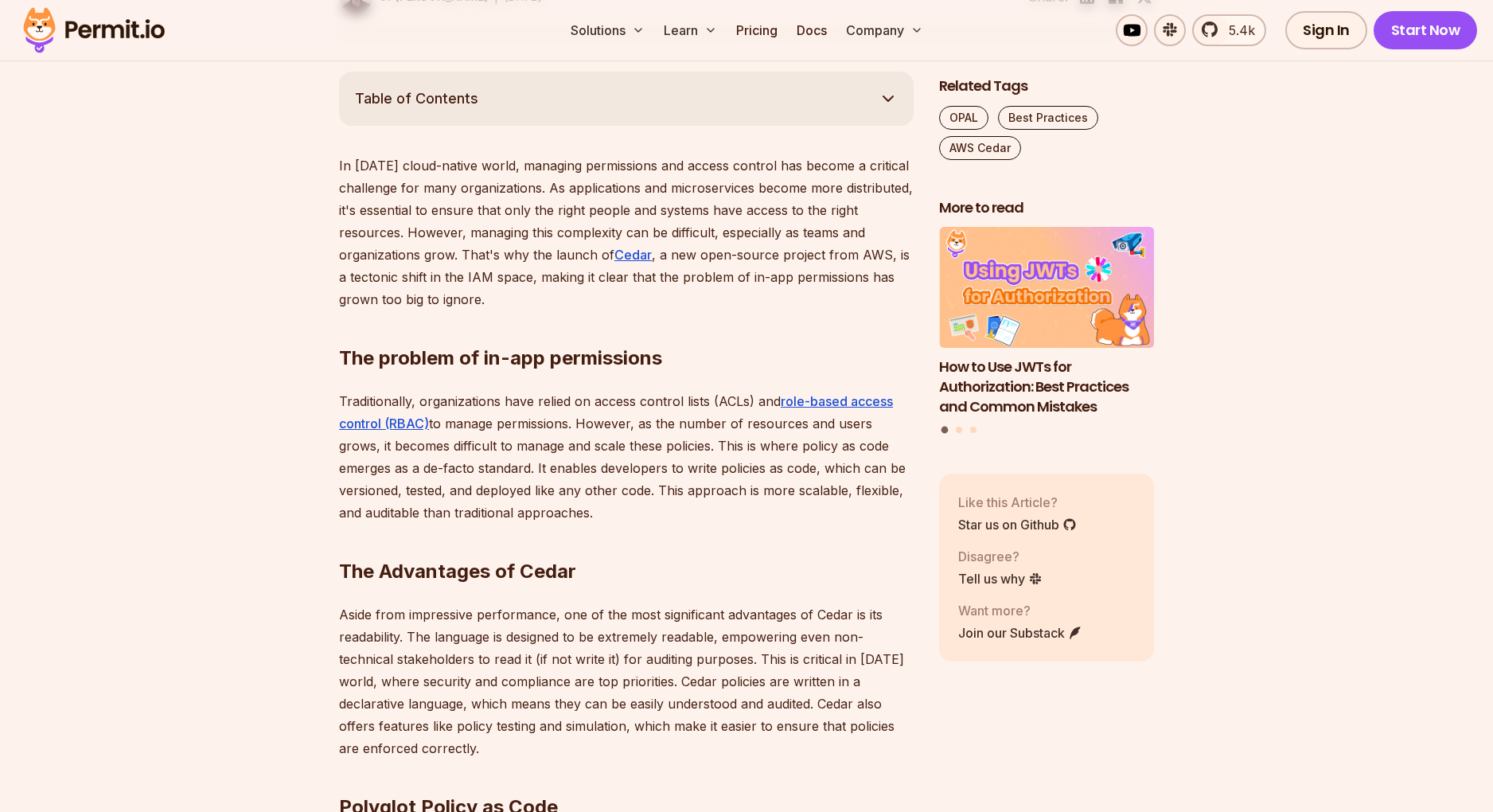
scroll to position [863, 0]
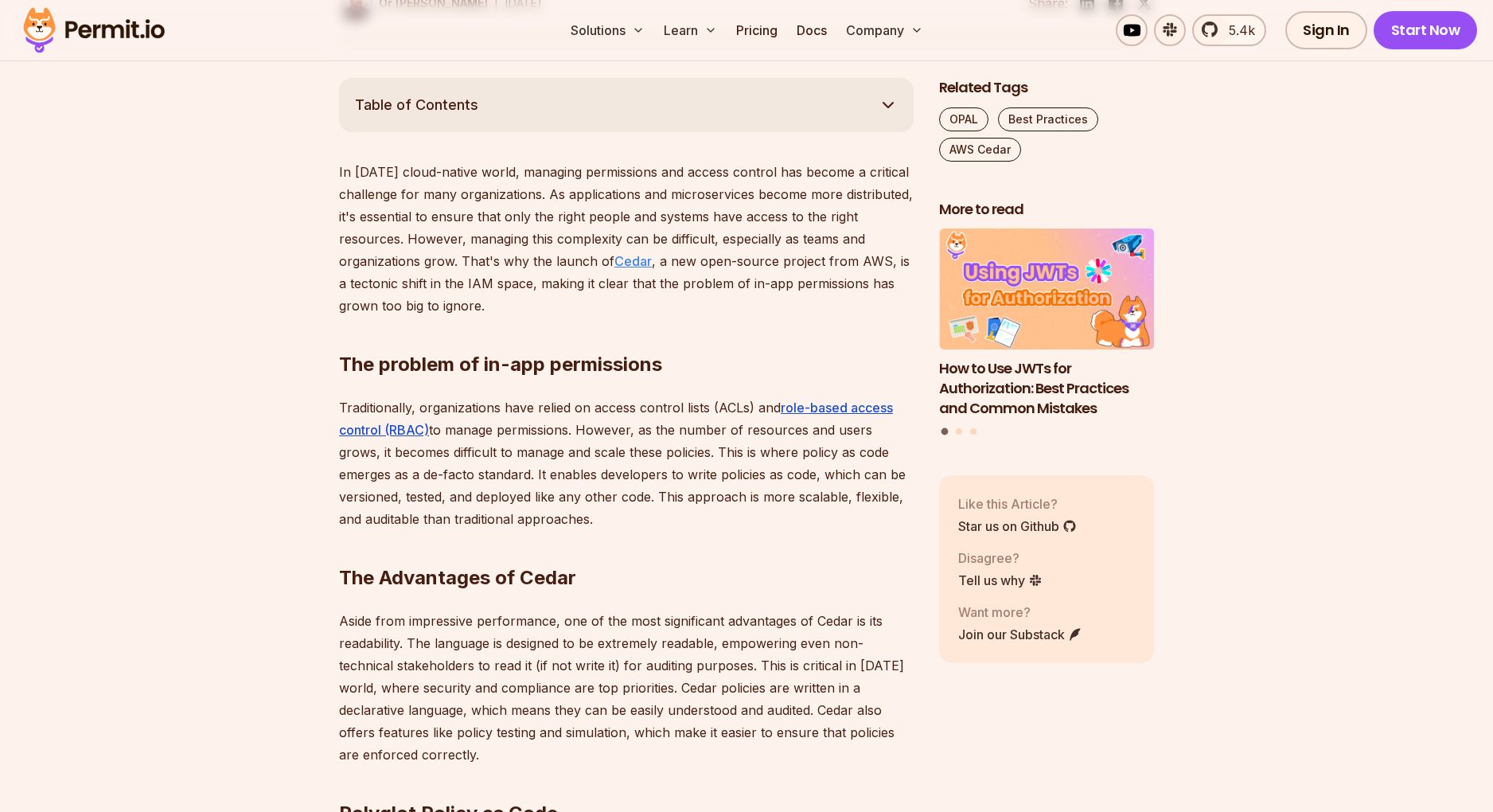
click at [623, 260] on link "Cedar" at bounding box center [633, 261] width 38 height 16
click at [339, 400] on link "role-based access control (RBAC)" at bounding box center [616, 419] width 554 height 38
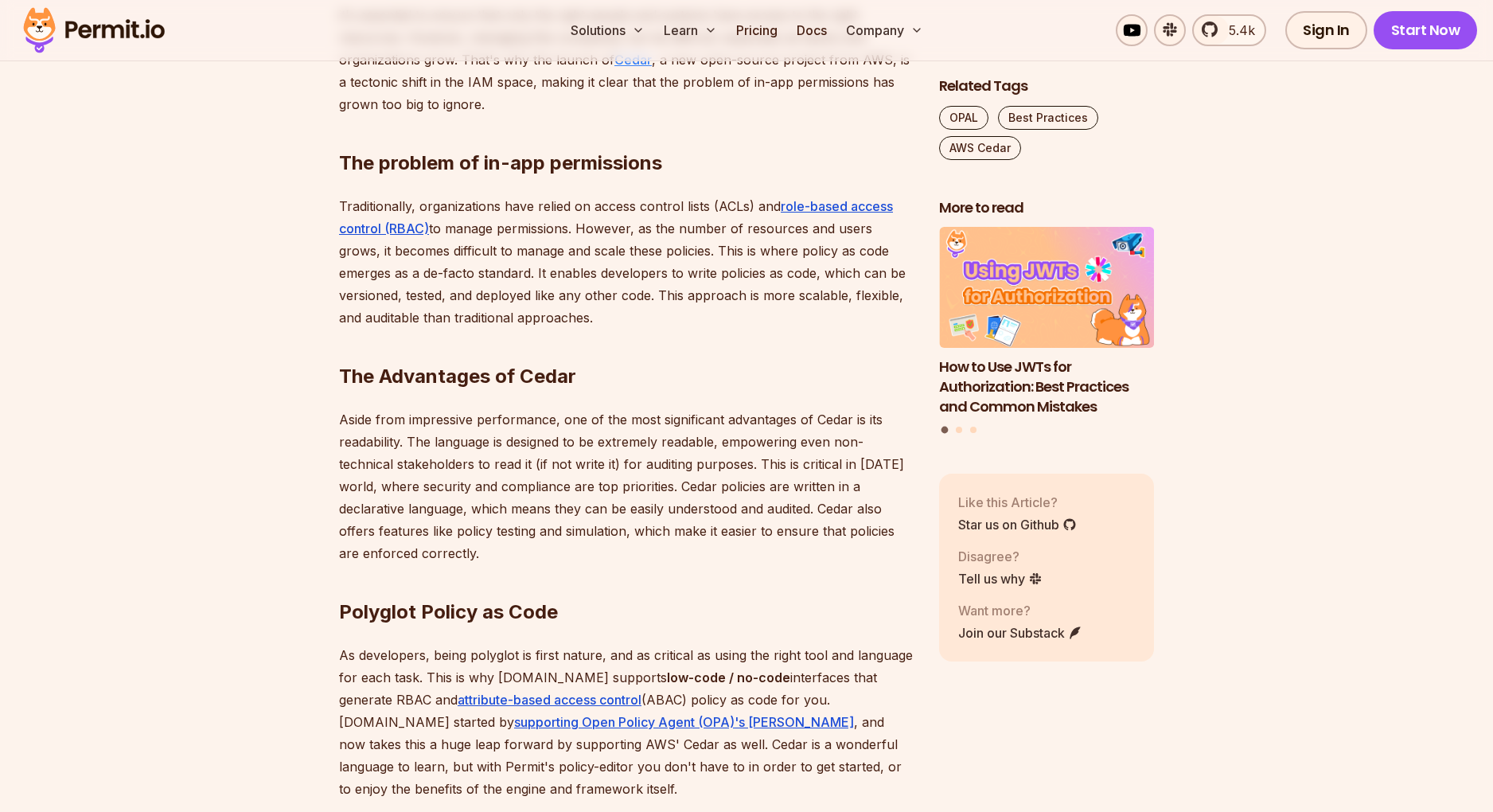
click at [631, 263] on div "In today's cloud-native world, managing permissions and access control has beco…" at bounding box center [626, 826] width 574 height 1732
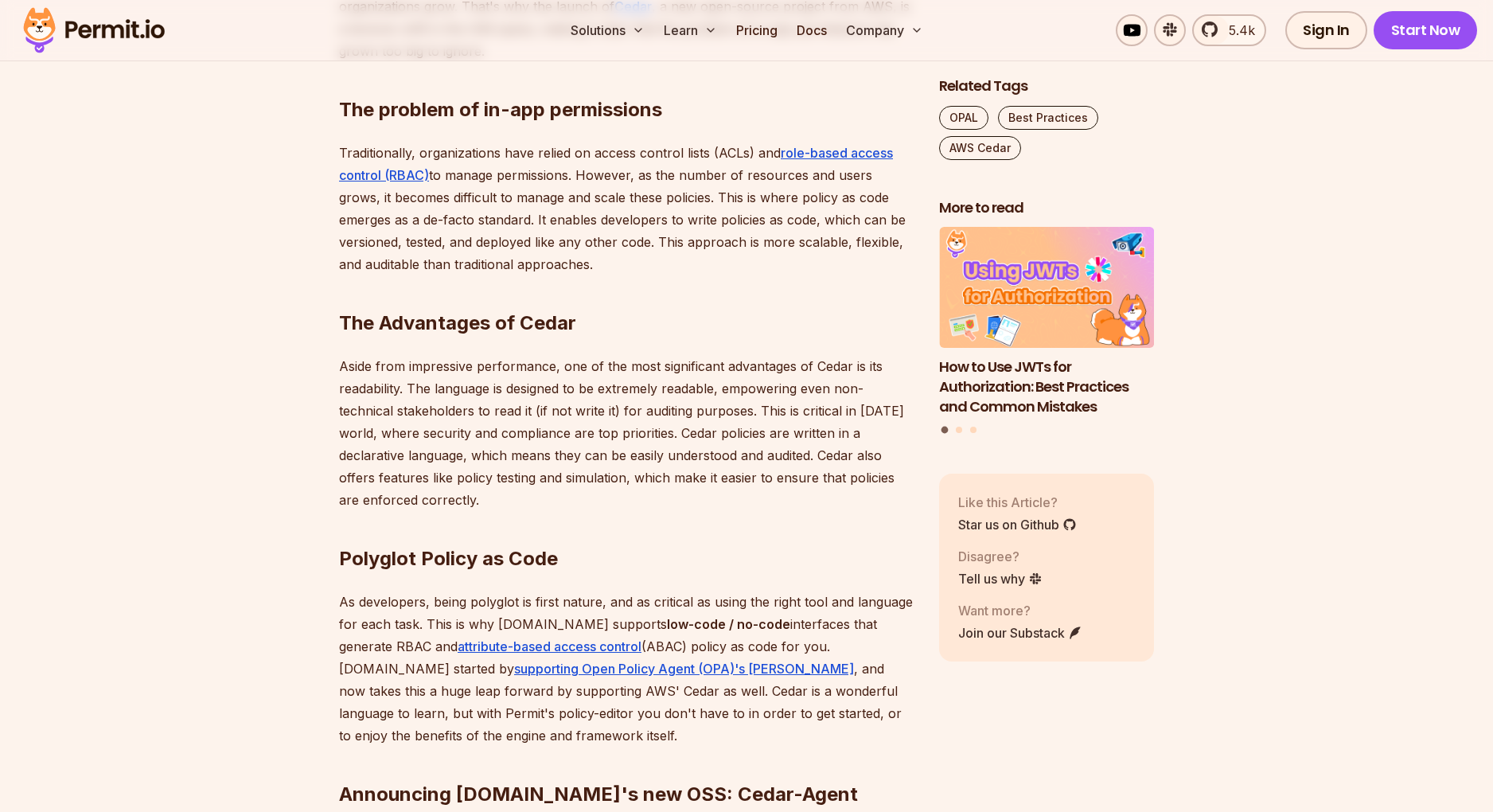
click at [615, 0] on link "Cedar" at bounding box center [633, 6] width 38 height 16
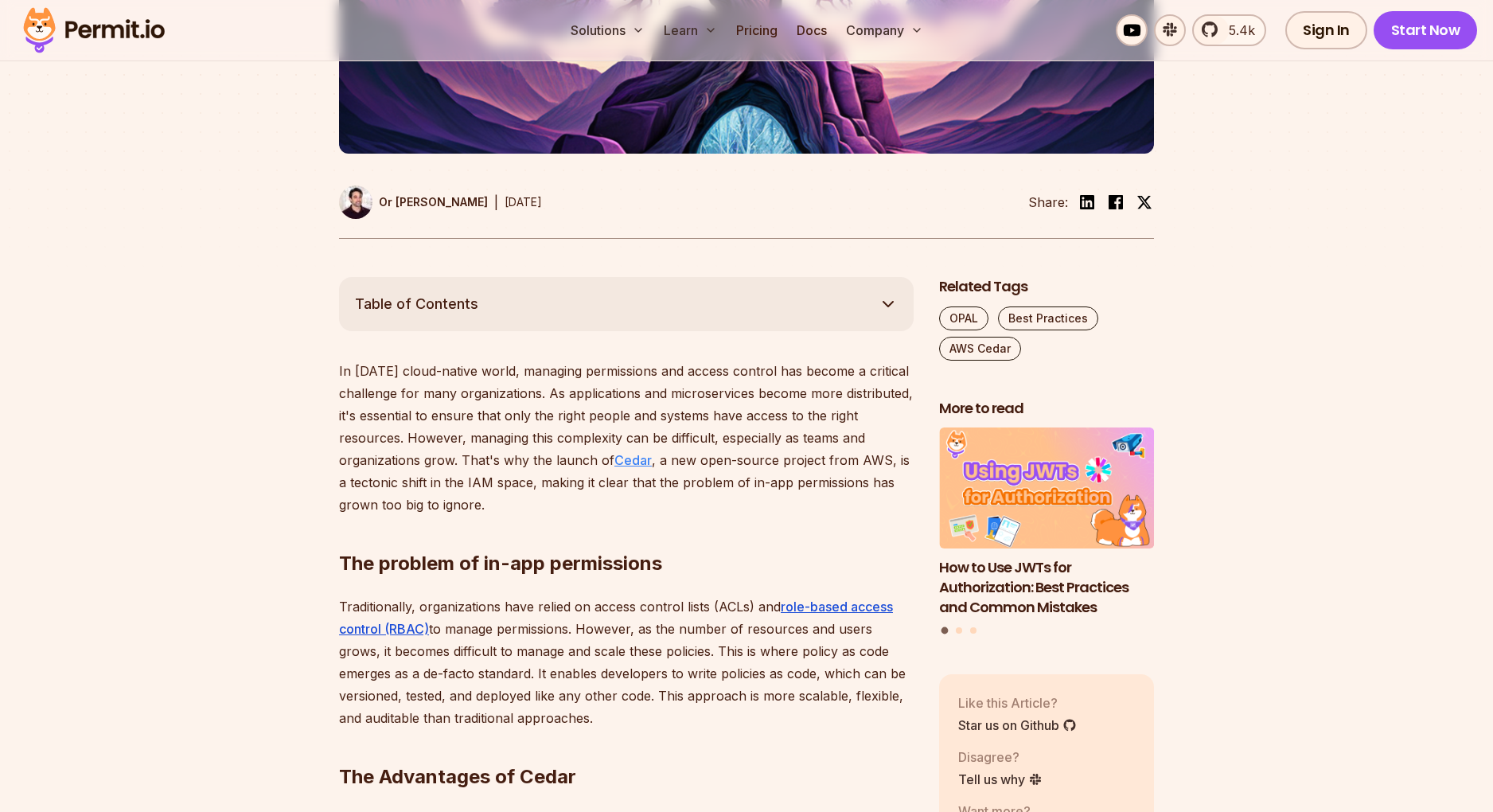
scroll to position [574, 0]
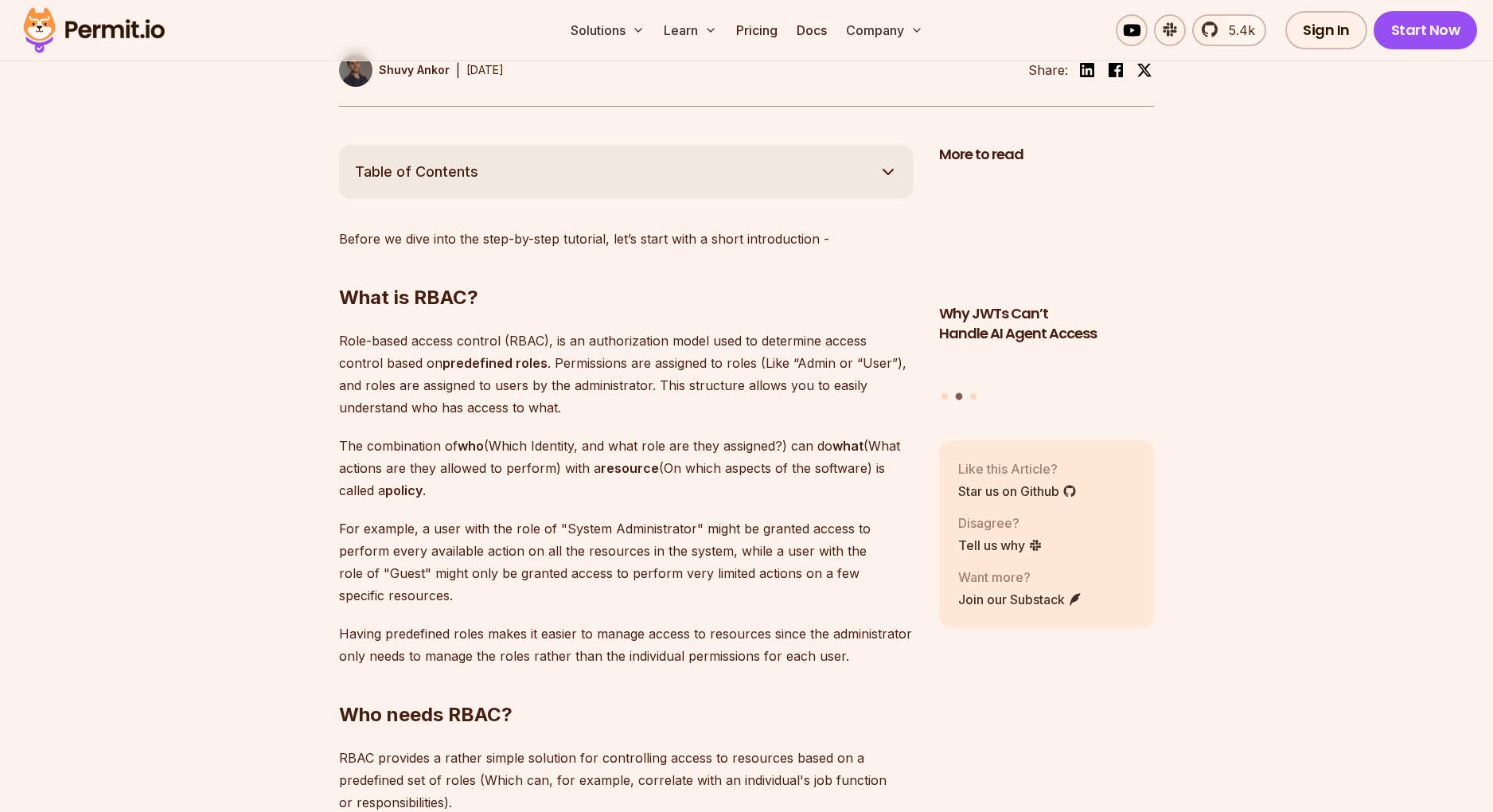
scroll to position [1812, 0]
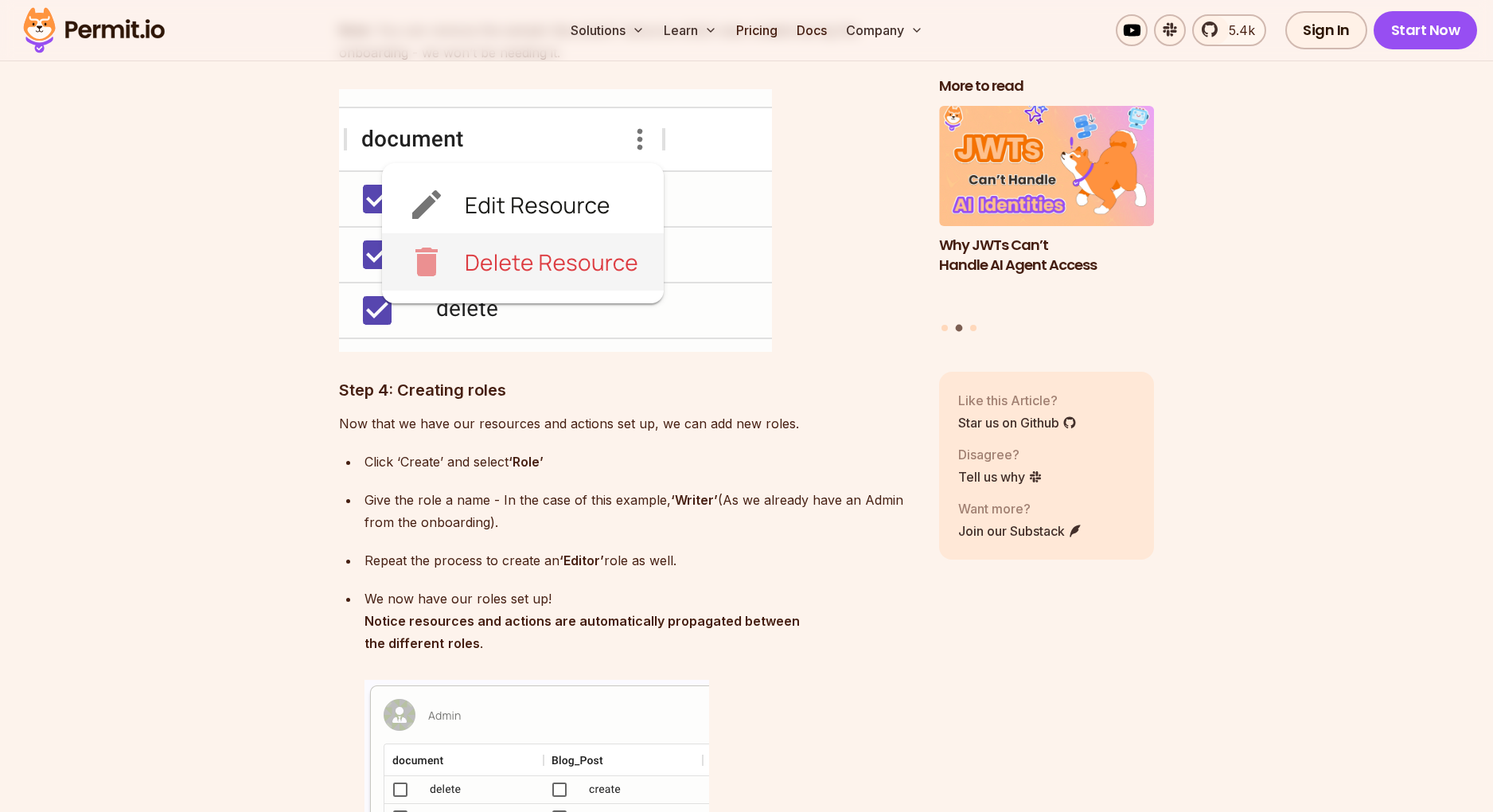
click at [565, 613] on strong "Notice resources and actions are automatically propagated between the different" at bounding box center [582, 632] width 436 height 38
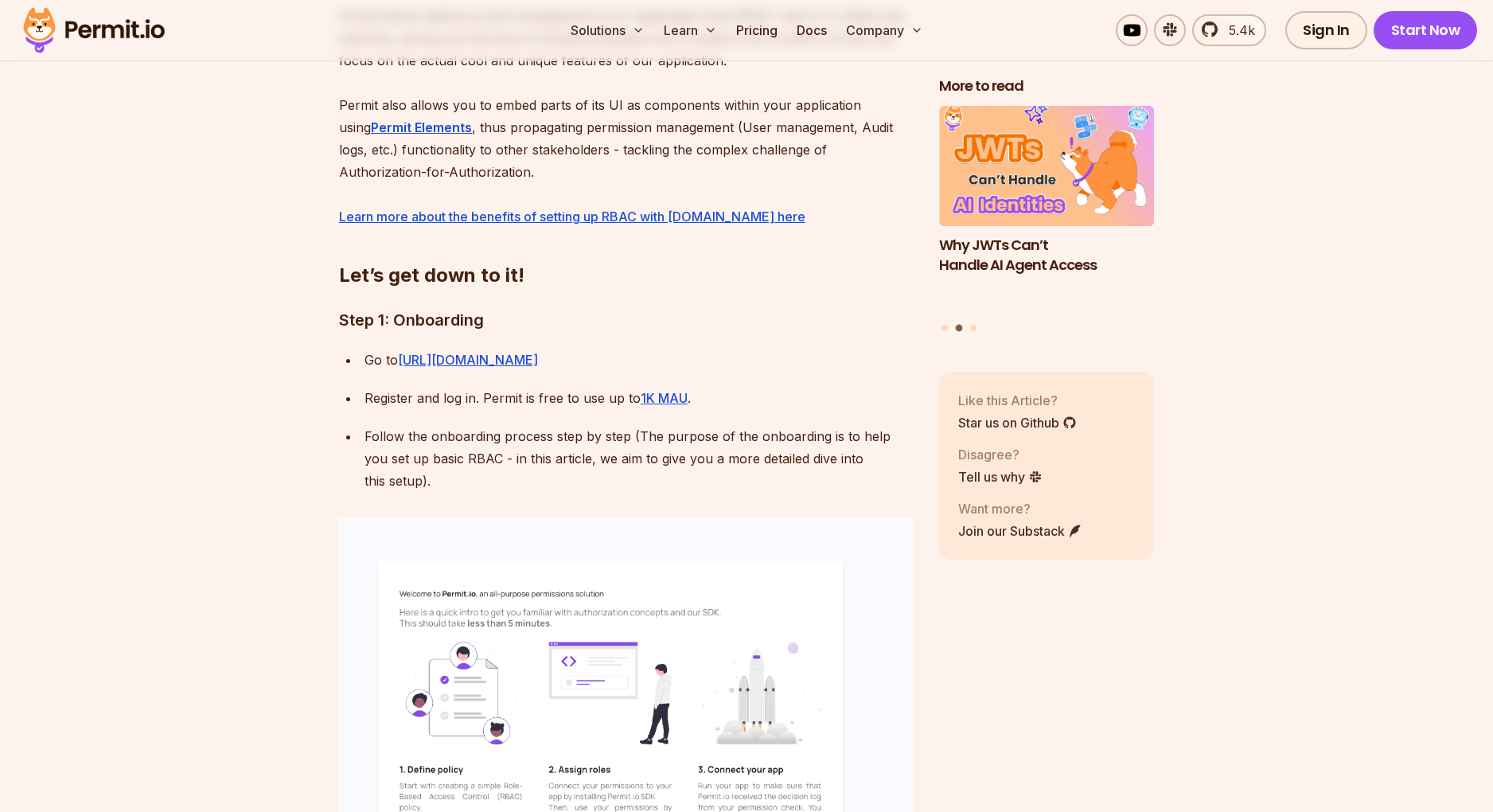
scroll to position [2598, 0]
